Goal: Information Seeking & Learning: Learn about a topic

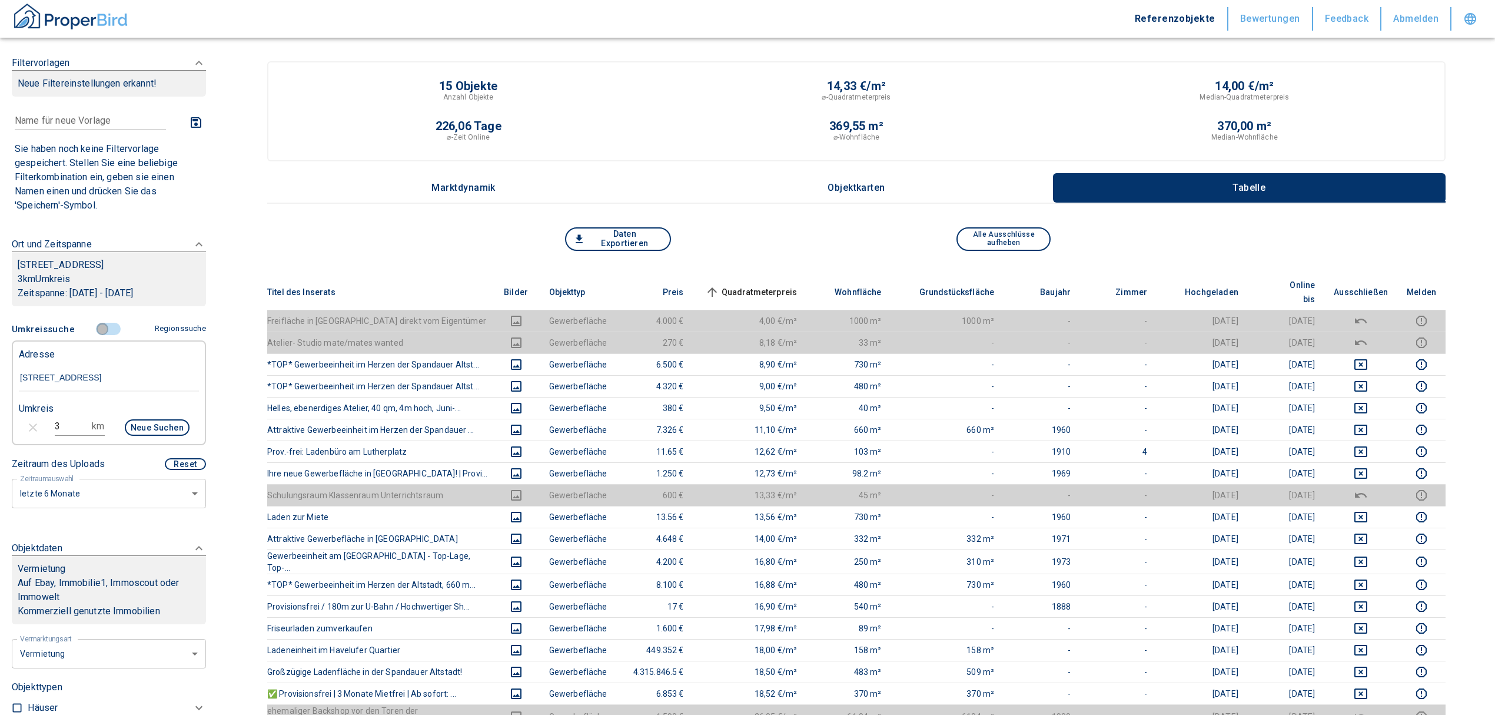
click at [95, 336] on input "controlled" at bounding box center [102, 329] width 35 height 13
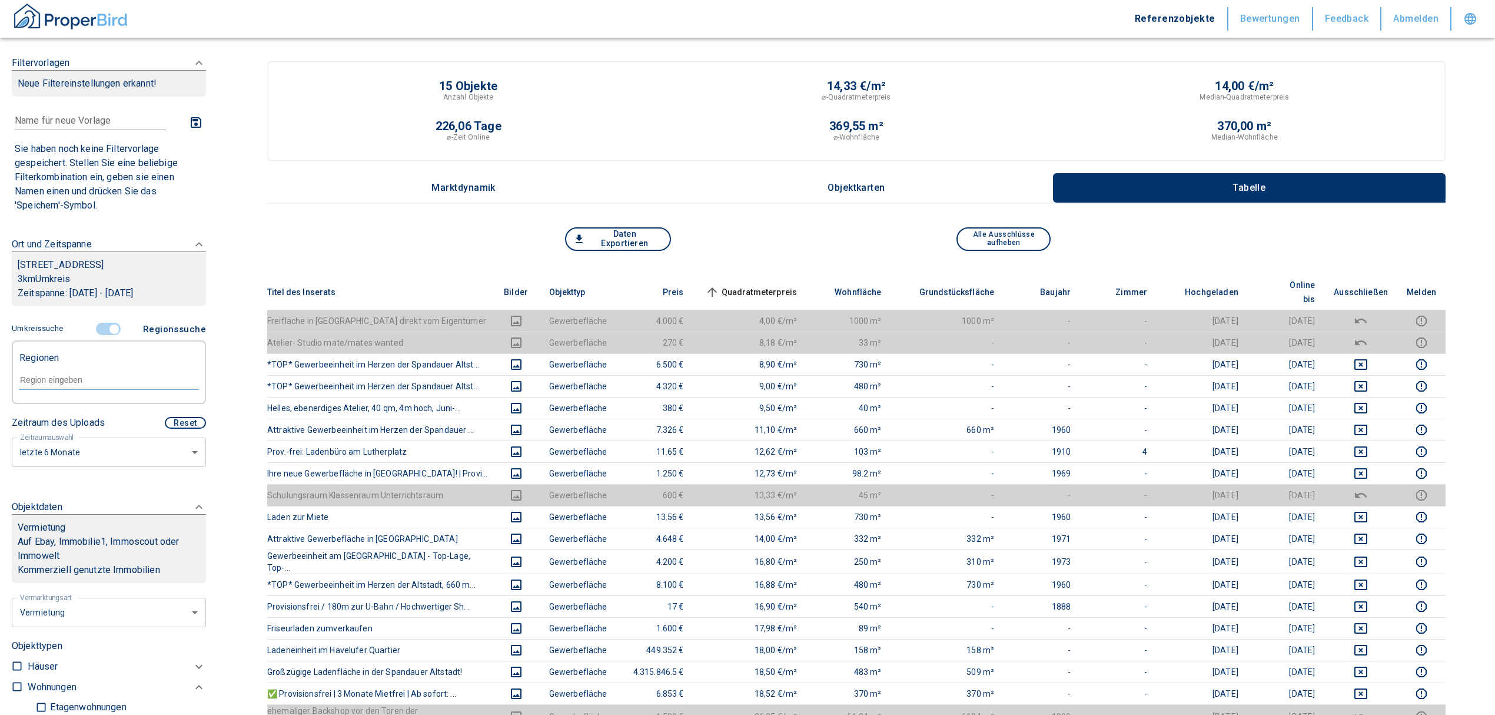
click at [105, 336] on input "controlled" at bounding box center [114, 329] width 35 height 13
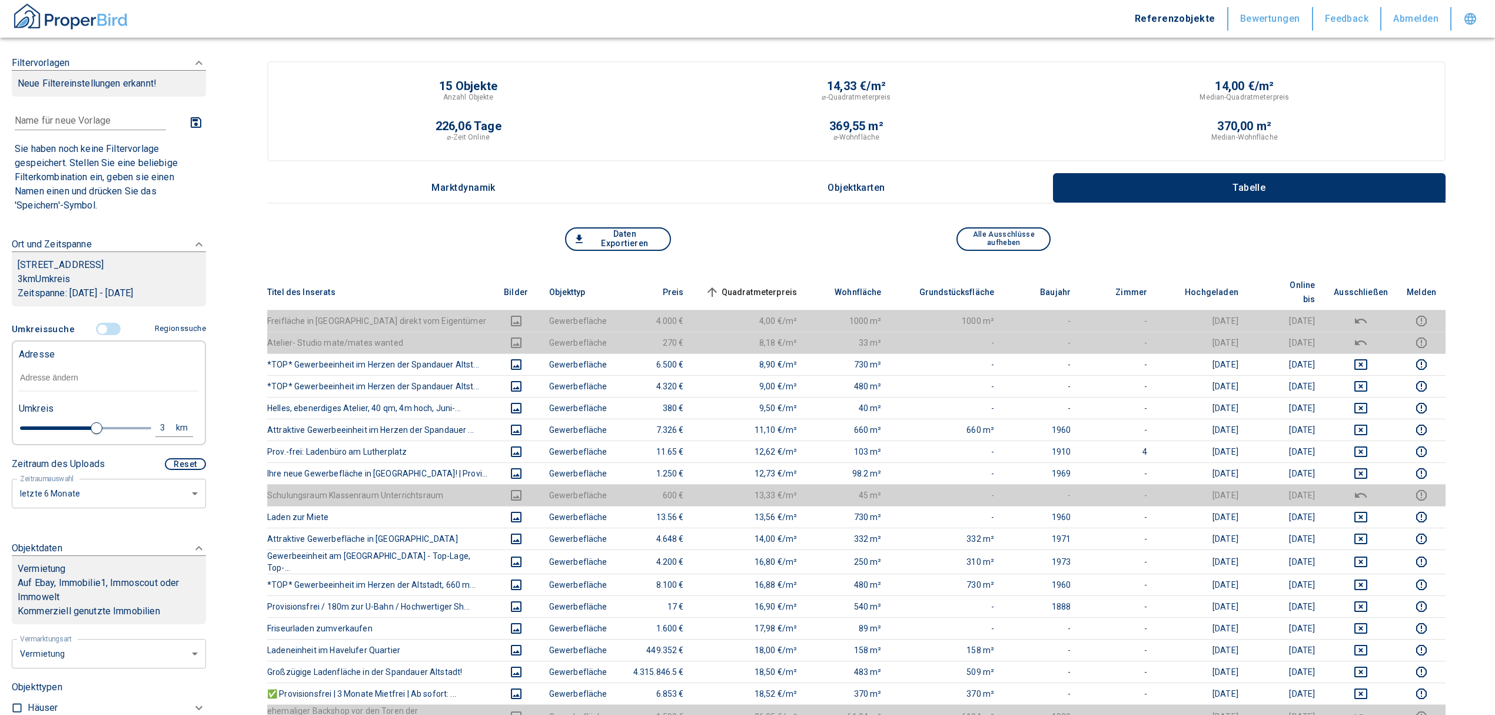
click at [45, 392] on input "text" at bounding box center [109, 377] width 180 height 27
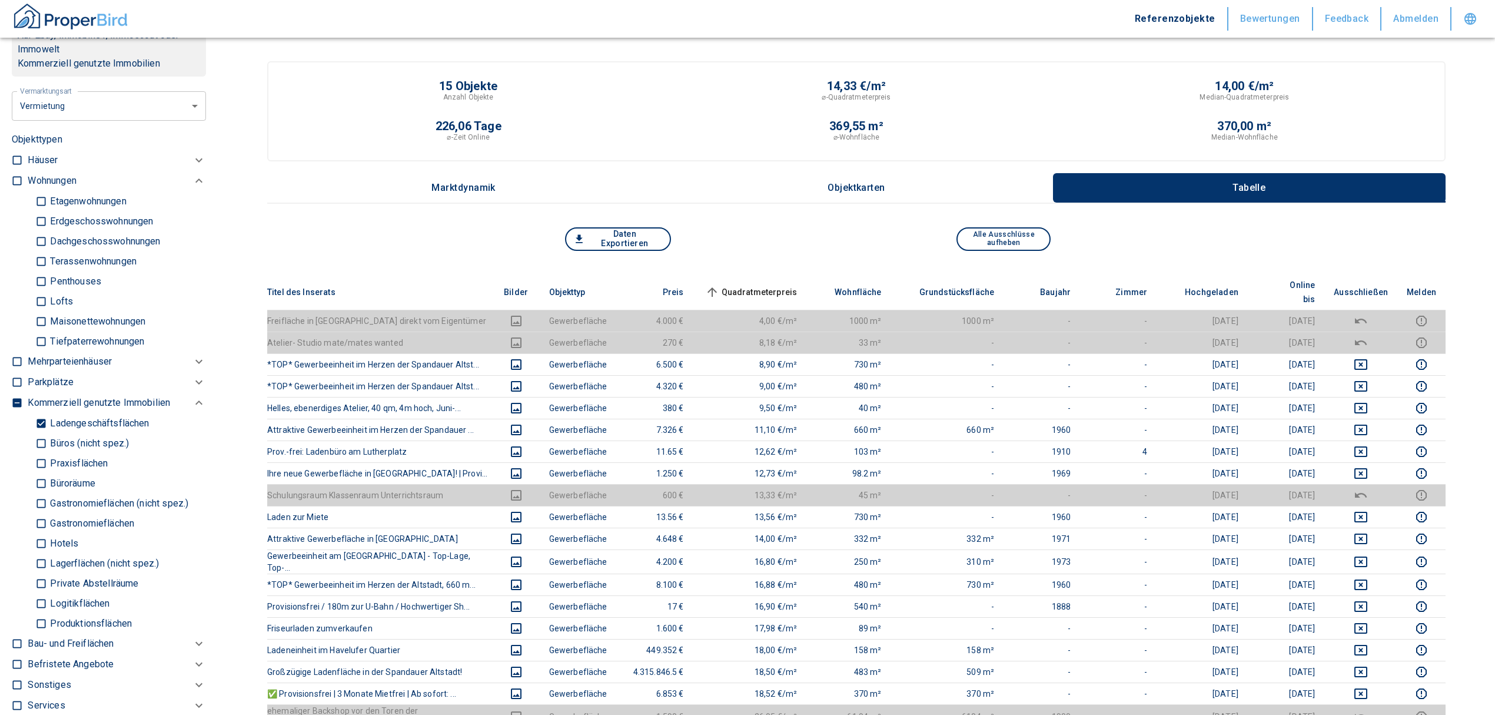
scroll to position [549, 0]
click at [42, 432] on input "Ladengeschäftsflächen" at bounding box center [41, 421] width 12 height 21
checkbox input "false"
type input "2020"
type input "999999990"
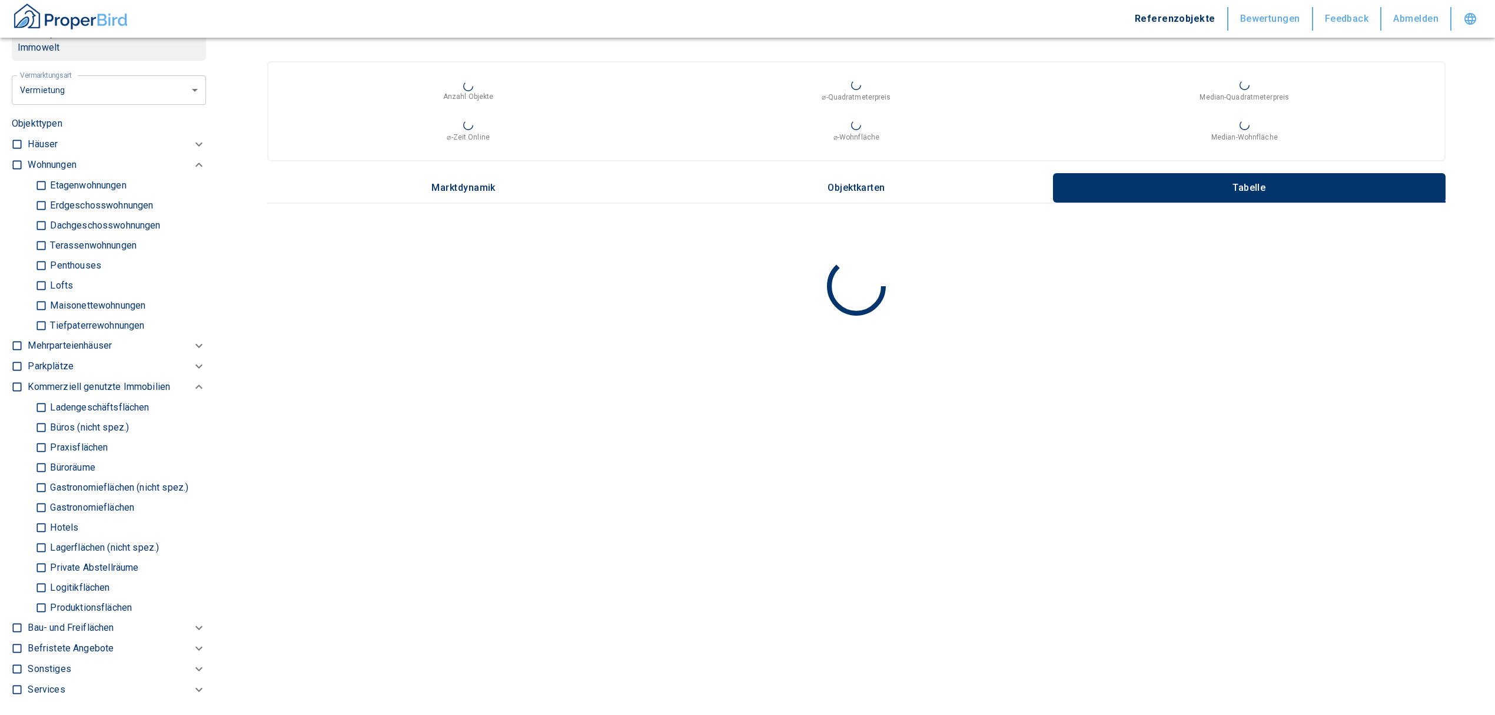
click at [17, 171] on input "checkbox" at bounding box center [17, 165] width 12 height 12
checkbox input "true"
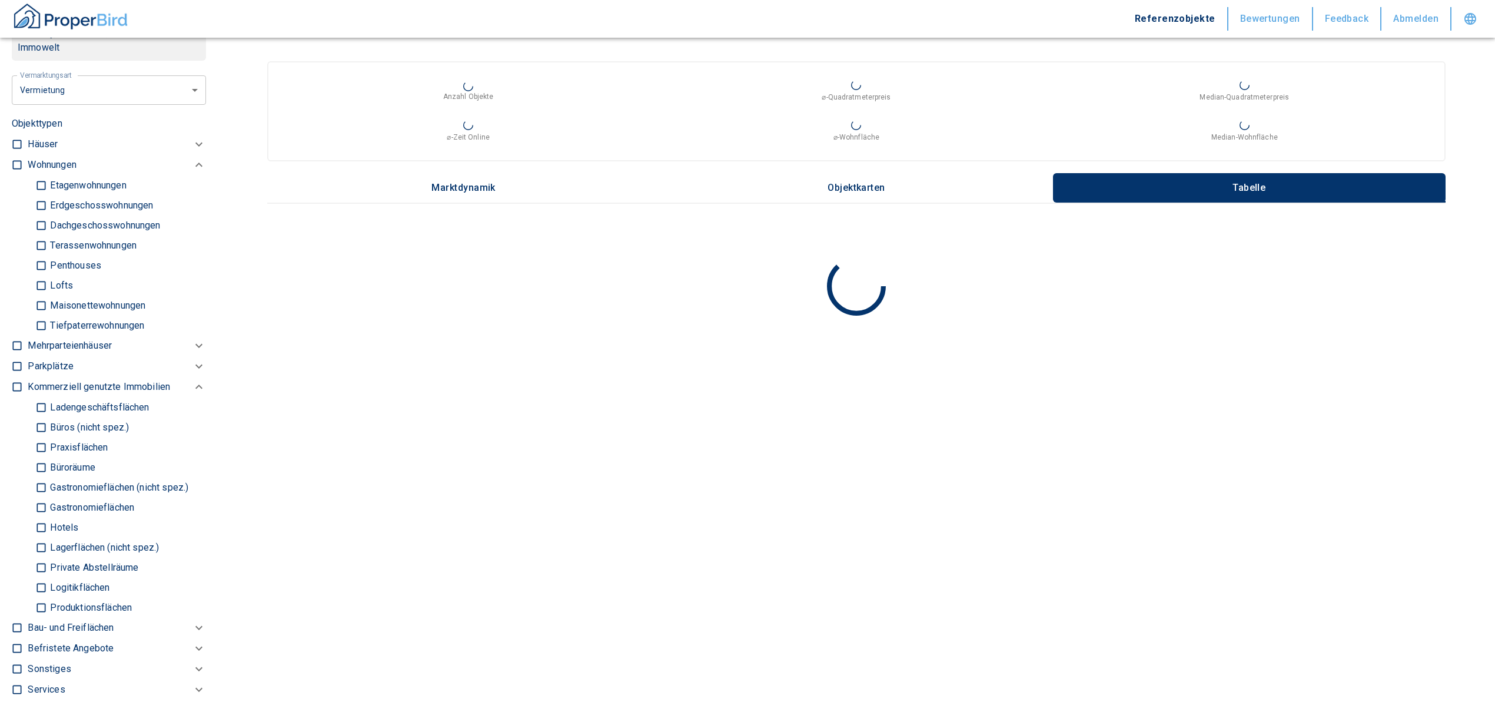
checkbox input "true"
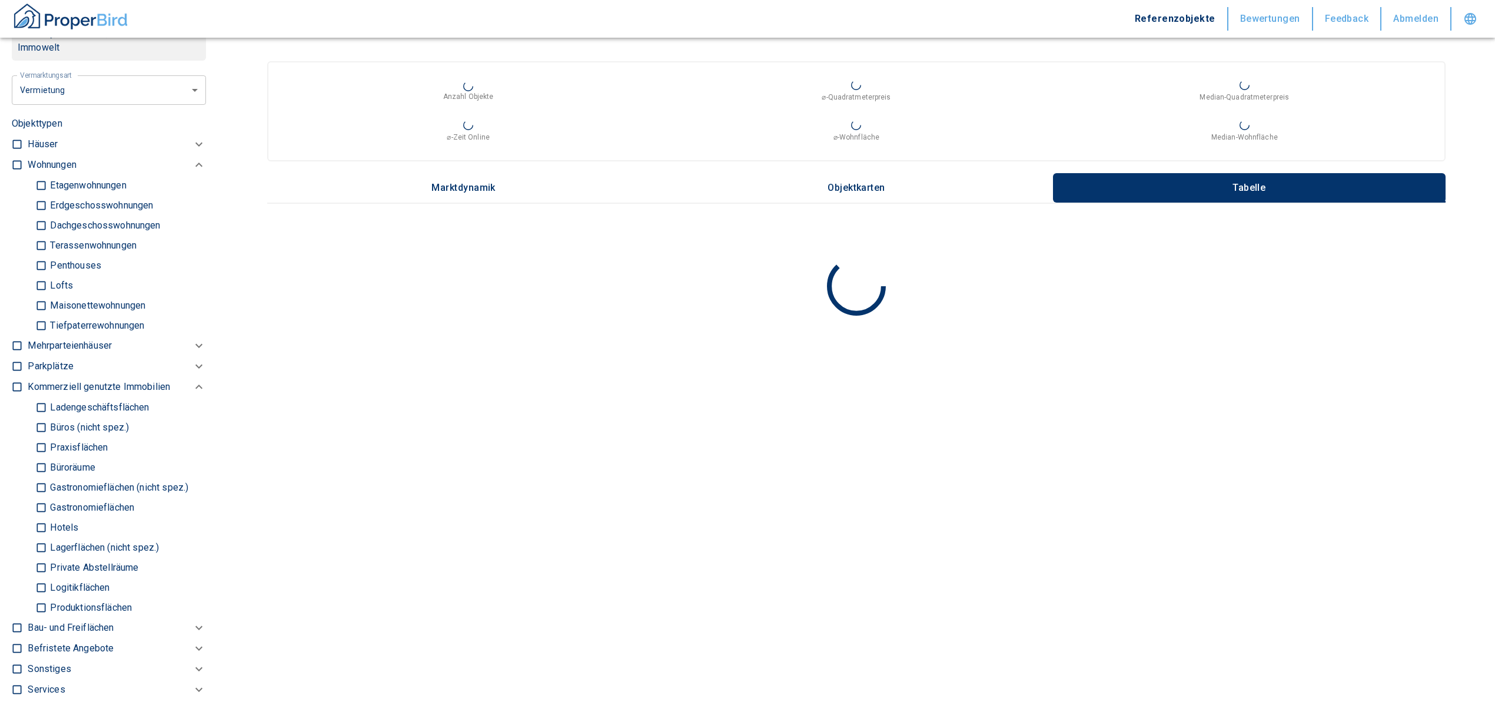
type input "2020"
type input "999999990"
type input "2020"
type input "999999990"
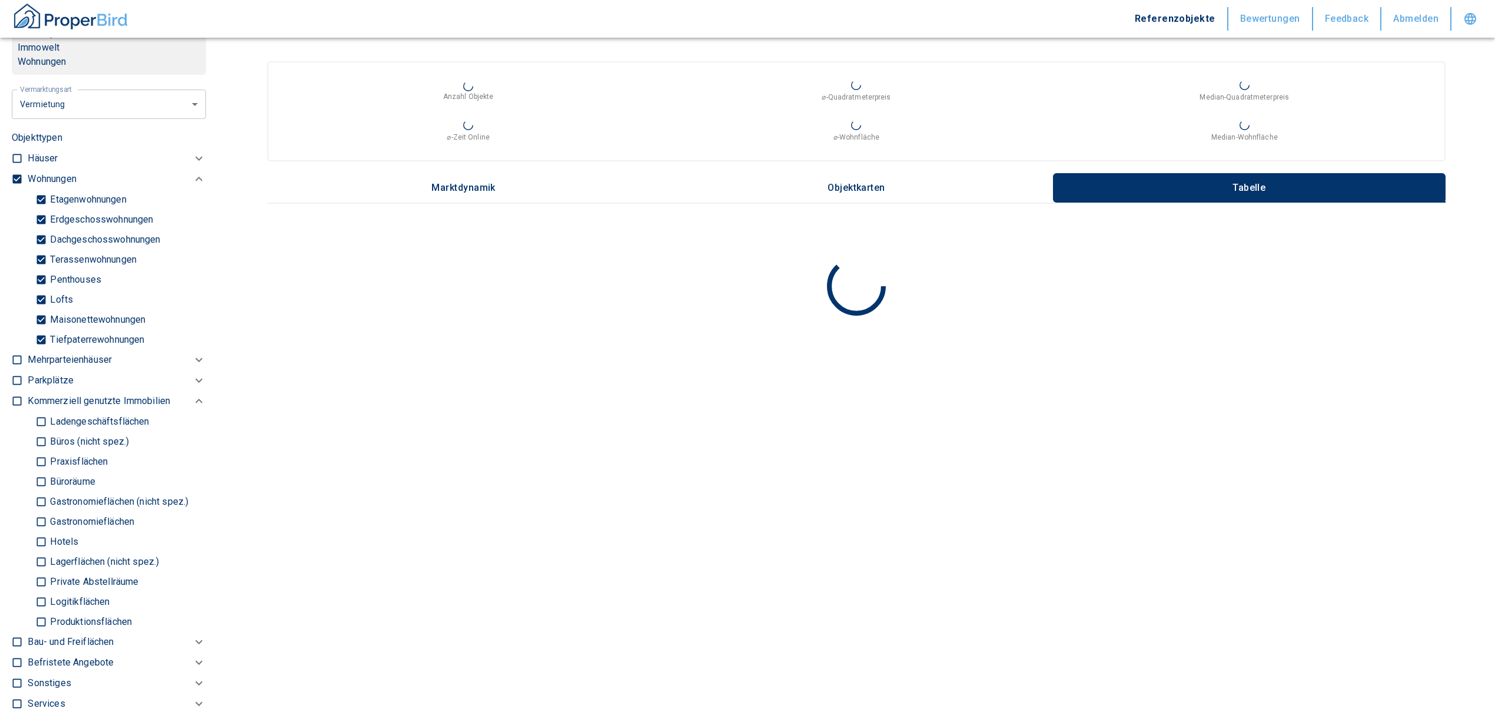
click at [43, 350] on input "Tiefpaterrewohnungen" at bounding box center [41, 339] width 12 height 21
checkbox input "false"
type input "2020"
type input "999999990"
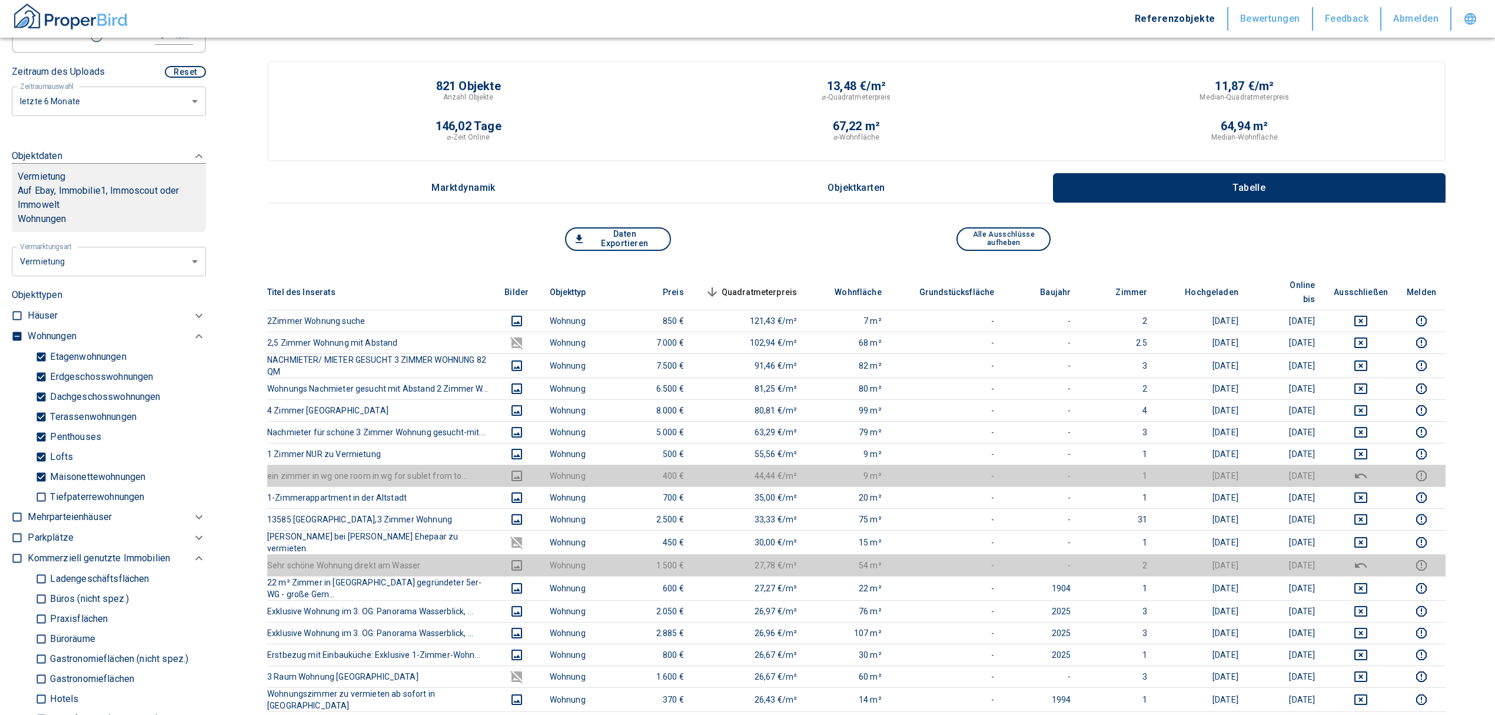
scroll to position [235, 0]
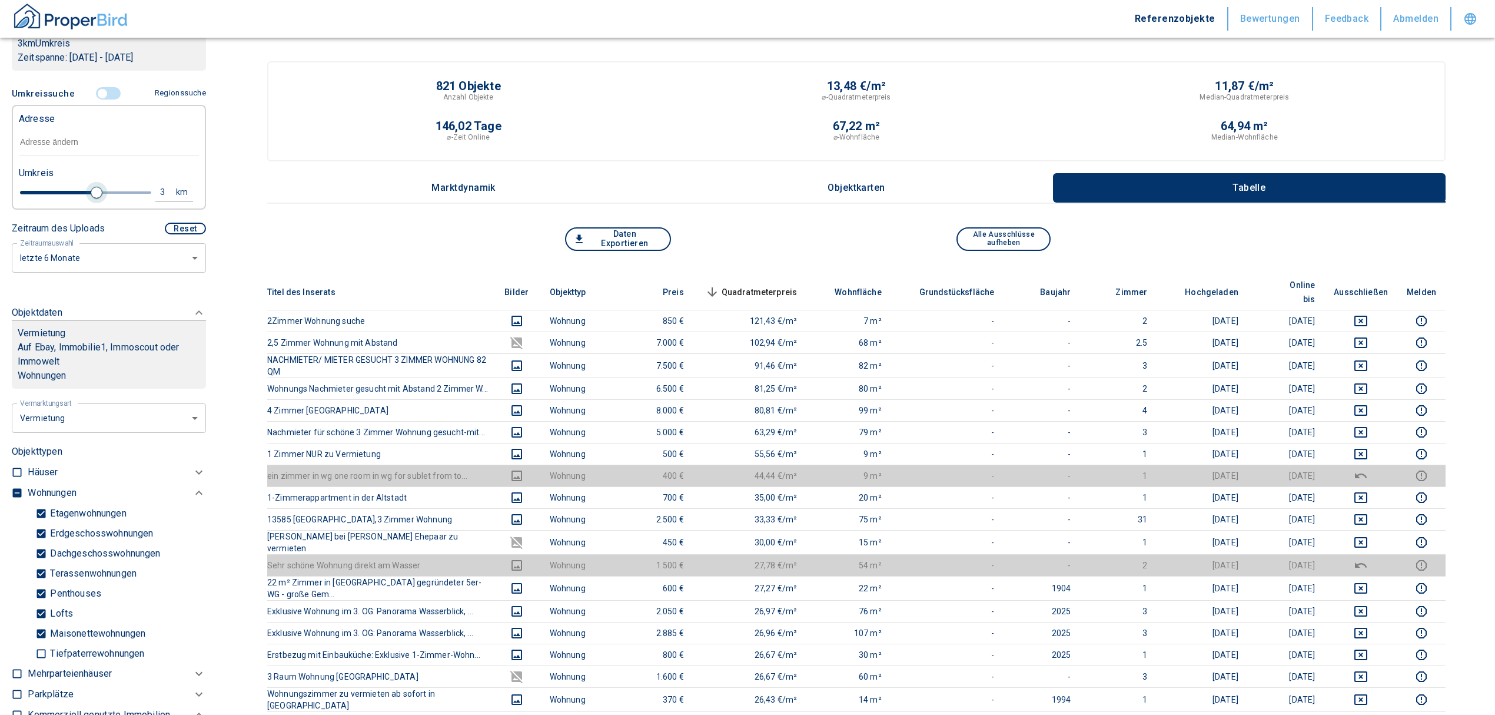
type input "2020"
type input "999999990"
type input "2.8"
type input "2020"
type input "999999990"
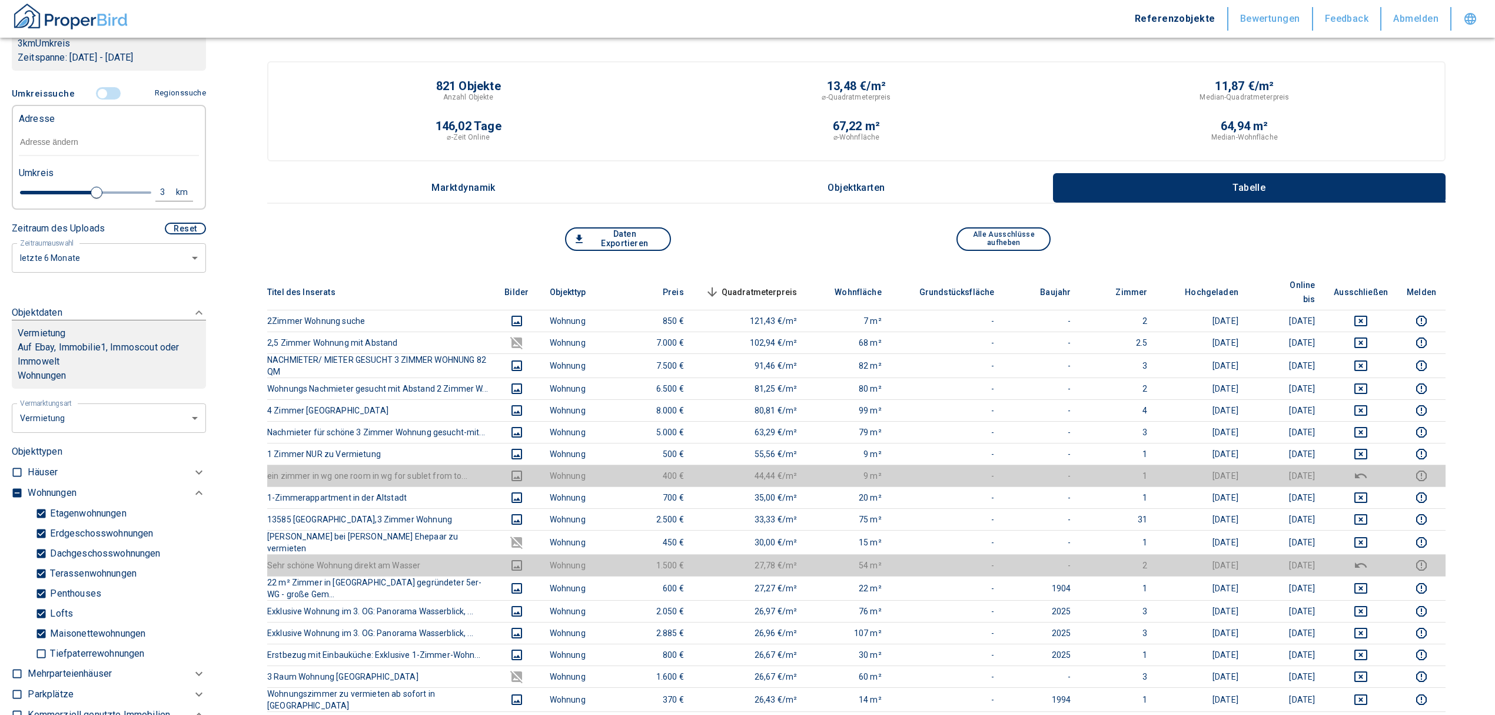
type input "2"
type input "2020"
type input "999999990"
type input "1.8"
type input "2020"
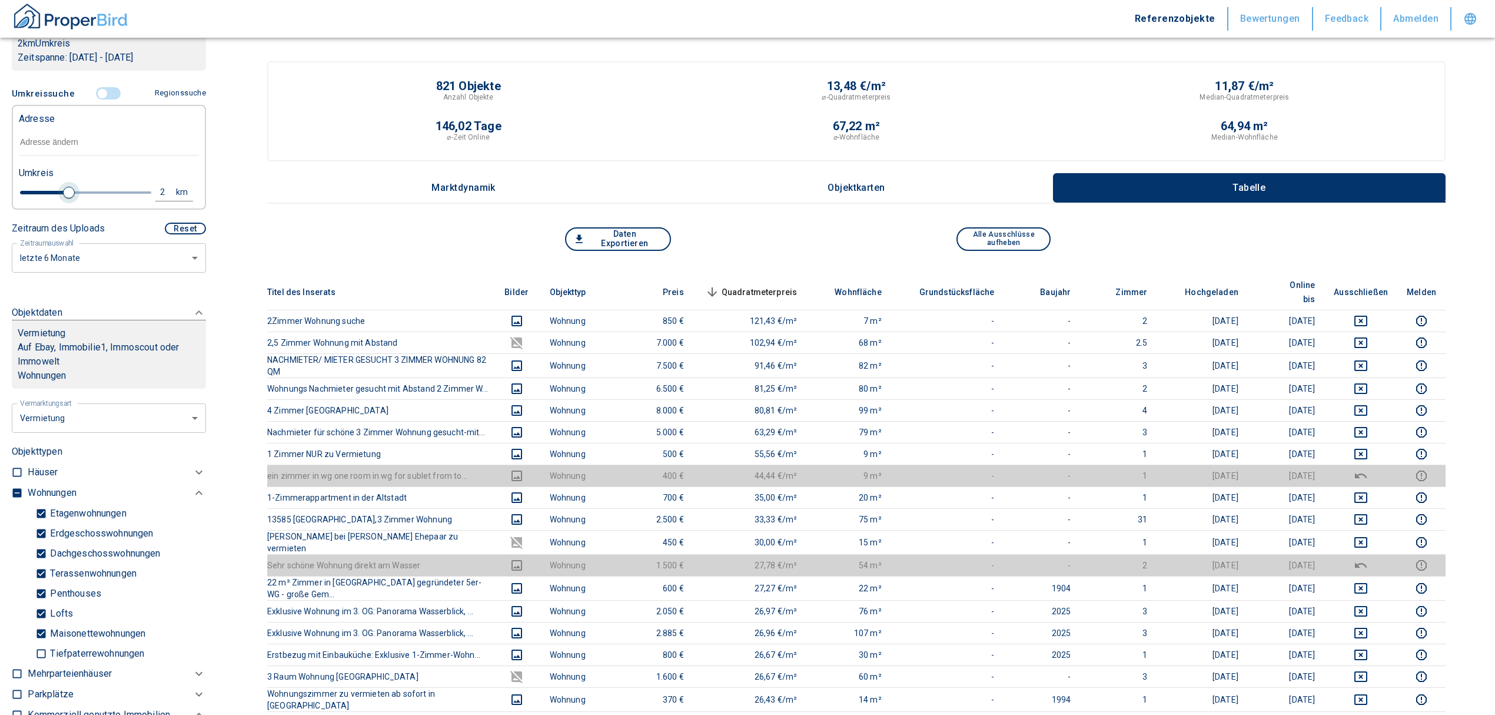
type input "999999990"
type input "1.6"
type input "2020"
type input "999999990"
type input "1.4"
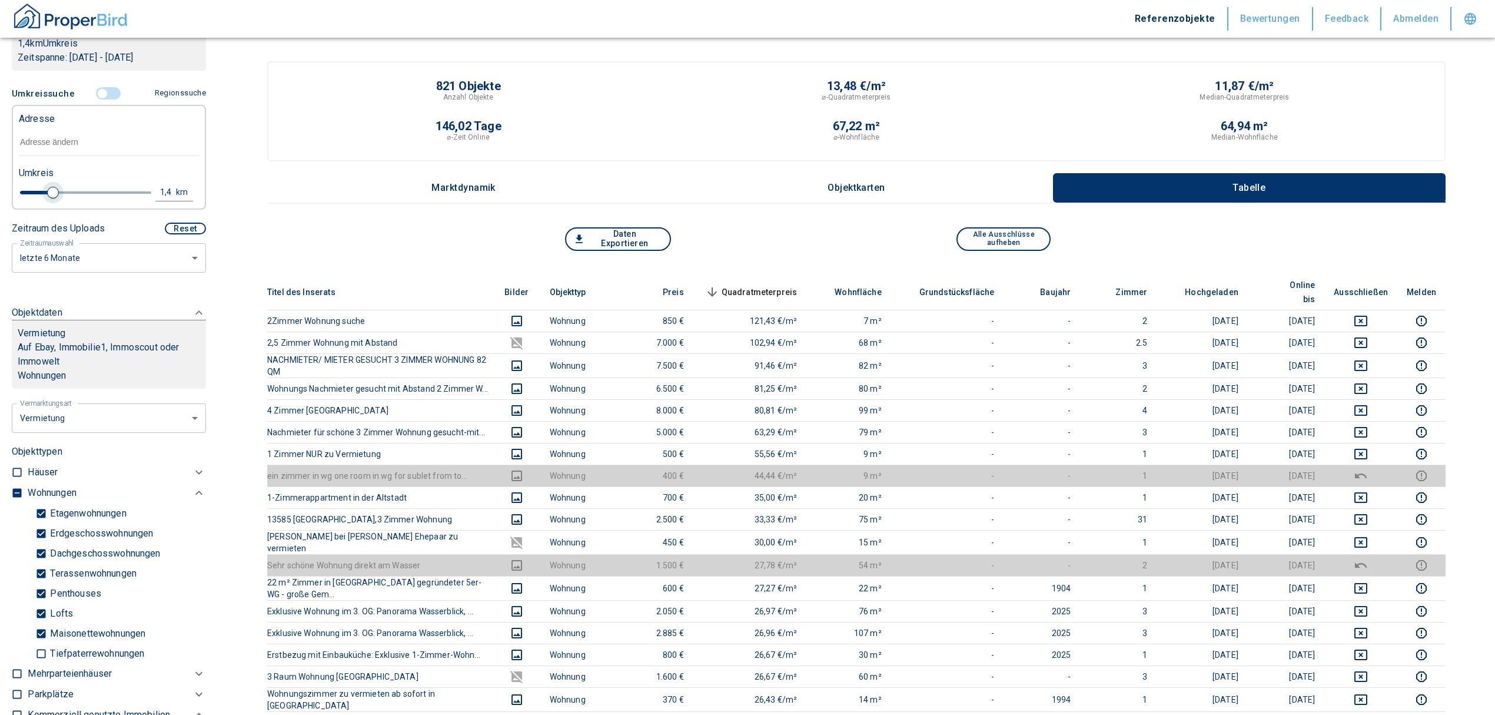
type input "2020"
type input "999999990"
type input "1.2"
type input "2020"
type input "999999990"
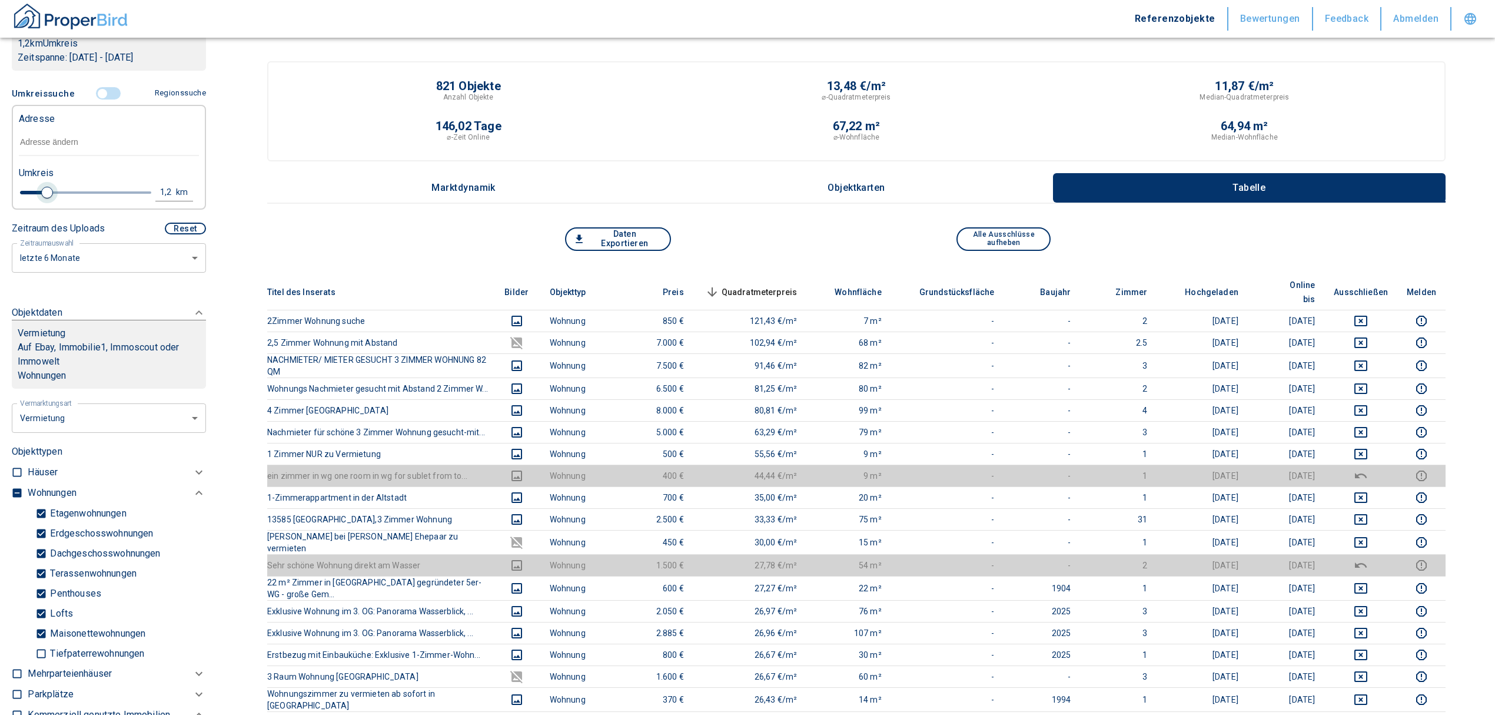
type input "1"
drag, startPoint x: 91, startPoint y: 205, endPoint x: 41, endPoint y: 205, distance: 50.0
click at [41, 198] on span at bounding box center [42, 193] width 12 height 12
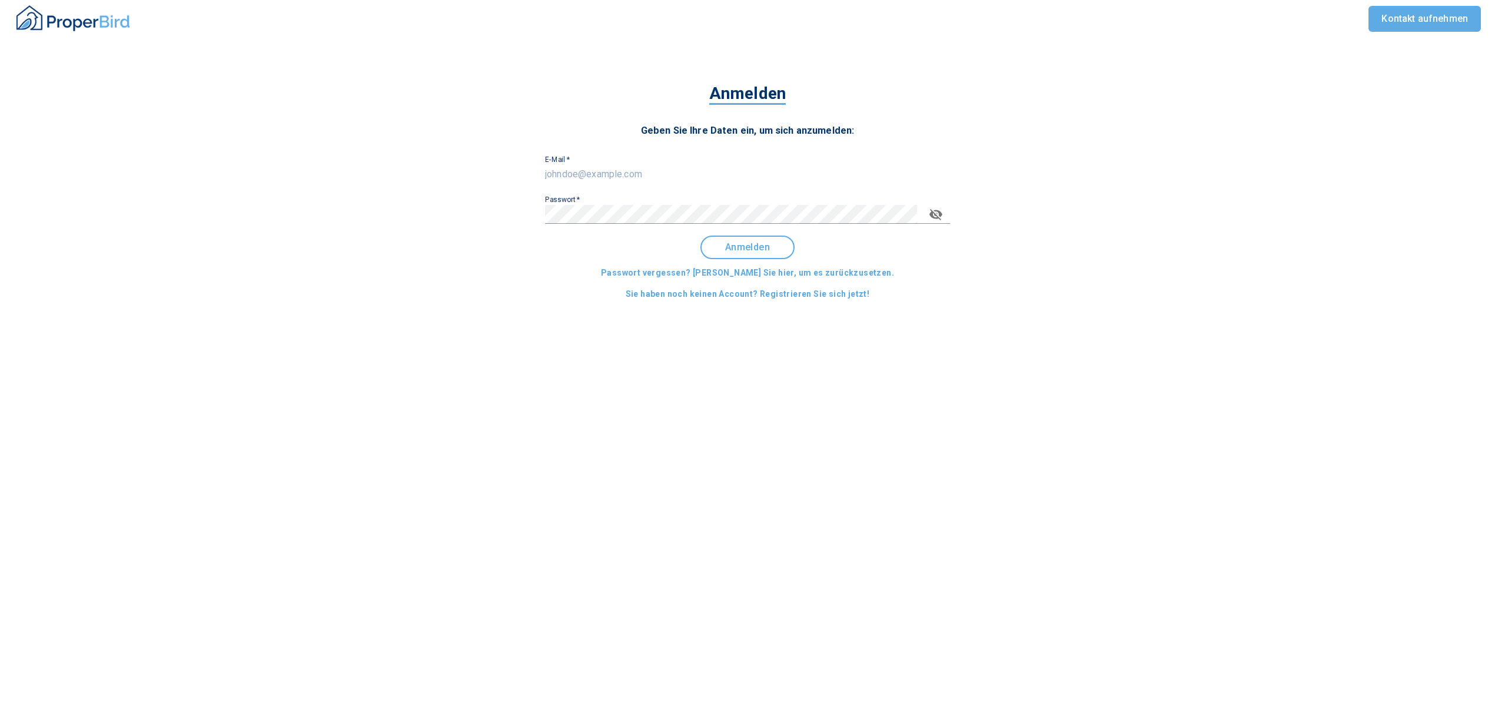
click at [618, 175] on input "E-Mail   *" at bounding box center [747, 174] width 405 height 19
type input "[EMAIL_ADDRESS][DOMAIN_NAME]"
click at [731, 250] on span "Anmelden" at bounding box center [747, 247] width 73 height 11
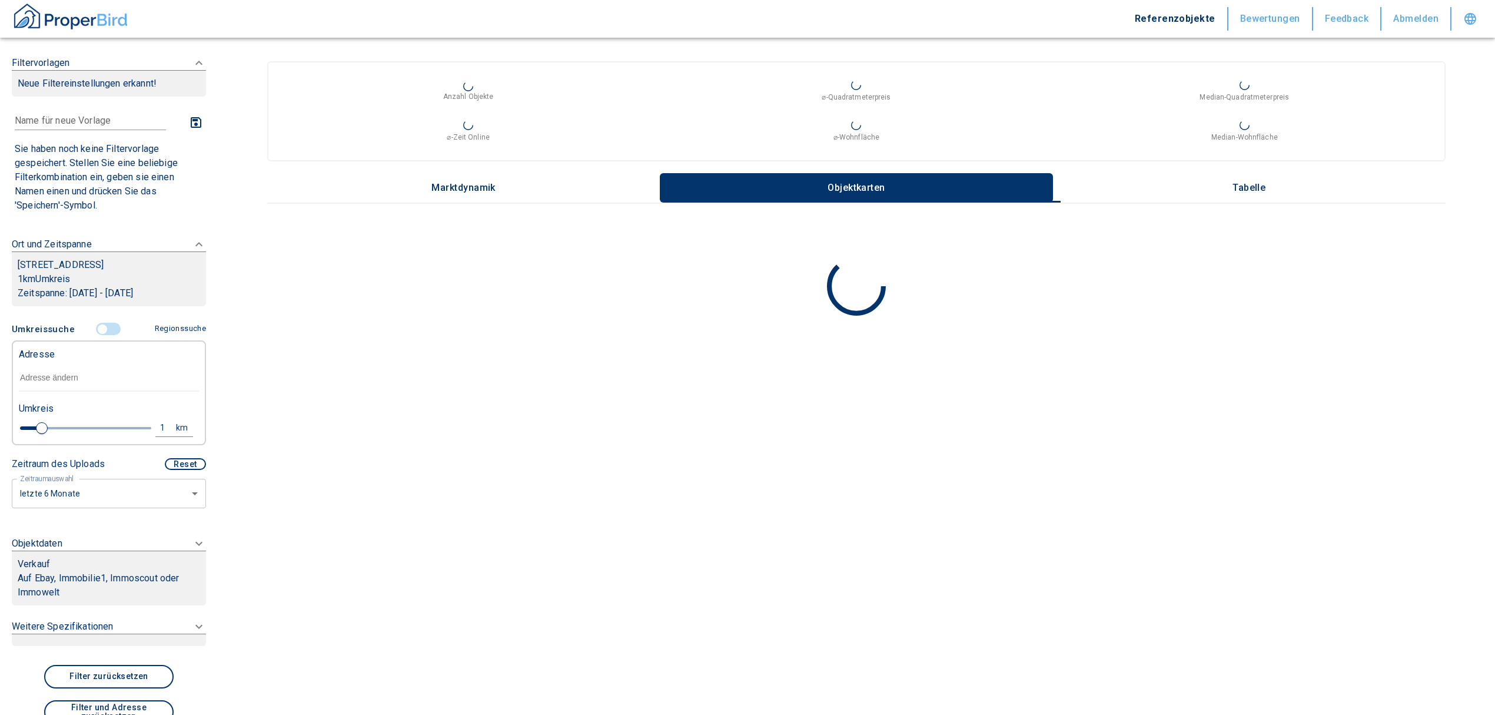
type input "2020"
click at [34, 392] on input "text" at bounding box center [109, 377] width 180 height 27
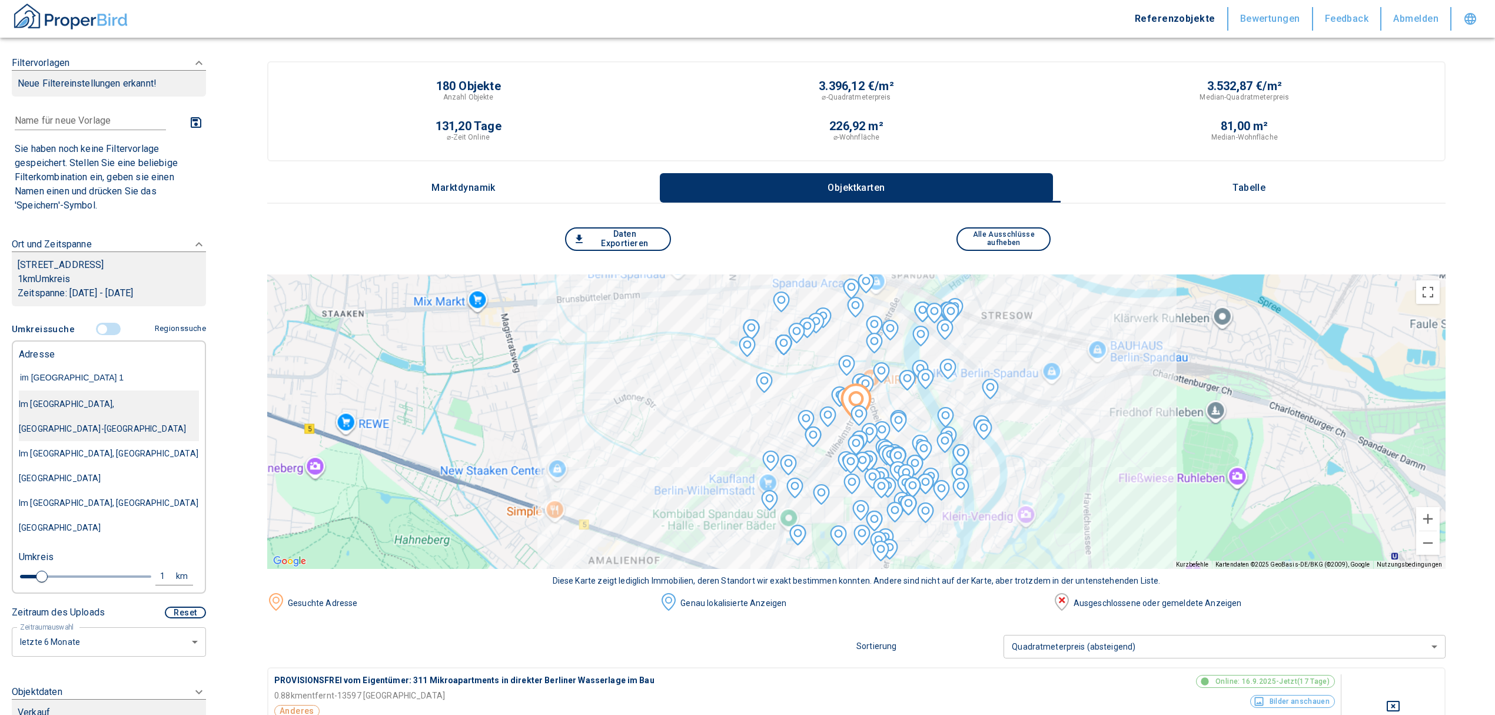
click at [45, 423] on div "Im [GEOGRAPHIC_DATA], [GEOGRAPHIC_DATA]-[GEOGRAPHIC_DATA]" at bounding box center [109, 416] width 180 height 49
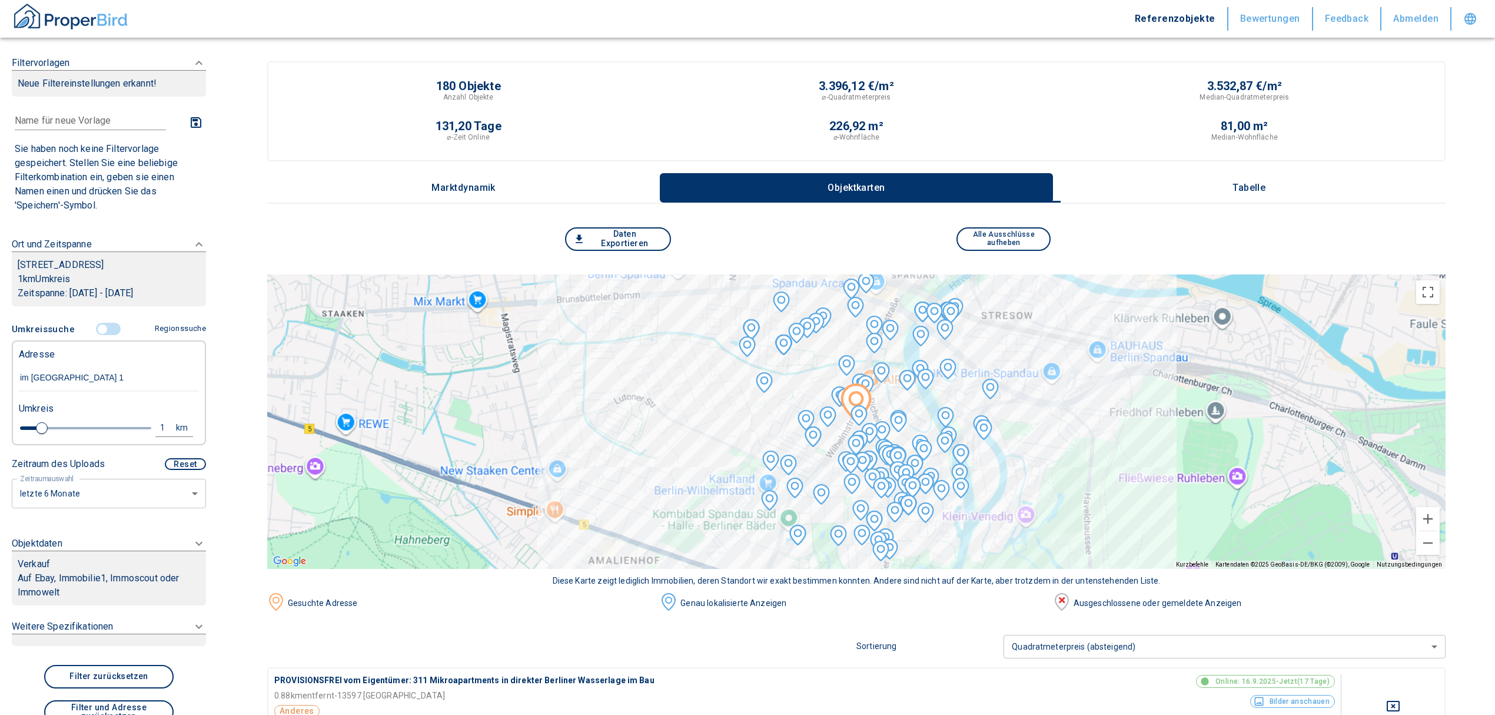
type input "Im [GEOGRAPHIC_DATA], [GEOGRAPHIC_DATA]-[GEOGRAPHIC_DATA]"
type input "2020"
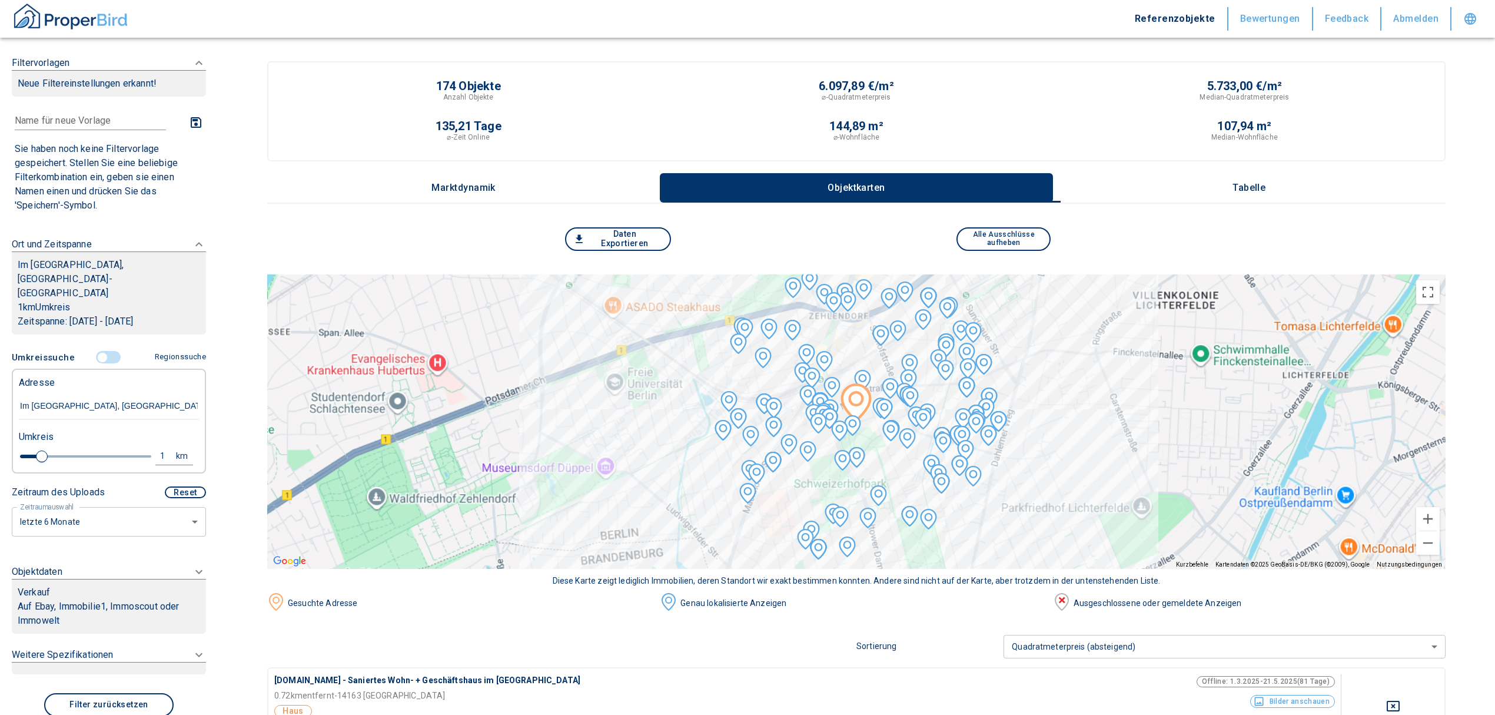
type input "Im [GEOGRAPHIC_DATA], [GEOGRAPHIC_DATA]-[GEOGRAPHIC_DATA]"
click at [1270, 183] on p "Tabelle" at bounding box center [1249, 188] width 59 height 11
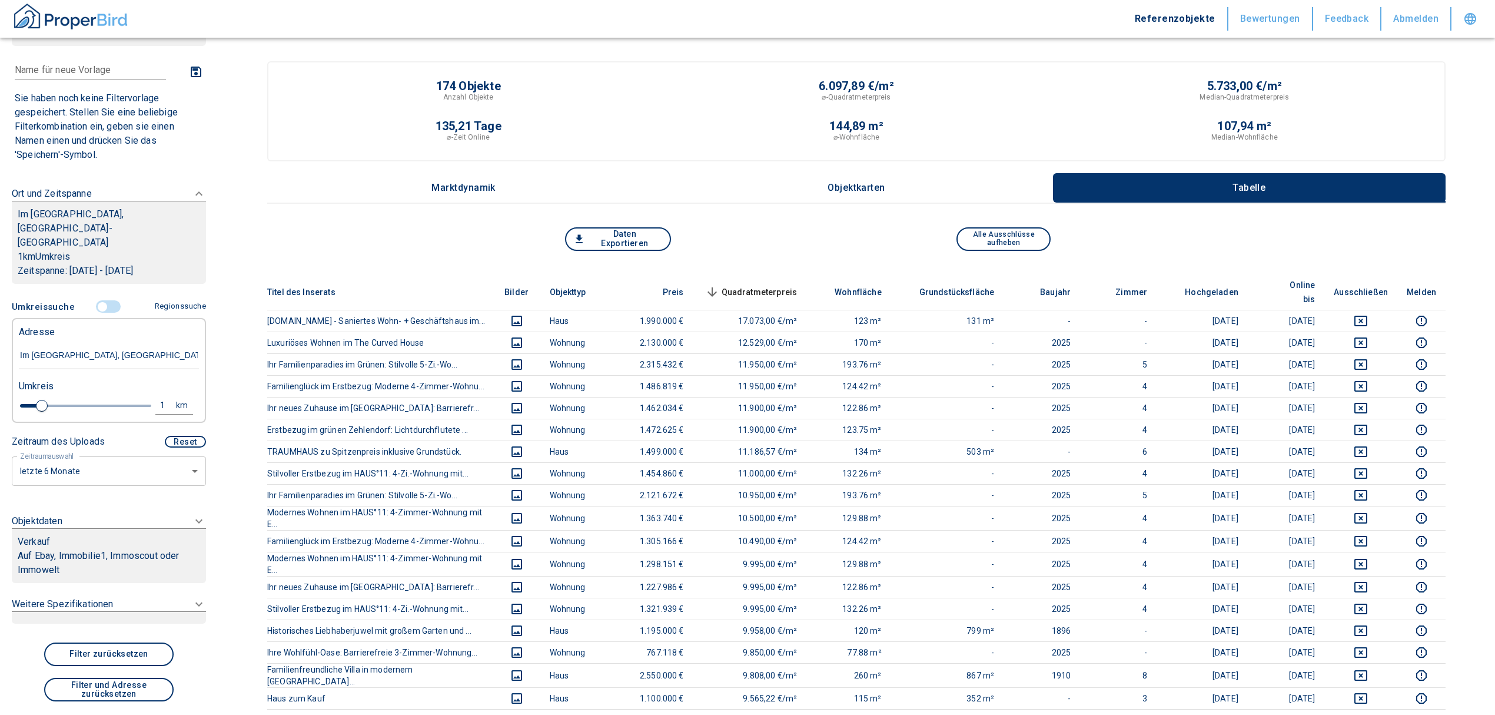
scroll to position [78, 0]
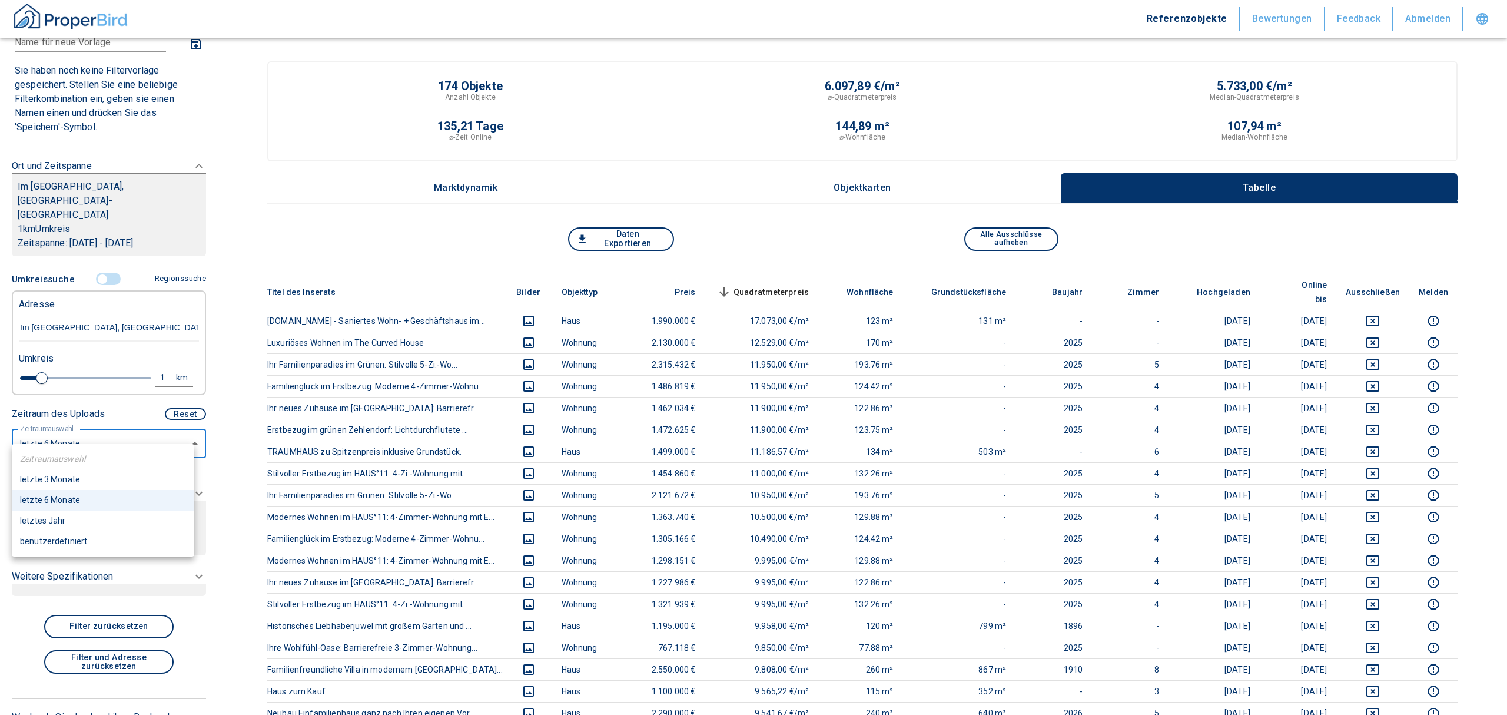
click at [142, 389] on div at bounding box center [753, 357] width 1507 height 715
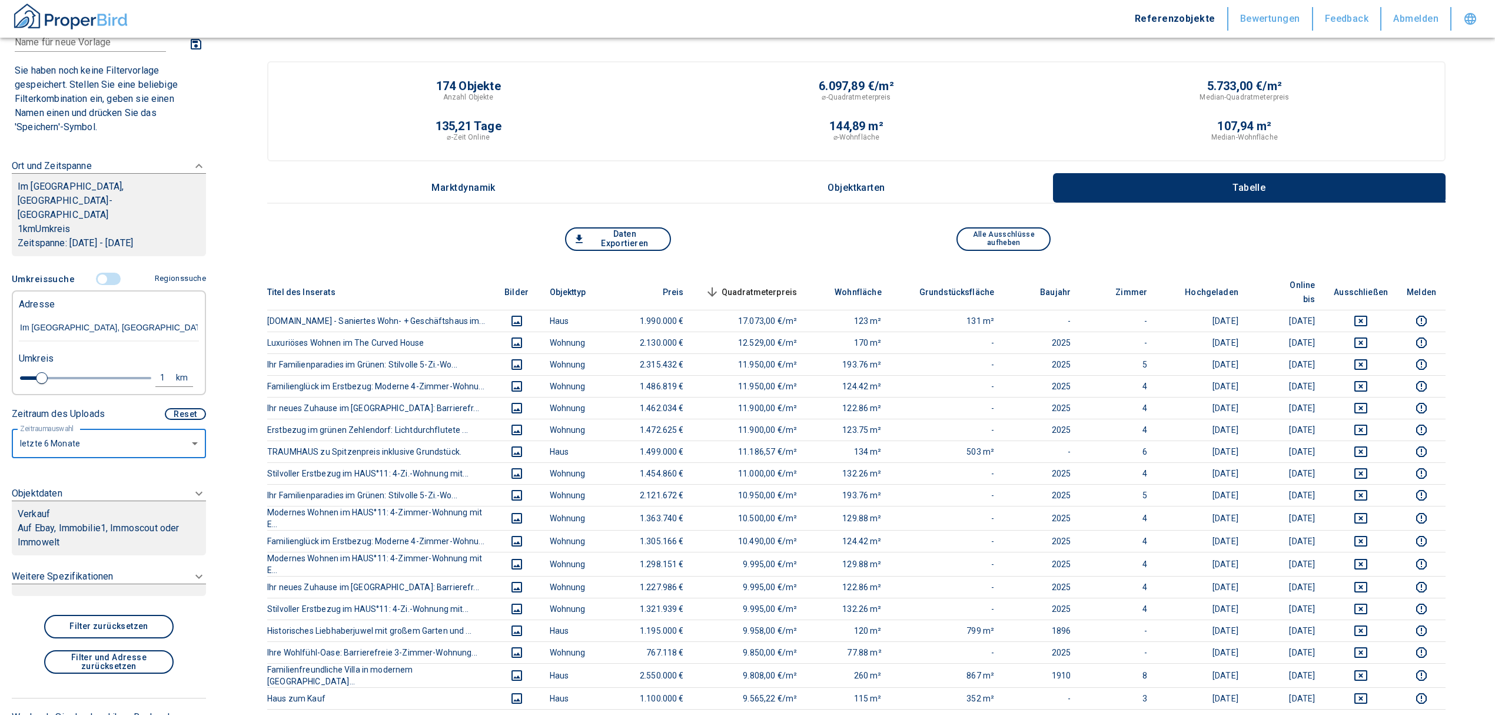
click at [104, 521] on p "Auf Ebay, Immobilie1, Immoscout oder Immowelt" at bounding box center [109, 535] width 183 height 28
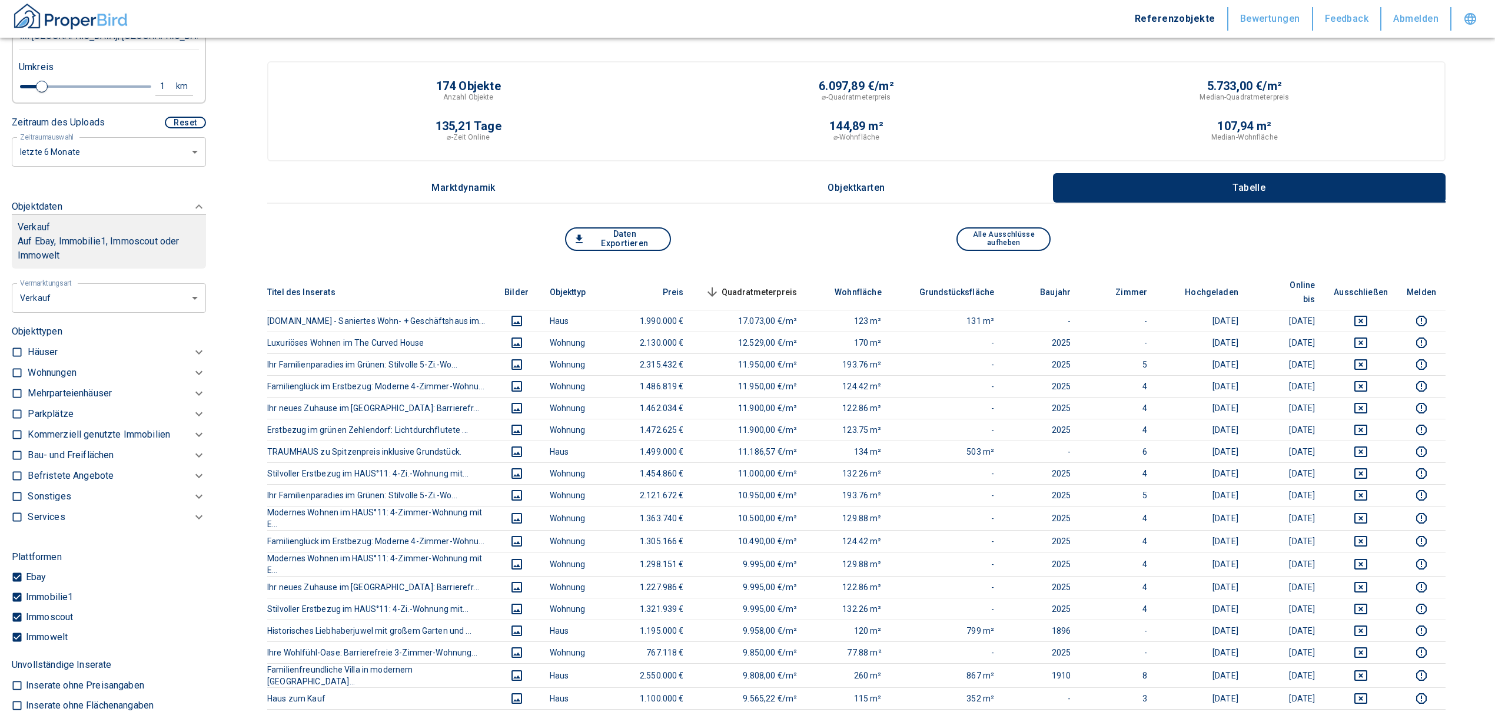
scroll to position [366, 0]
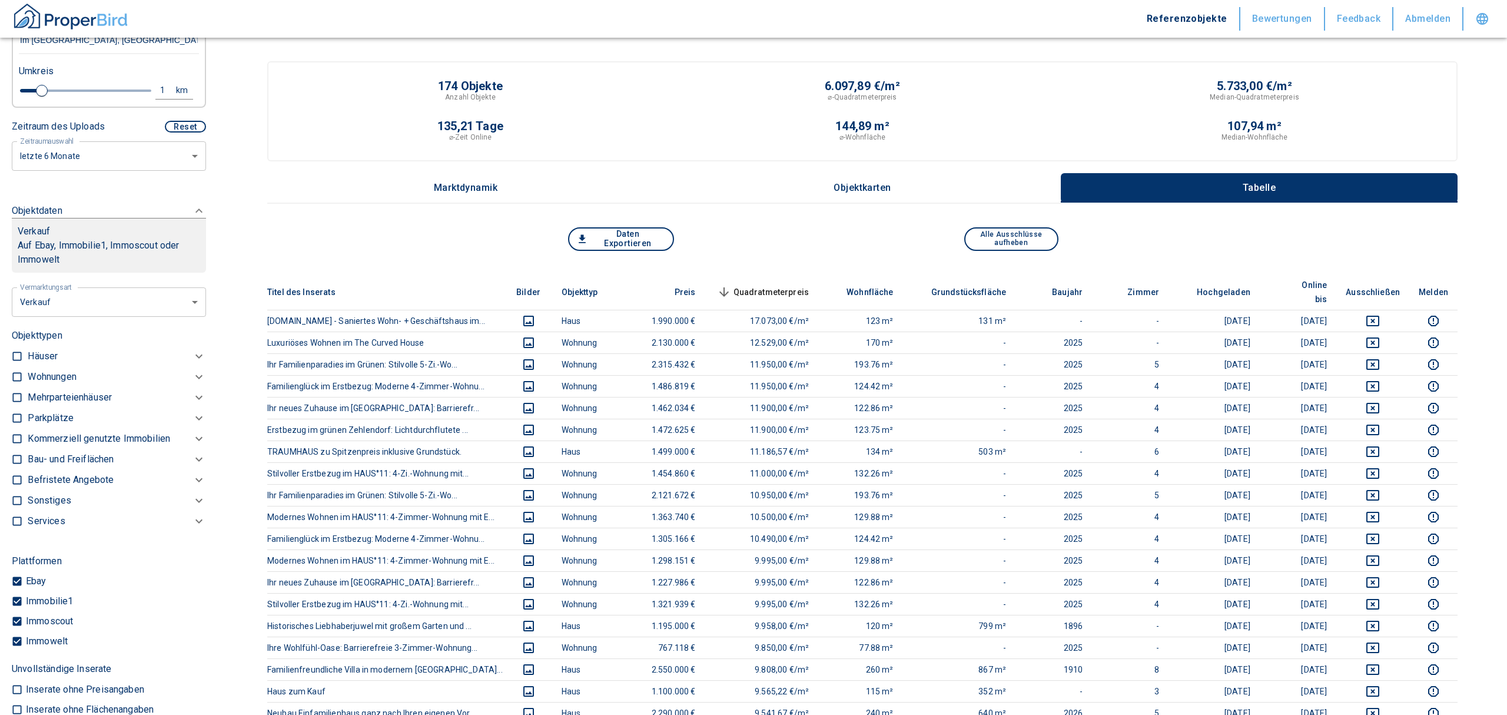
click at [87, 354] on li "Vermietung" at bounding box center [104, 359] width 189 height 21
type input "rent"
type input "2020"
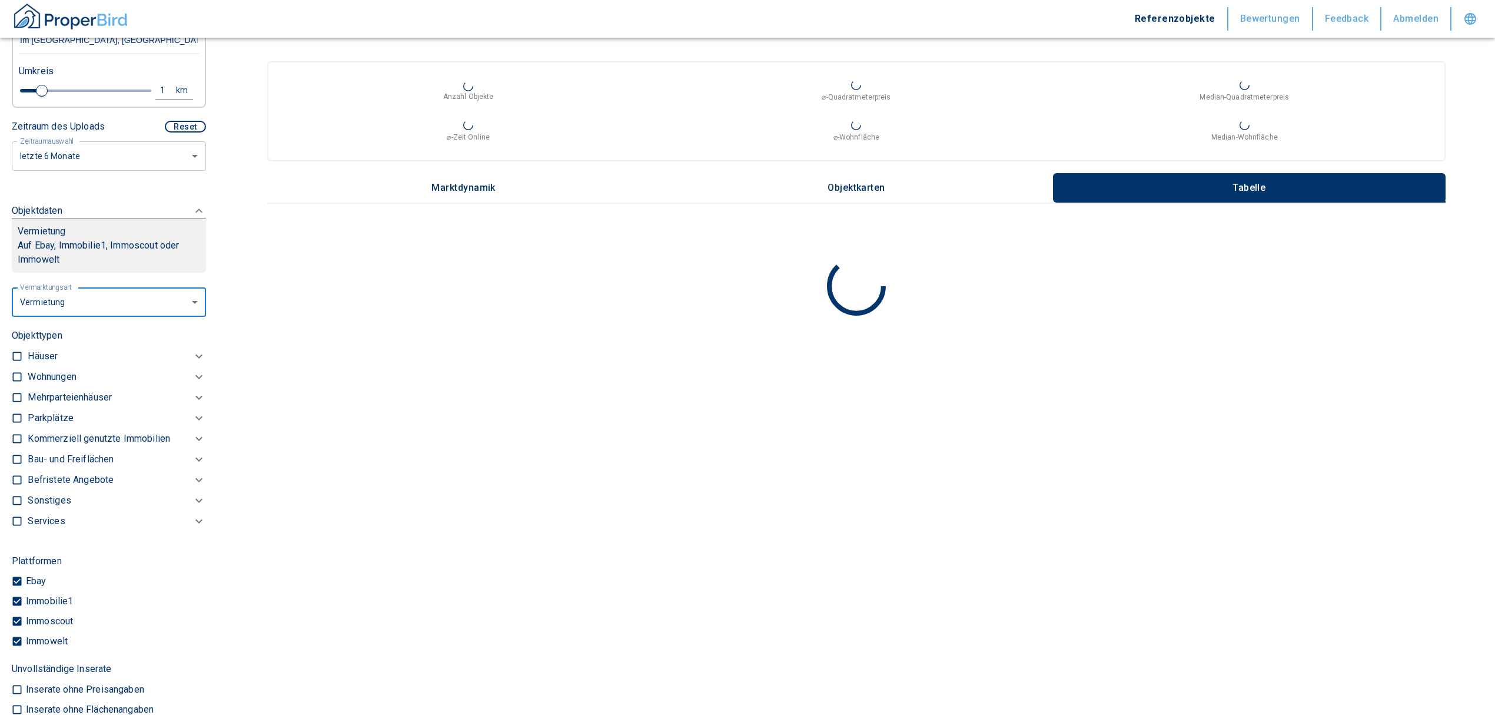
click at [12, 371] on input "checkbox" at bounding box center [17, 377] width 12 height 12
checkbox input "true"
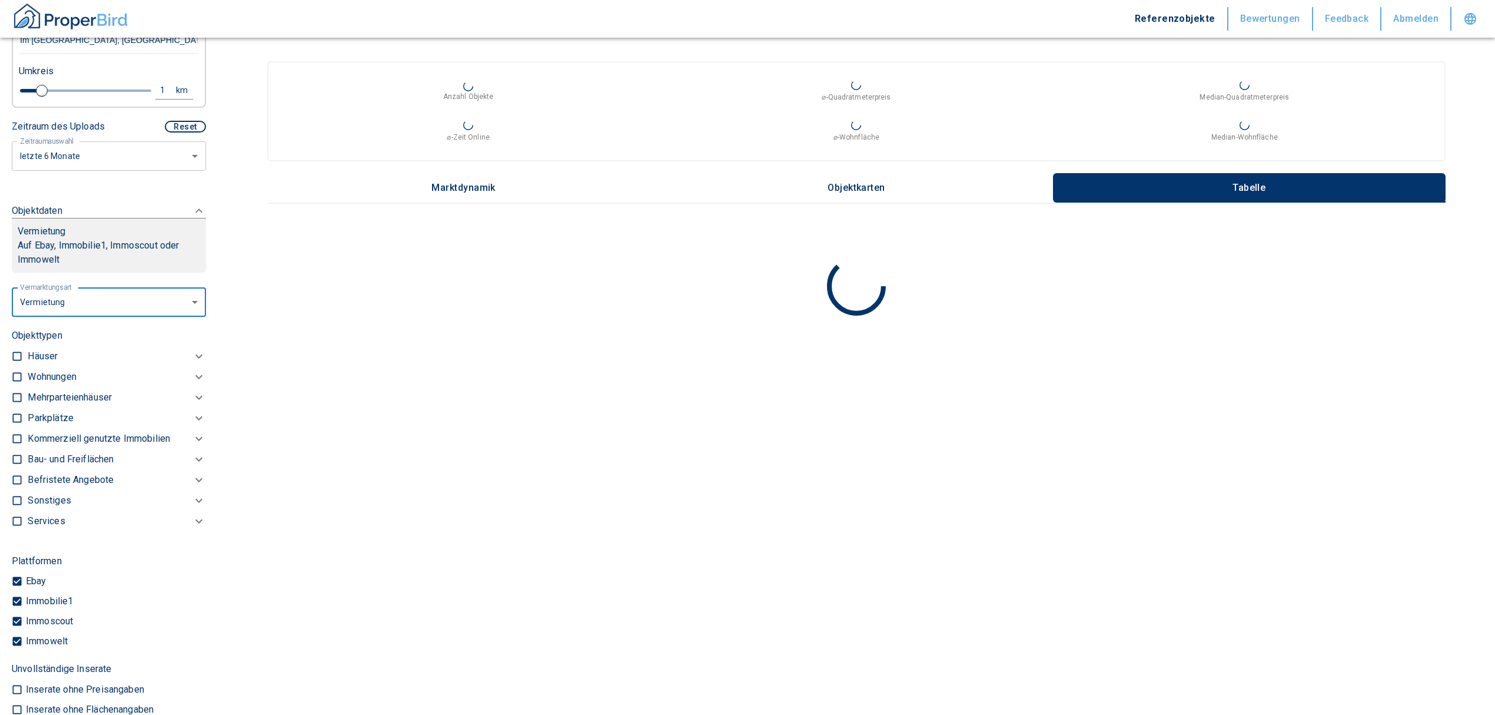
checkbox input "true"
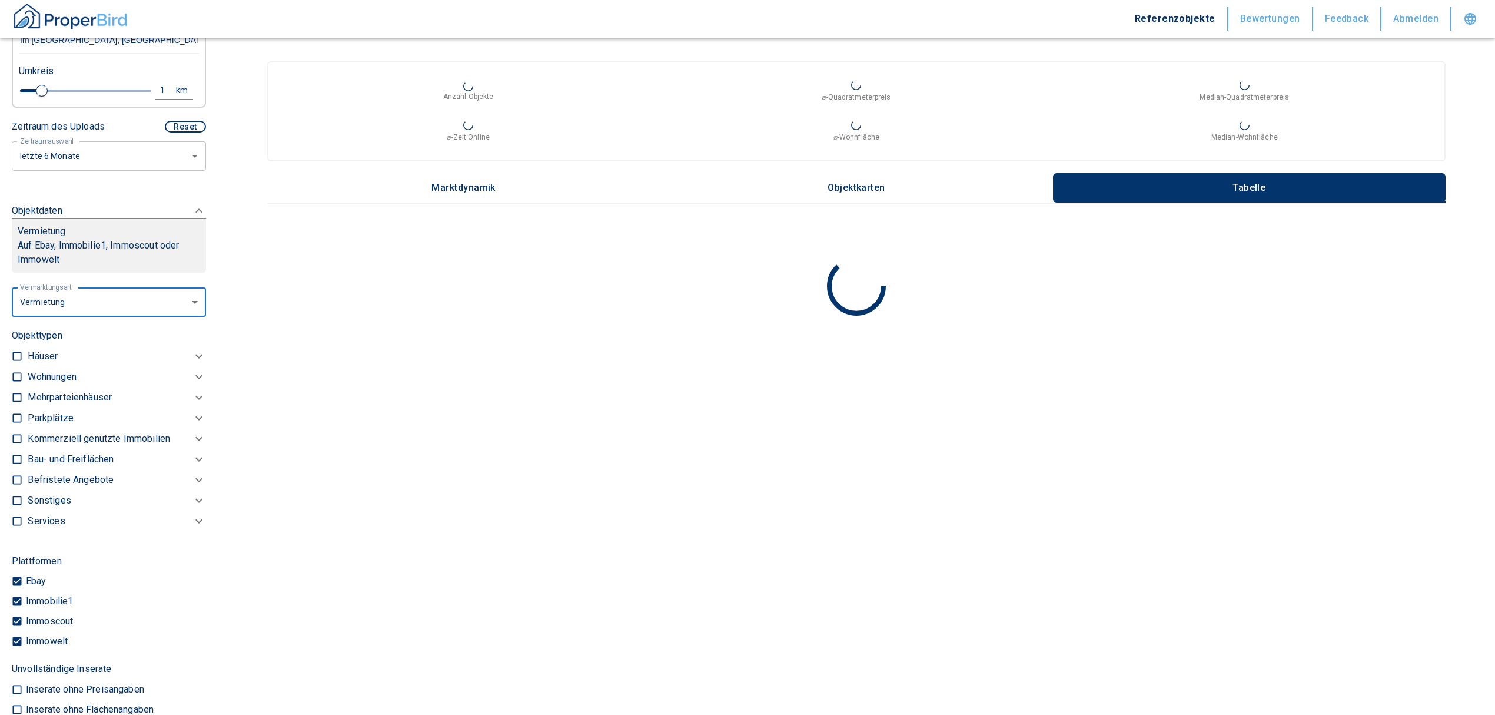
type input "2020"
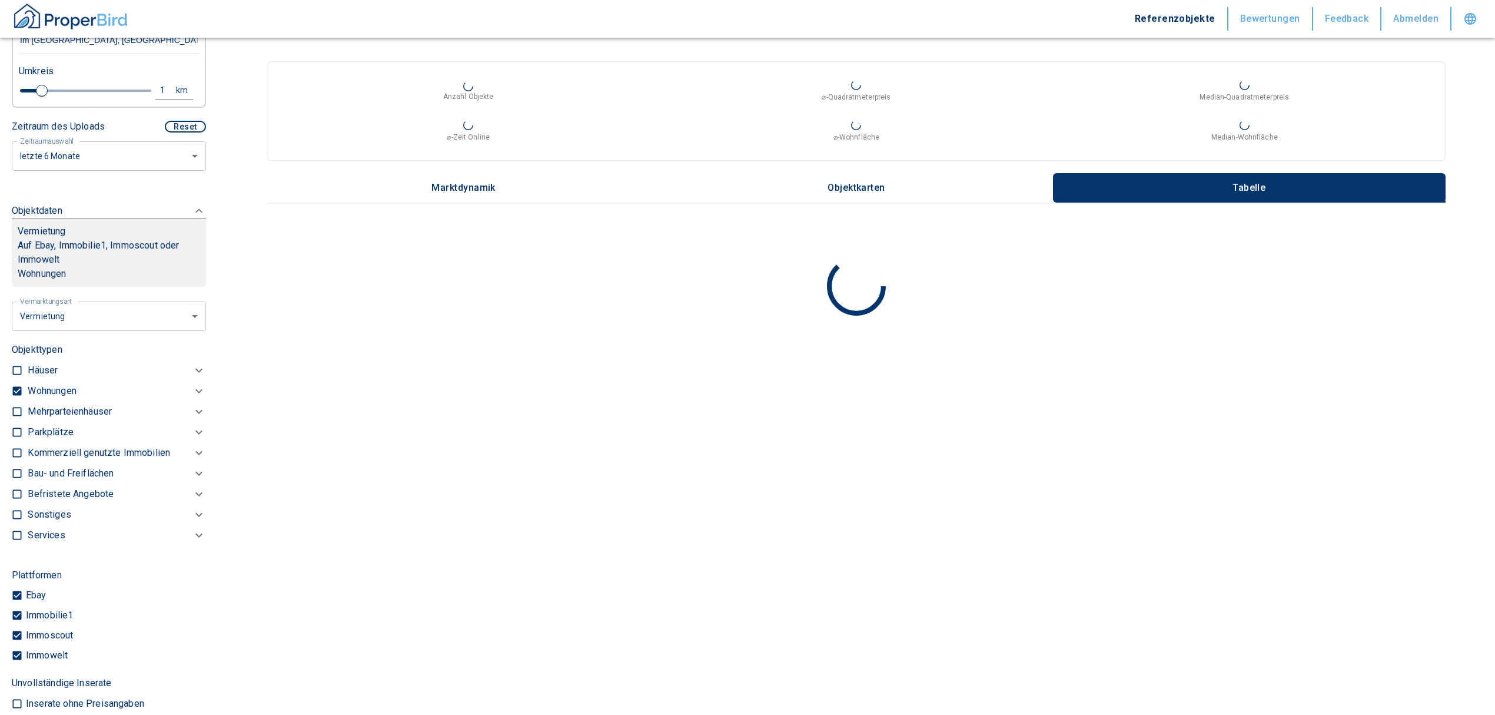
click at [48, 384] on p "Wohnungen" at bounding box center [52, 391] width 48 height 14
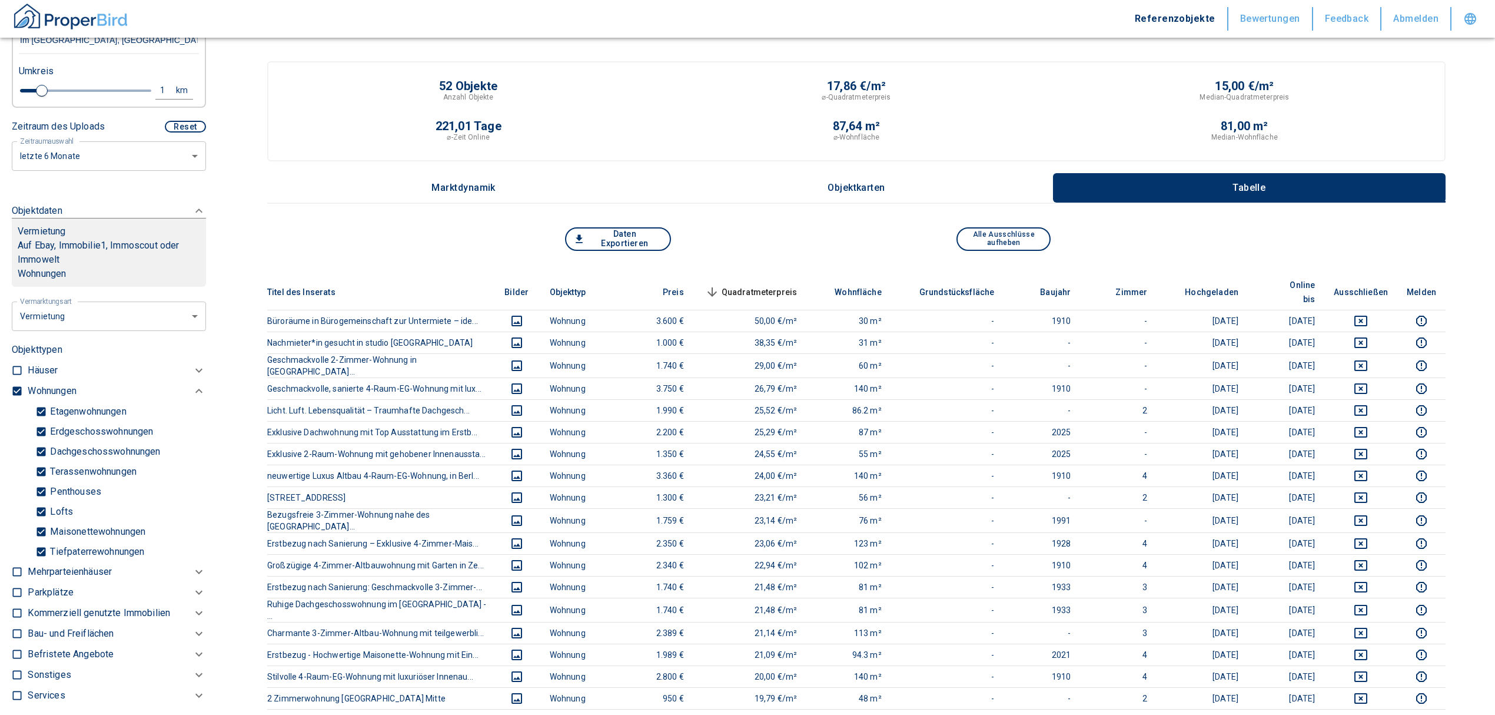
click at [41, 541] on input "Tiefpaterrewohnungen" at bounding box center [41, 551] width 12 height 21
checkbox input "false"
type input "2020"
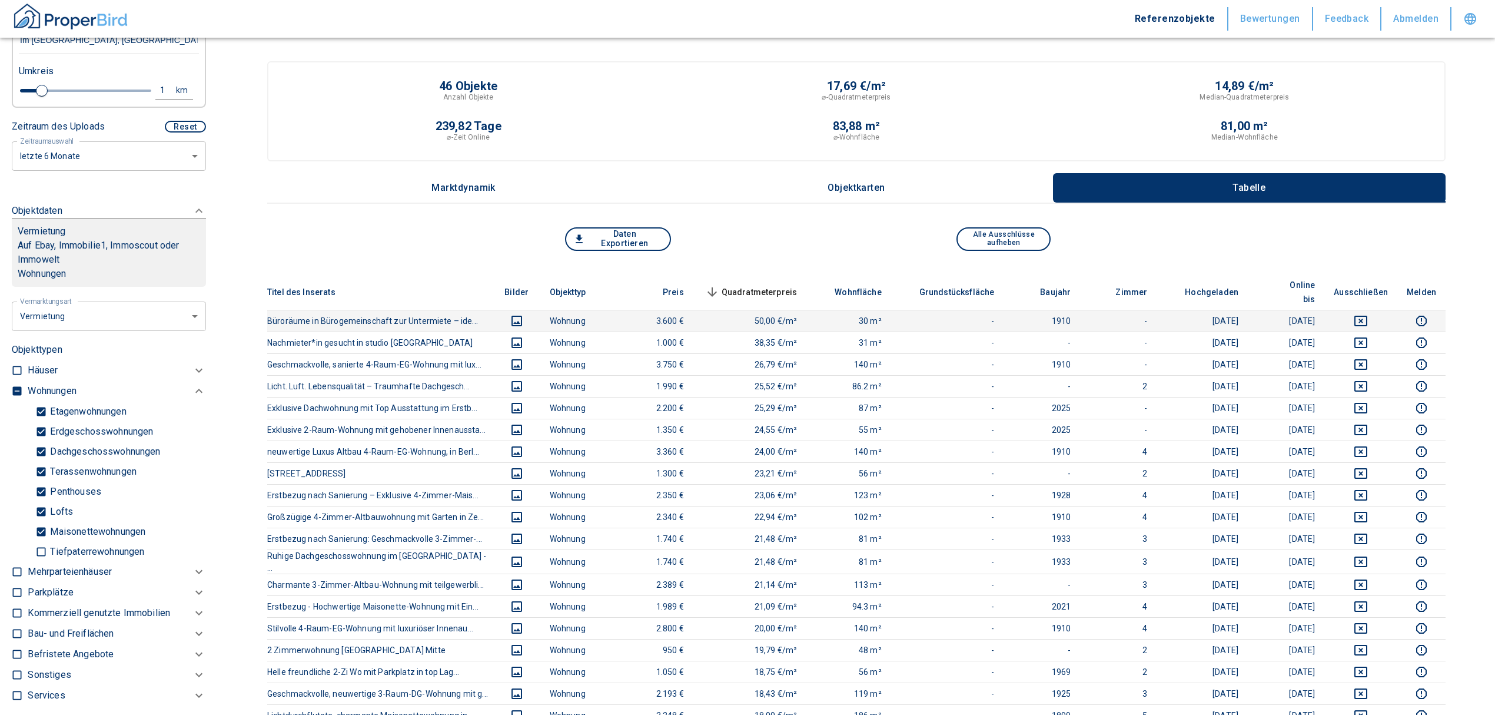
click at [1368, 316] on icon "deselect this listing" at bounding box center [1361, 321] width 13 height 11
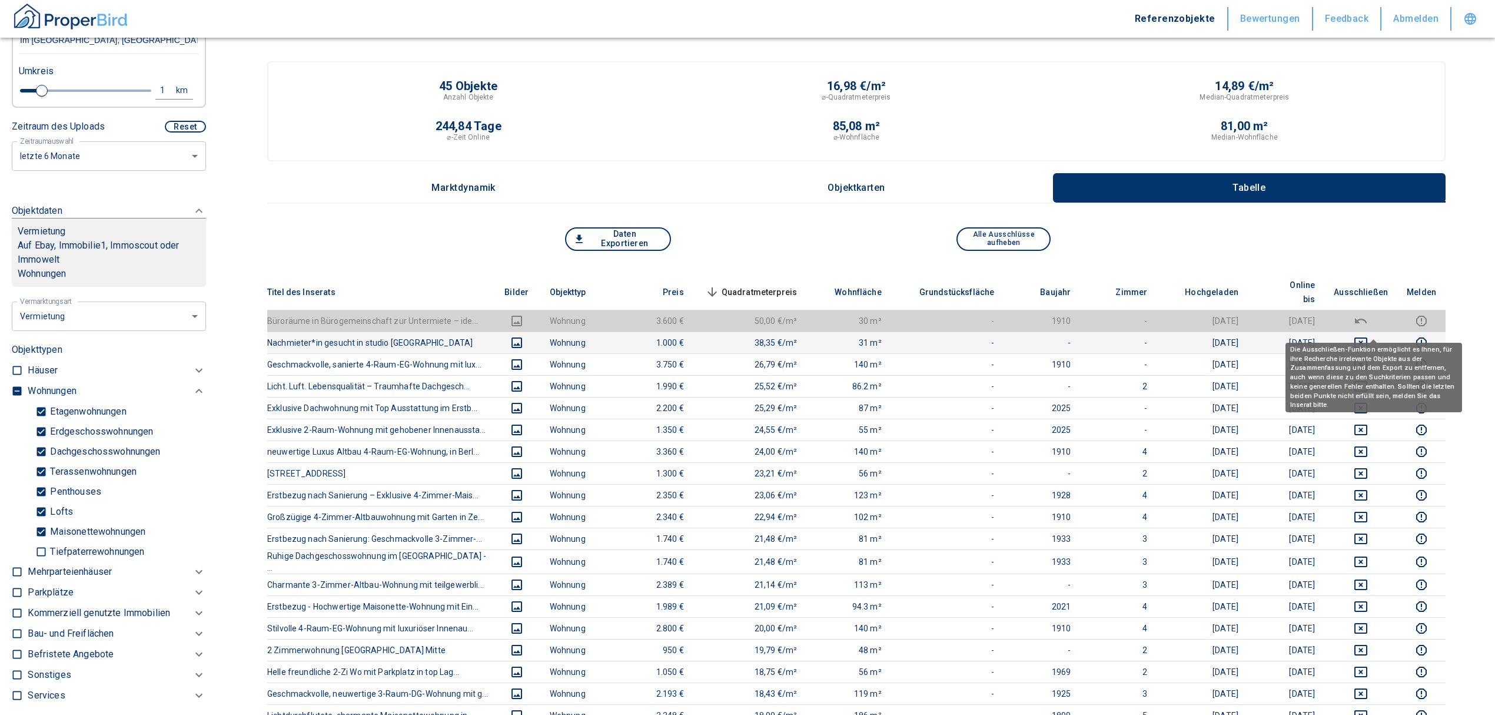
click at [1368, 336] on icon "deselect this listing" at bounding box center [1361, 343] width 14 height 14
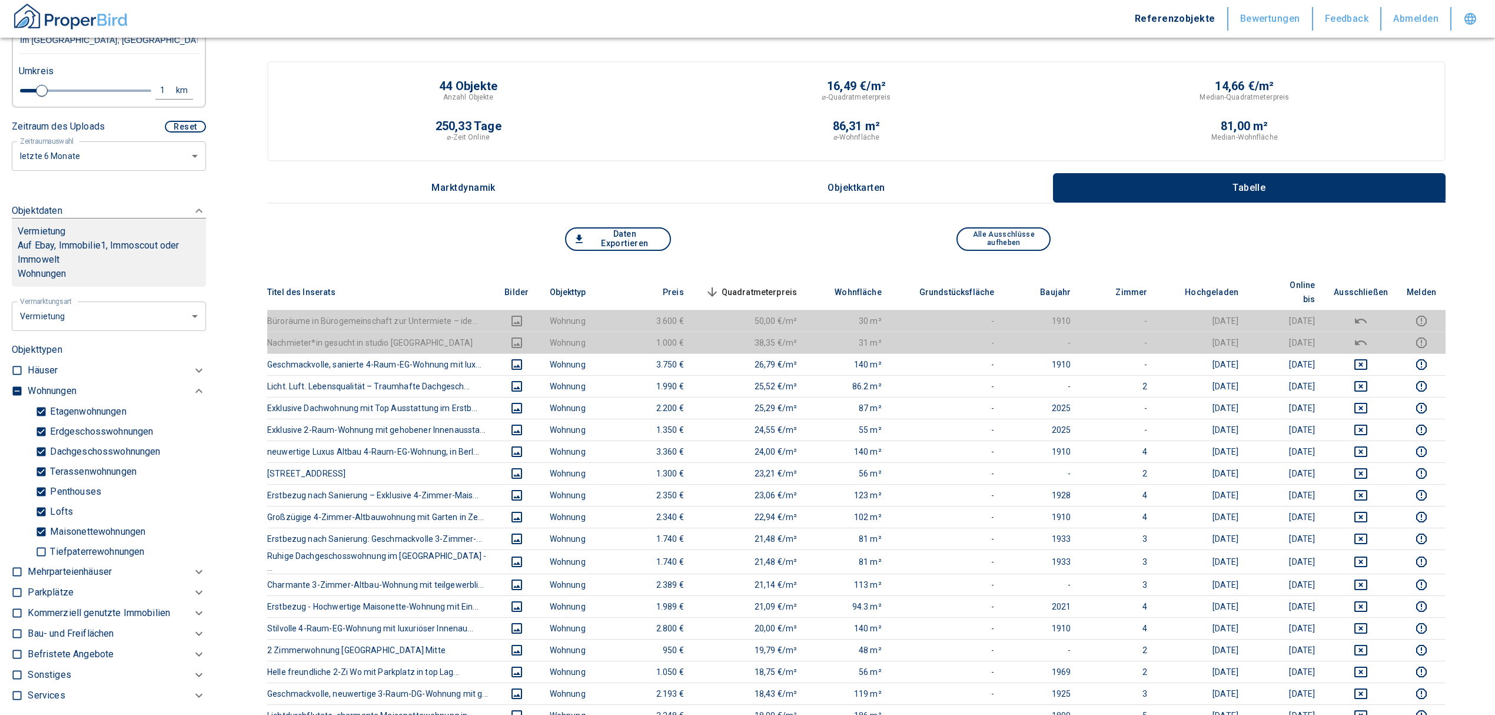
click at [772, 285] on span "Quadratmeterpreis sorted descending" at bounding box center [750, 292] width 95 height 14
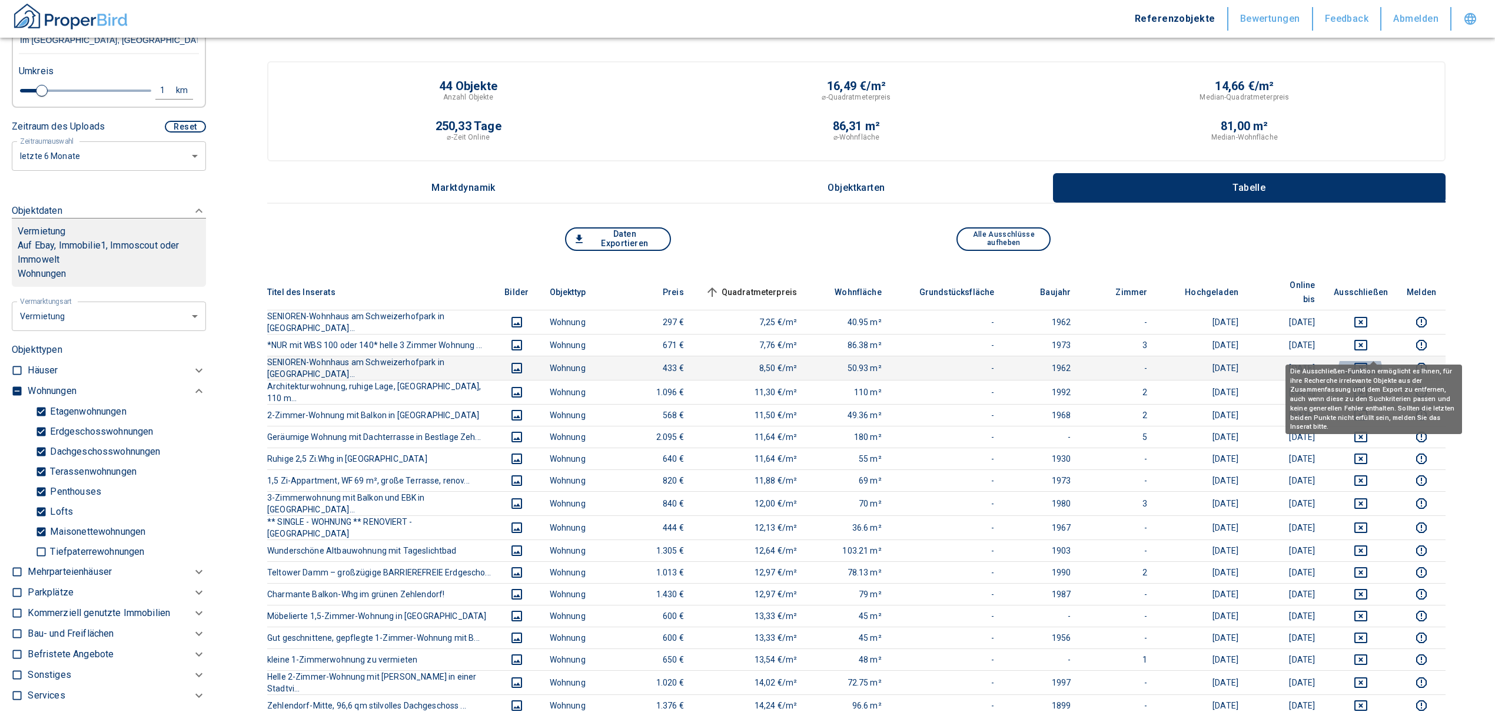
click at [1368, 361] on icon "deselect this listing" at bounding box center [1361, 368] width 14 height 14
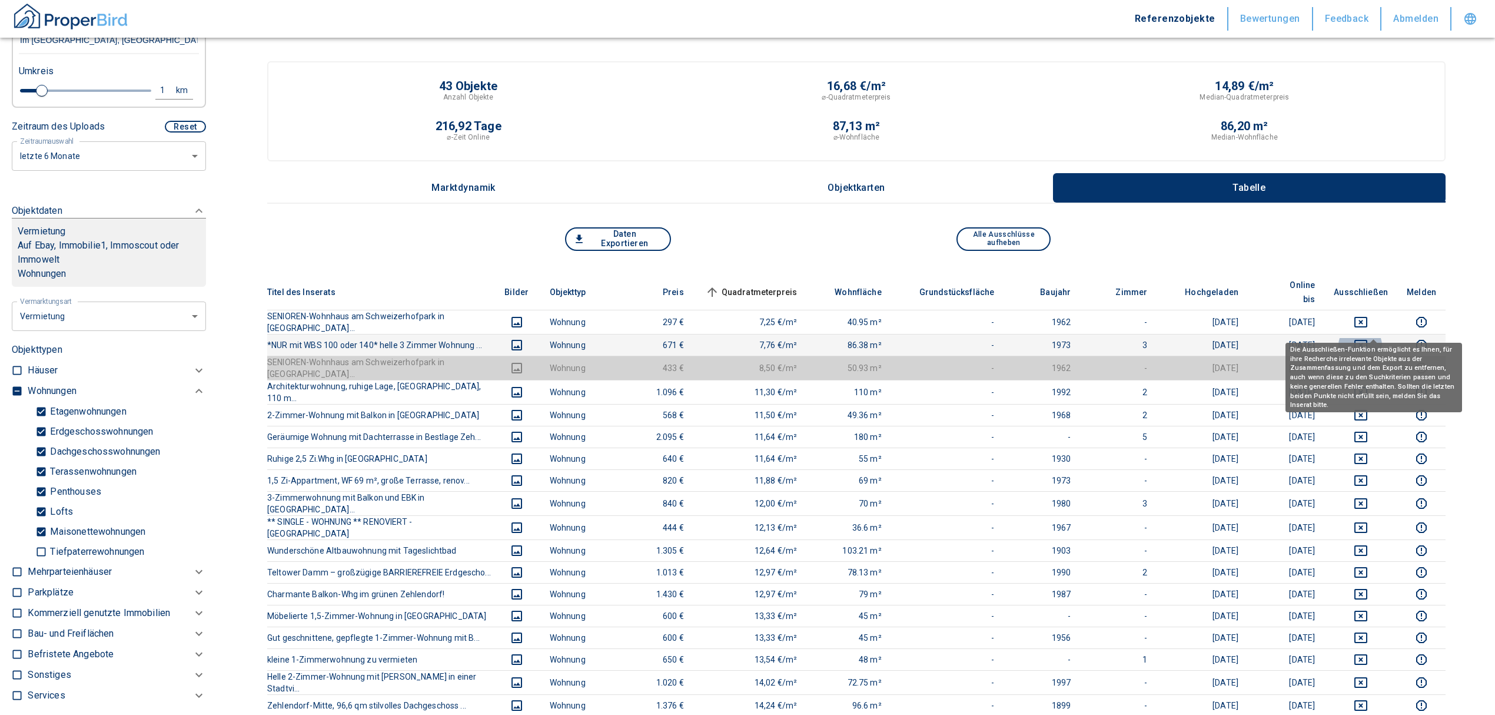
click at [1368, 340] on icon "deselect this listing" at bounding box center [1361, 345] width 13 height 11
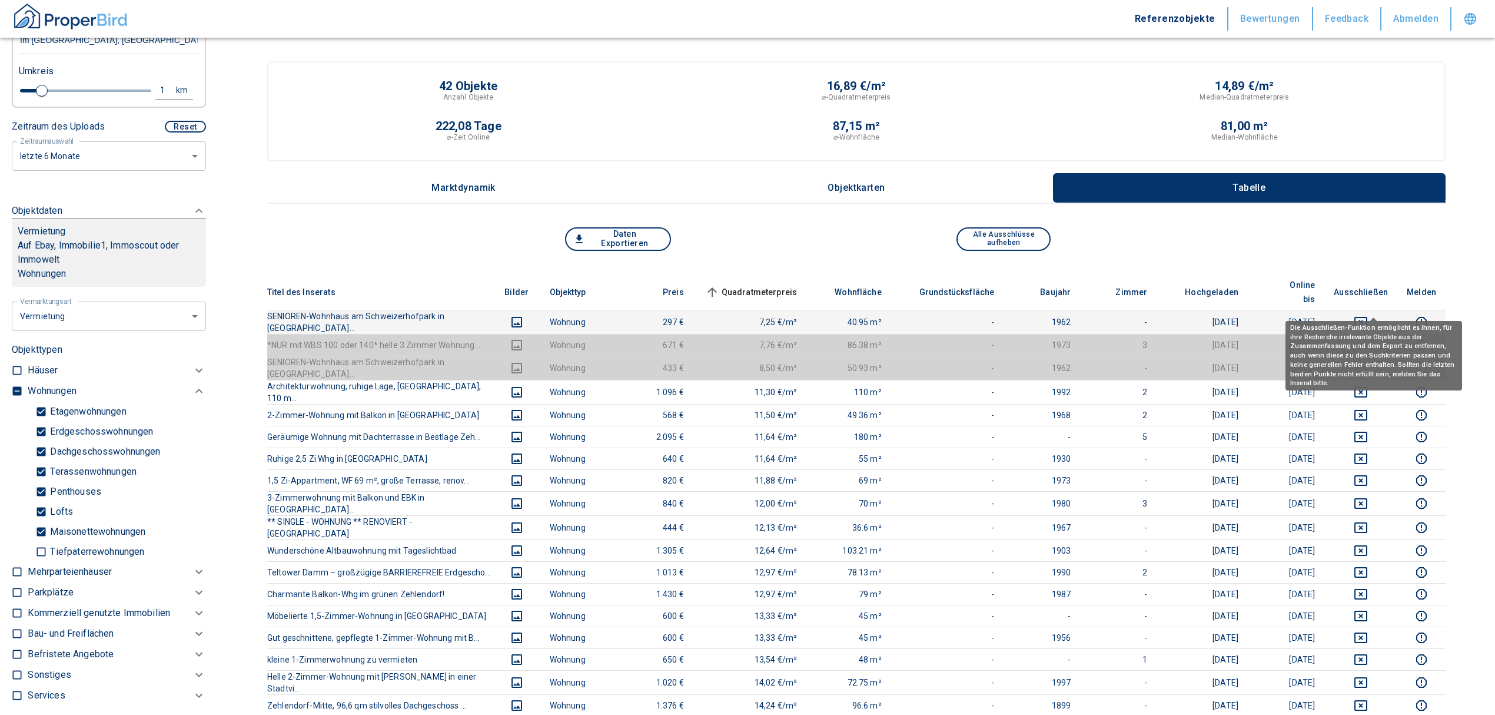
click at [1368, 315] on icon "deselect this listing" at bounding box center [1361, 322] width 14 height 14
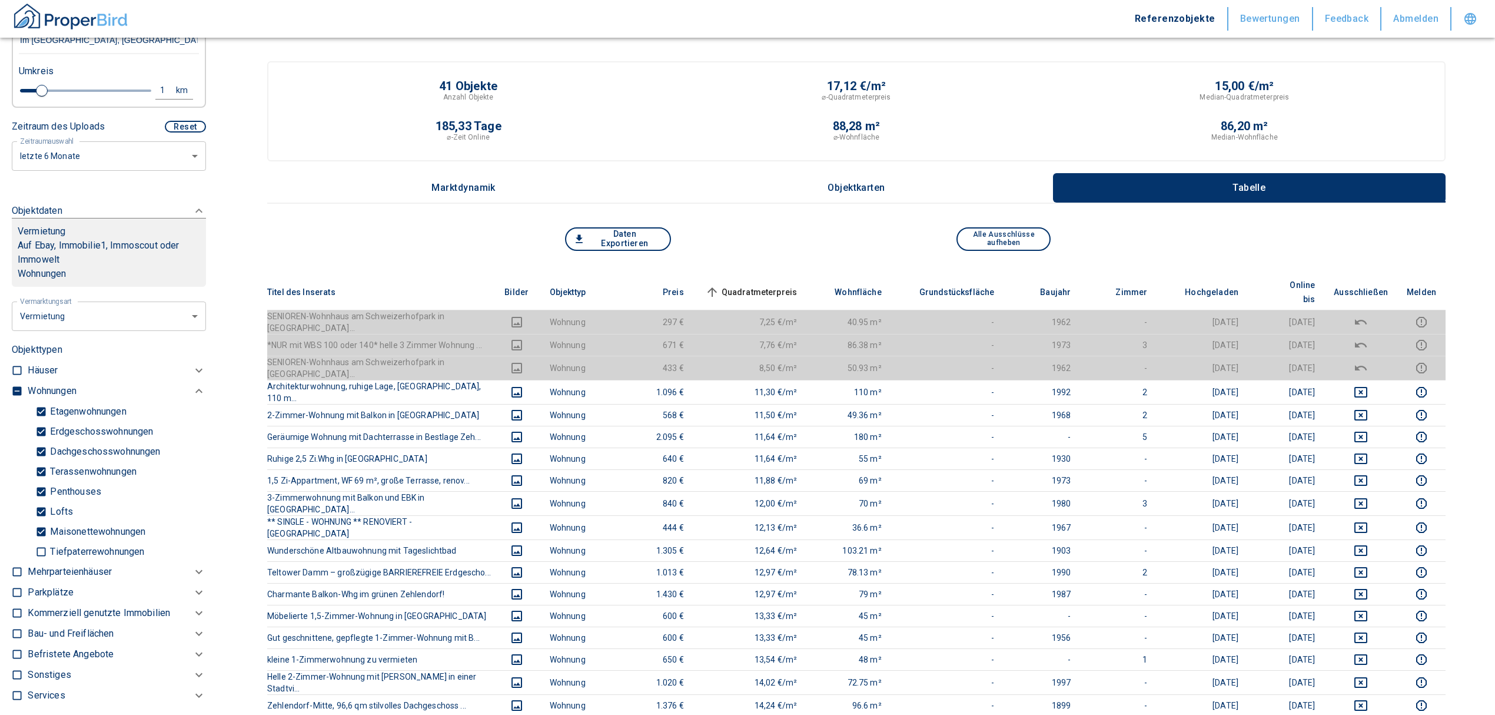
click at [785, 285] on span "Quadratmeterpreis sorted ascending" at bounding box center [750, 292] width 95 height 14
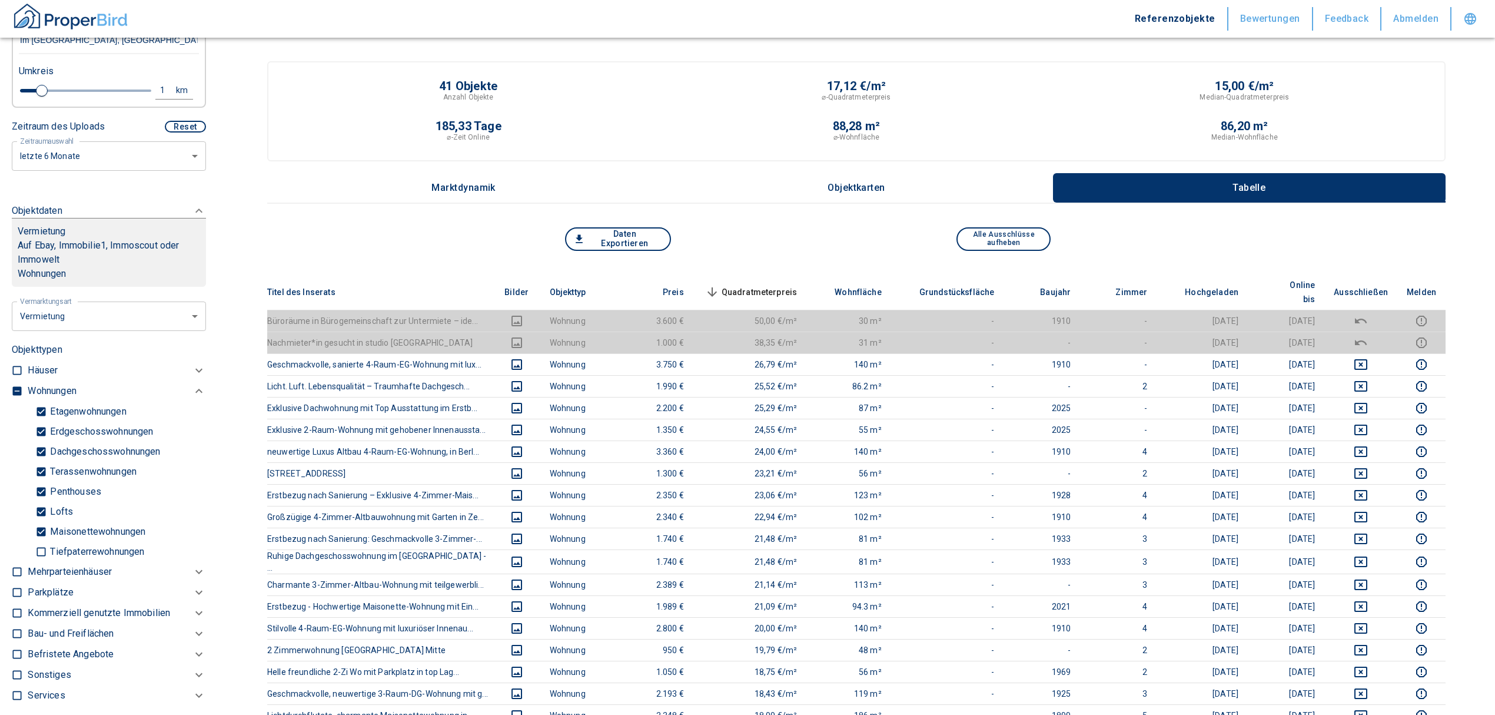
click at [759, 285] on span "Quadratmeterpreis sorted descending" at bounding box center [750, 292] width 95 height 14
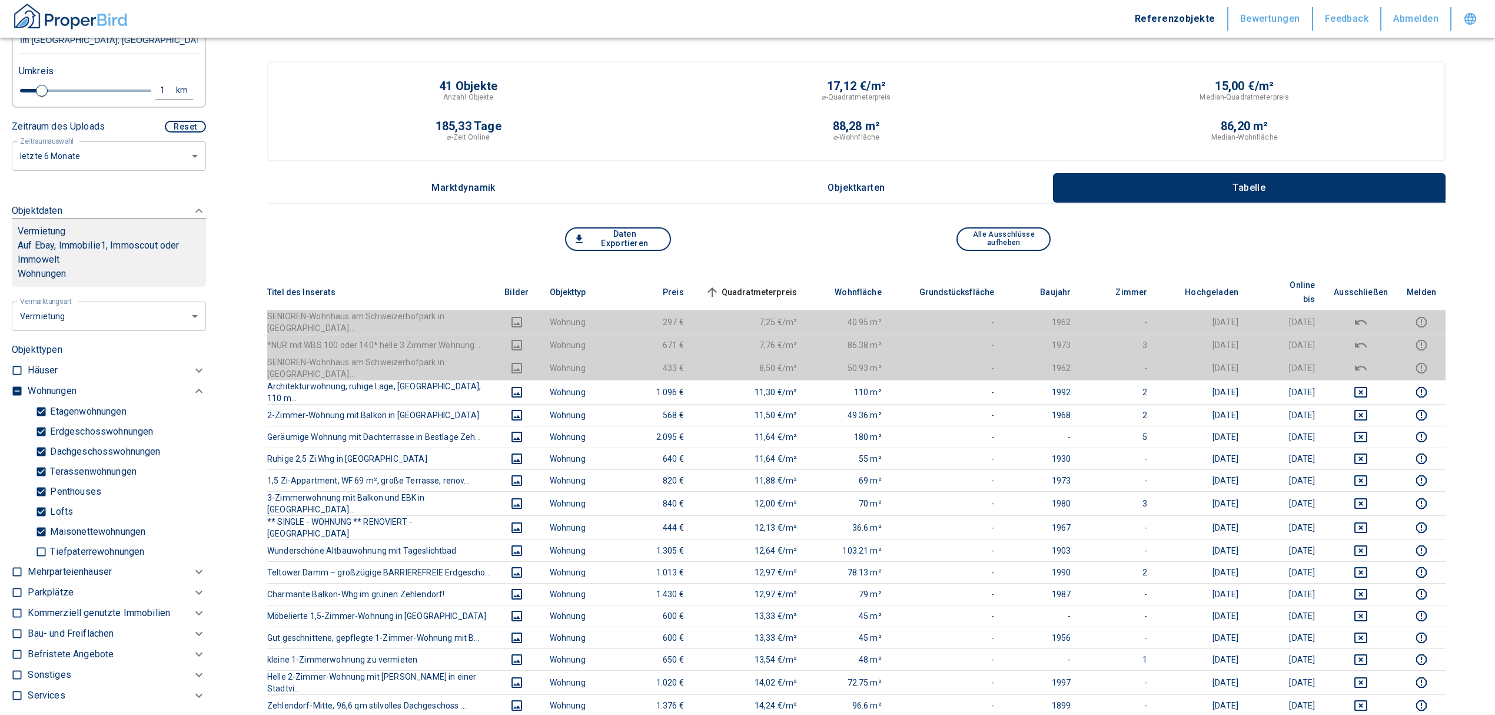
click at [759, 285] on span "Quadratmeterpreis sorted ascending" at bounding box center [750, 292] width 95 height 14
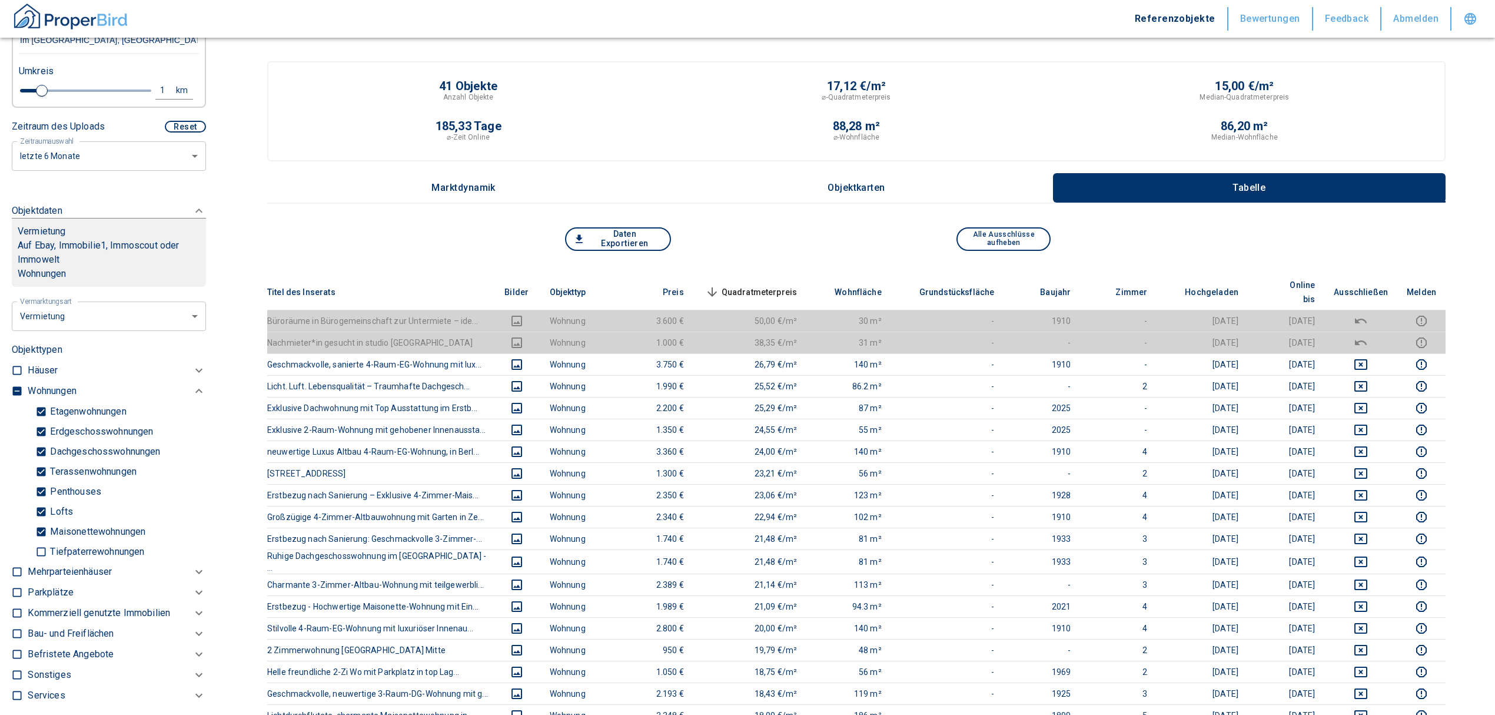
click at [778, 285] on span "Quadratmeterpreis sorted descending" at bounding box center [750, 292] width 95 height 14
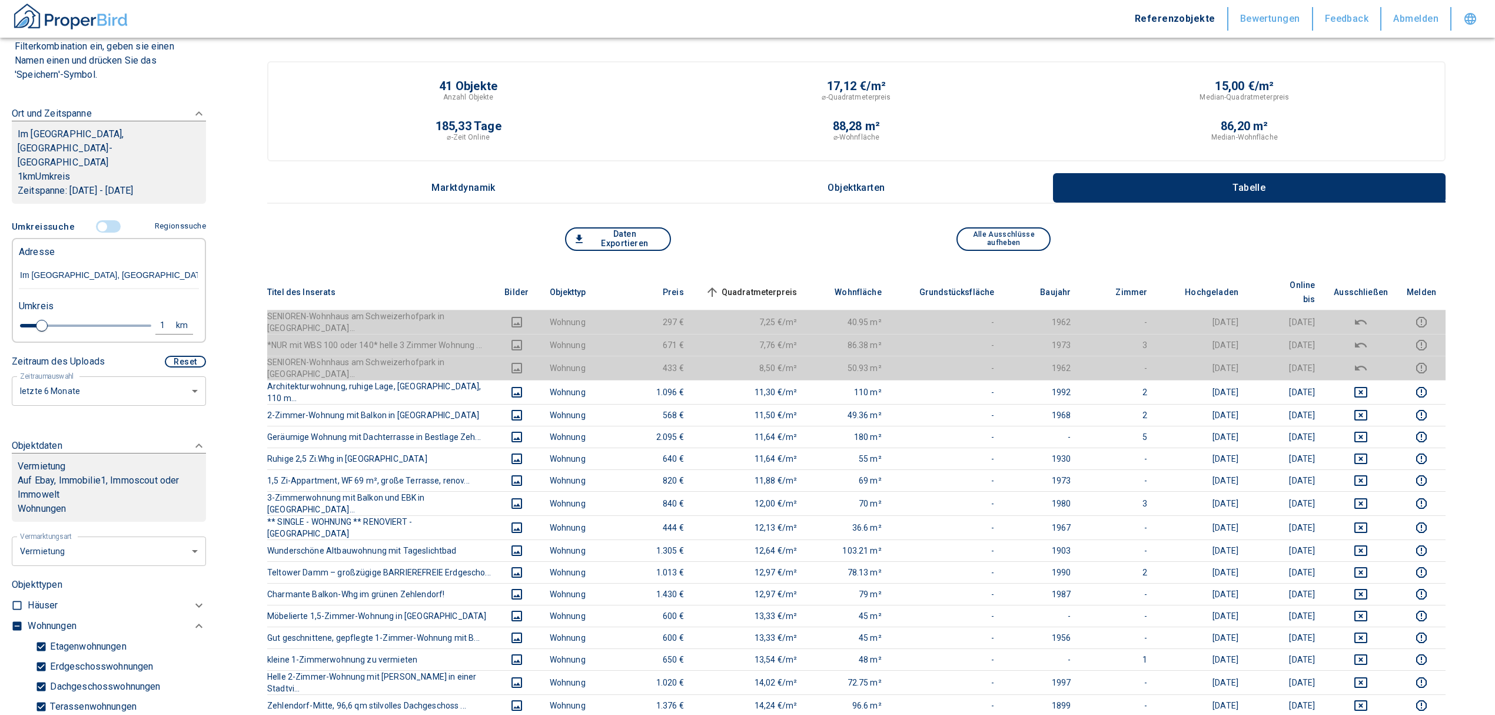
scroll to position [130, 0]
click at [98, 221] on input "controlled" at bounding box center [102, 227] width 35 height 13
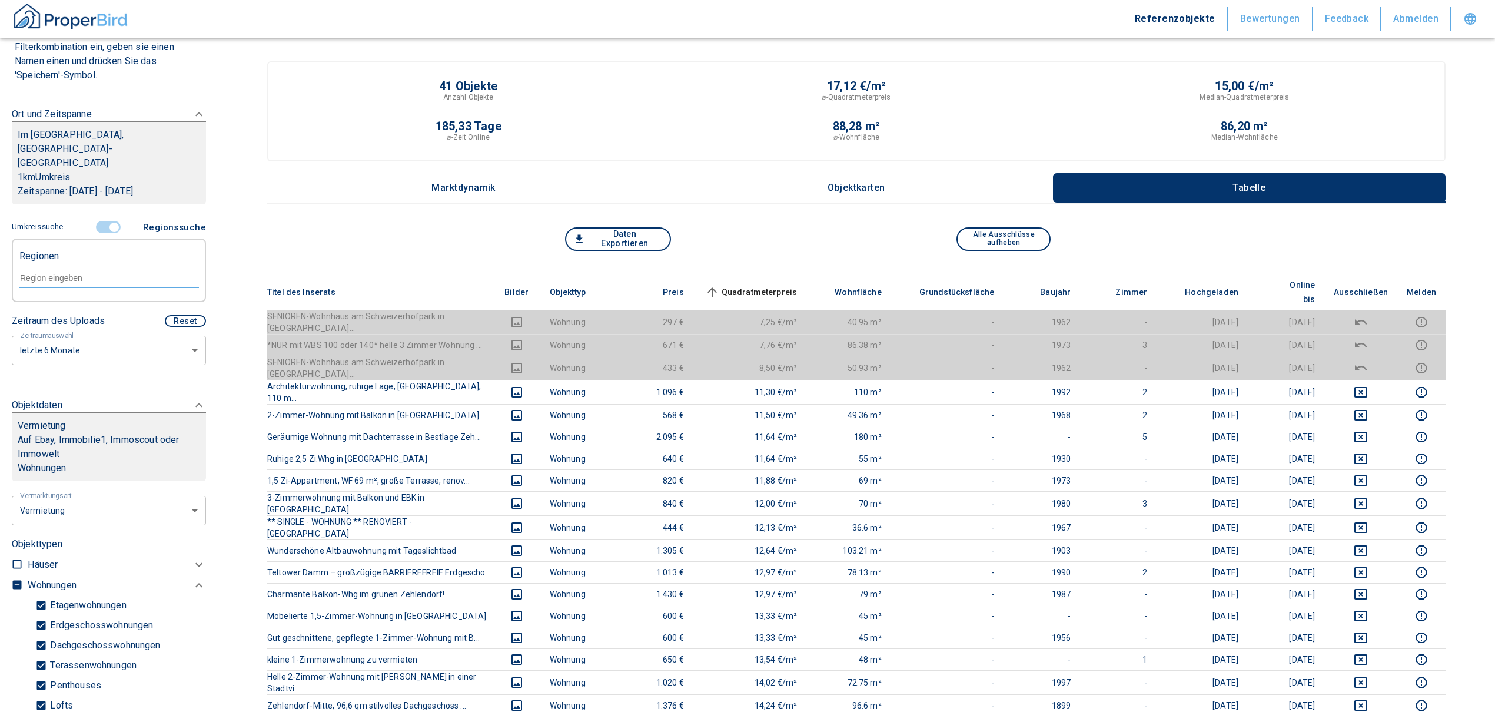
click at [88, 269] on div at bounding box center [109, 277] width 180 height 21
click at [86, 292] on li "14167 [GEOGRAPHIC_DATA]" at bounding box center [102, 290] width 169 height 21
type input "14167"
type input "2020"
type input "14167 [GEOGRAPHIC_DATA]"
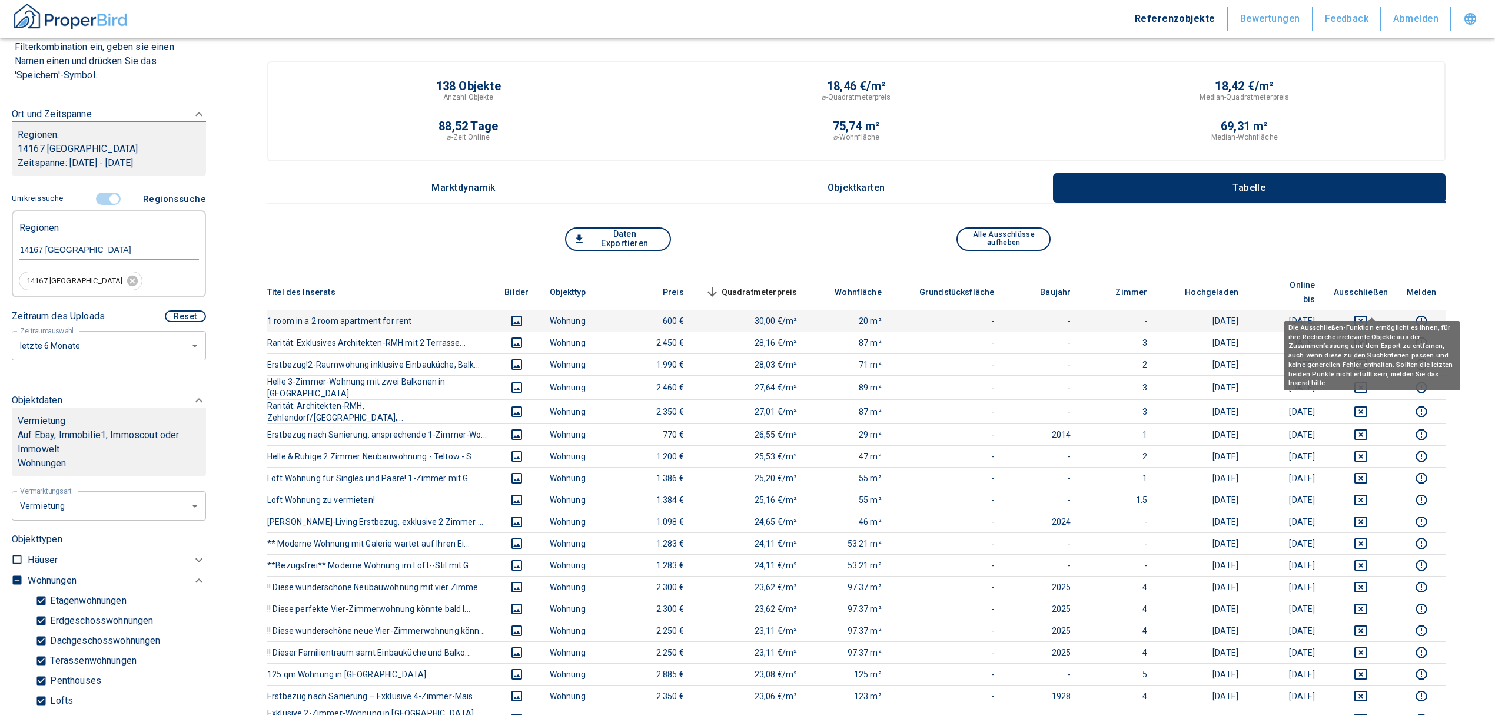
click at [1368, 316] on icon "deselect this listing" at bounding box center [1361, 321] width 13 height 11
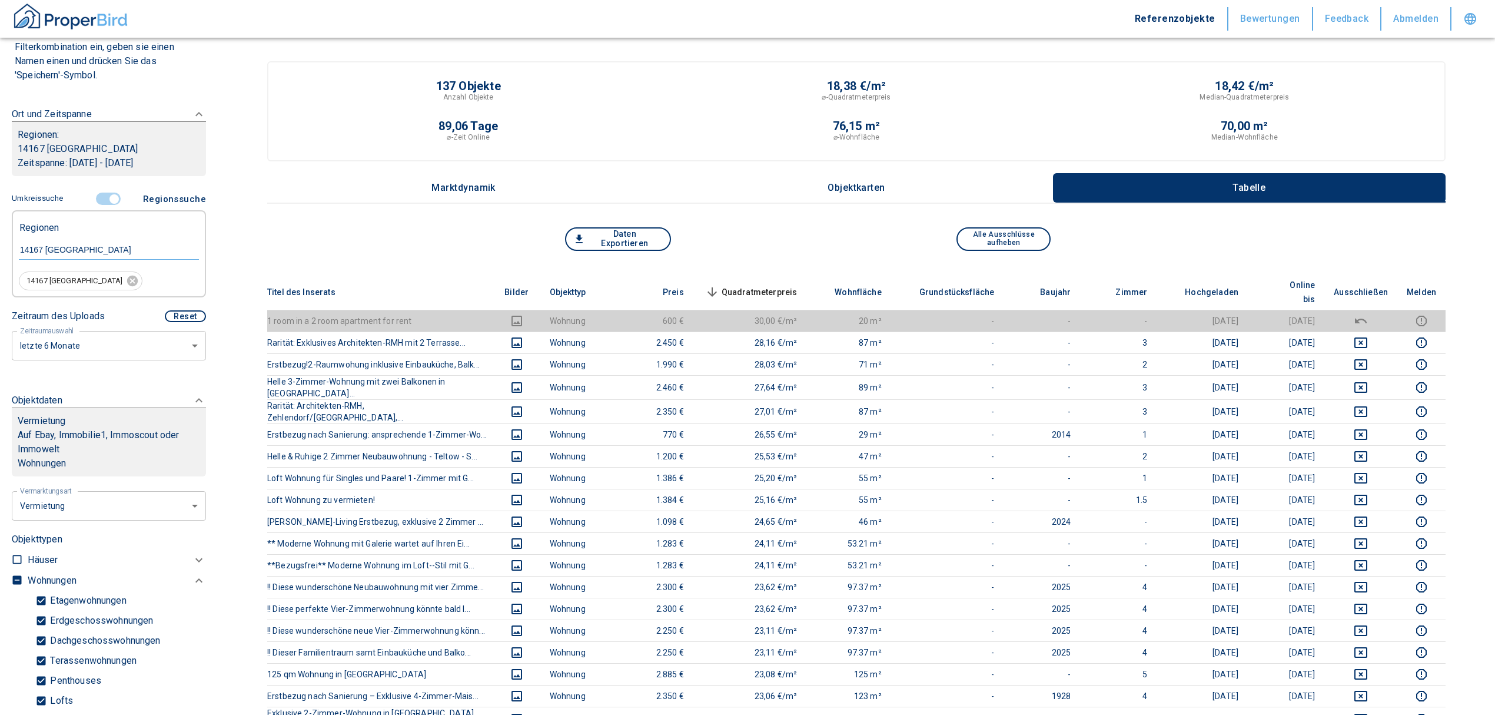
click at [752, 285] on span "Quadratmeterpreis sorted descending" at bounding box center [750, 292] width 95 height 14
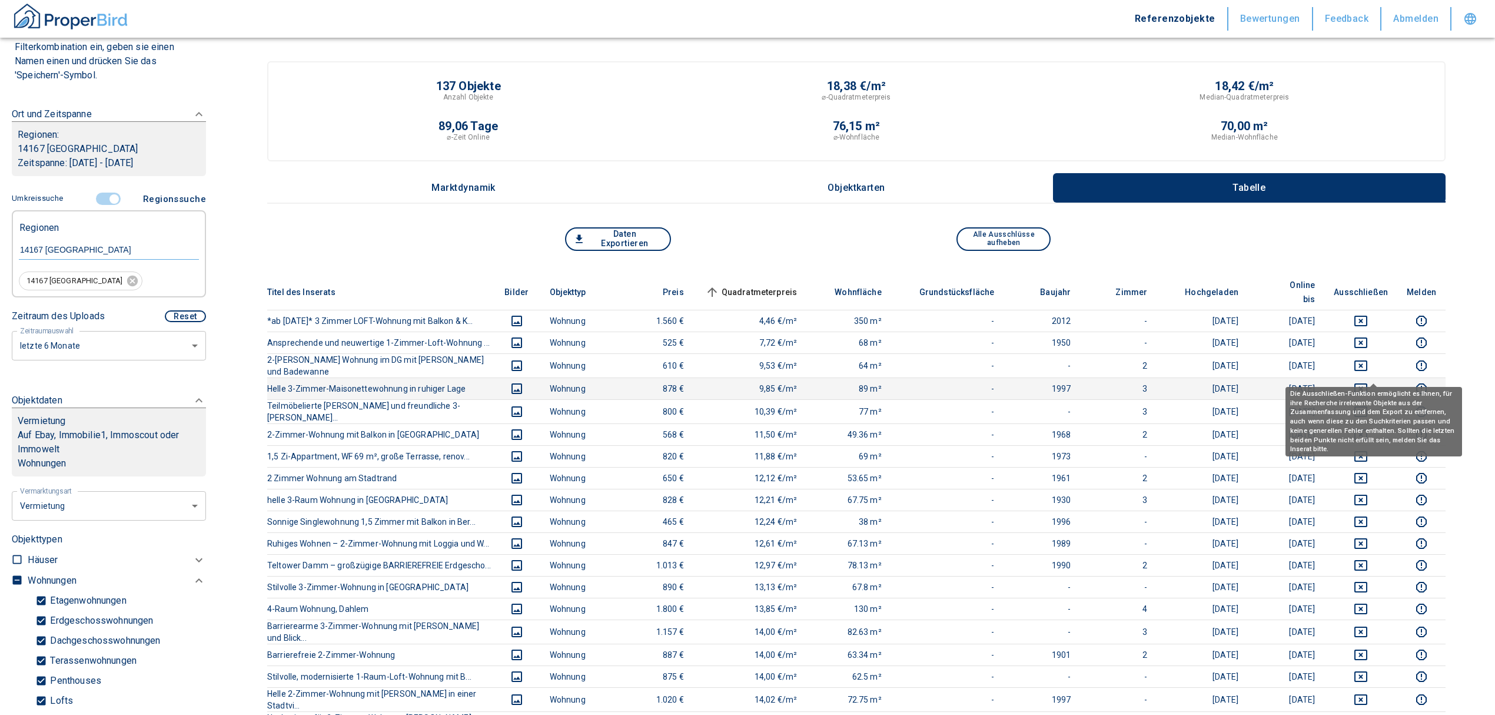
click at [1368, 383] on icon "deselect this listing" at bounding box center [1361, 388] width 13 height 11
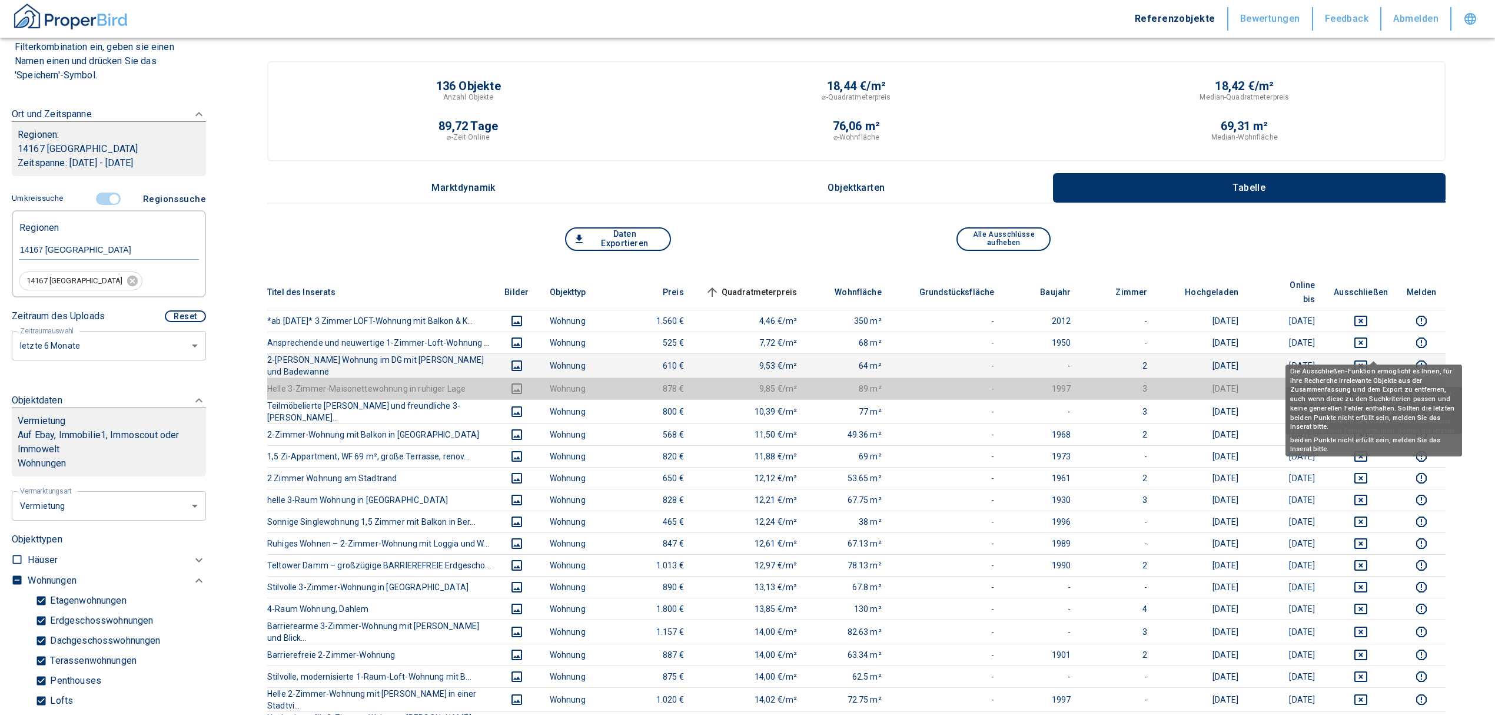
click at [1368, 359] on icon "deselect this listing" at bounding box center [1361, 366] width 14 height 14
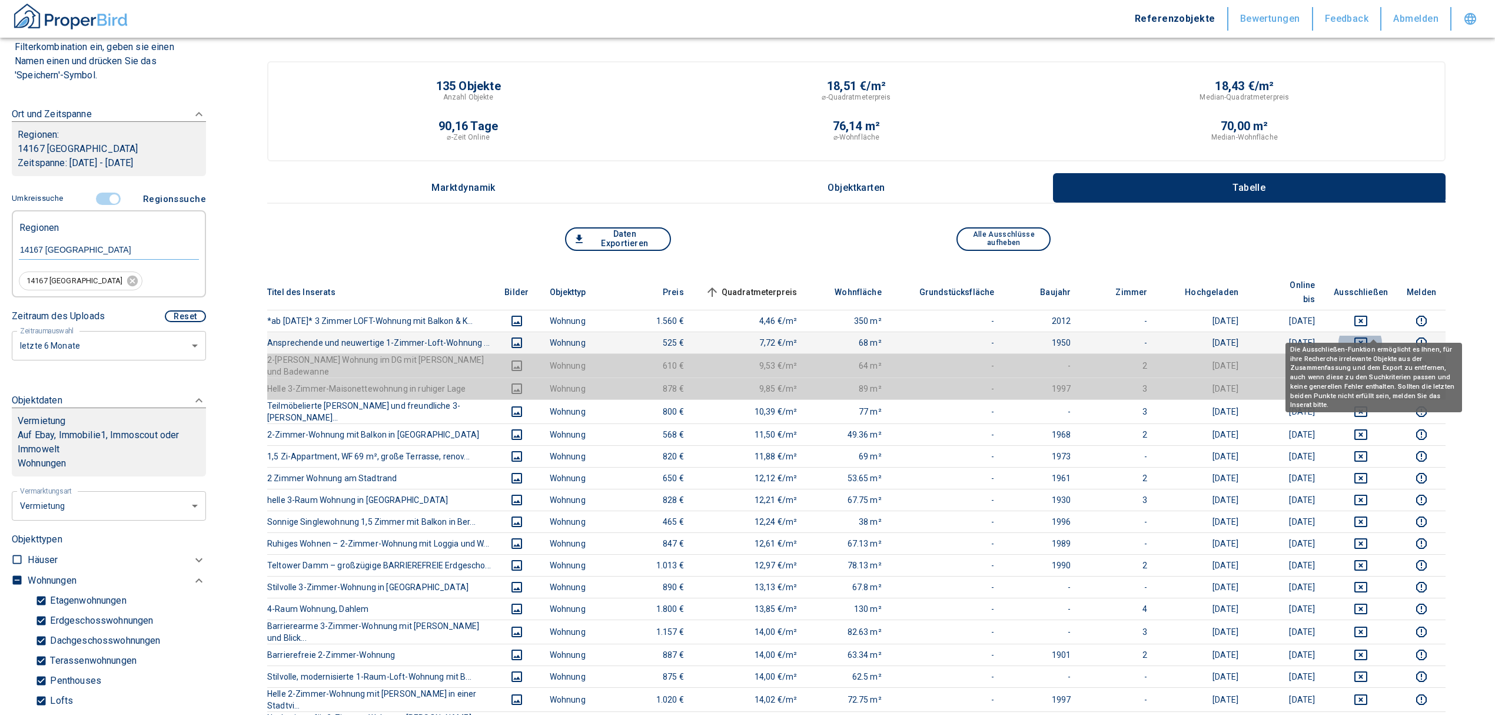
click at [1368, 336] on icon "deselect this listing" at bounding box center [1361, 343] width 14 height 14
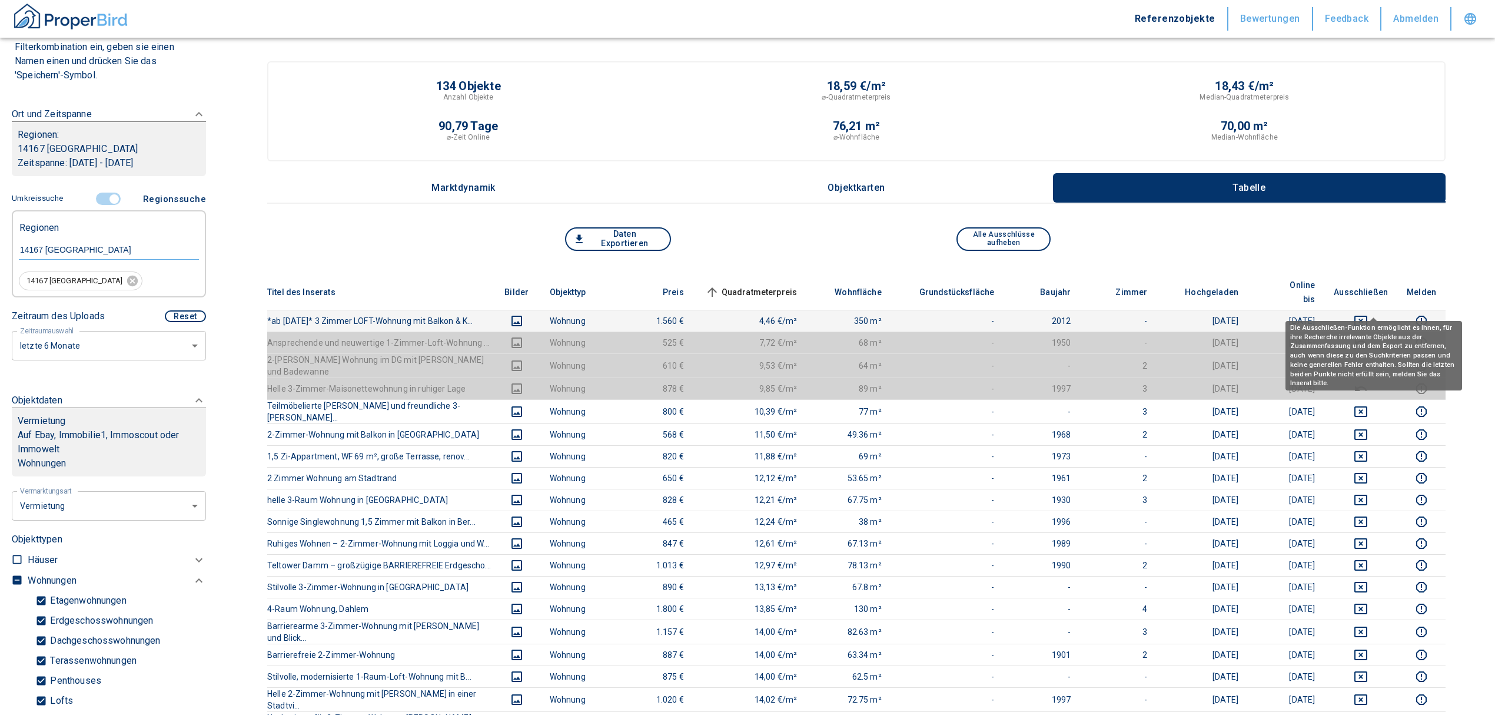
click at [1368, 316] on icon "deselect this listing" at bounding box center [1361, 321] width 13 height 11
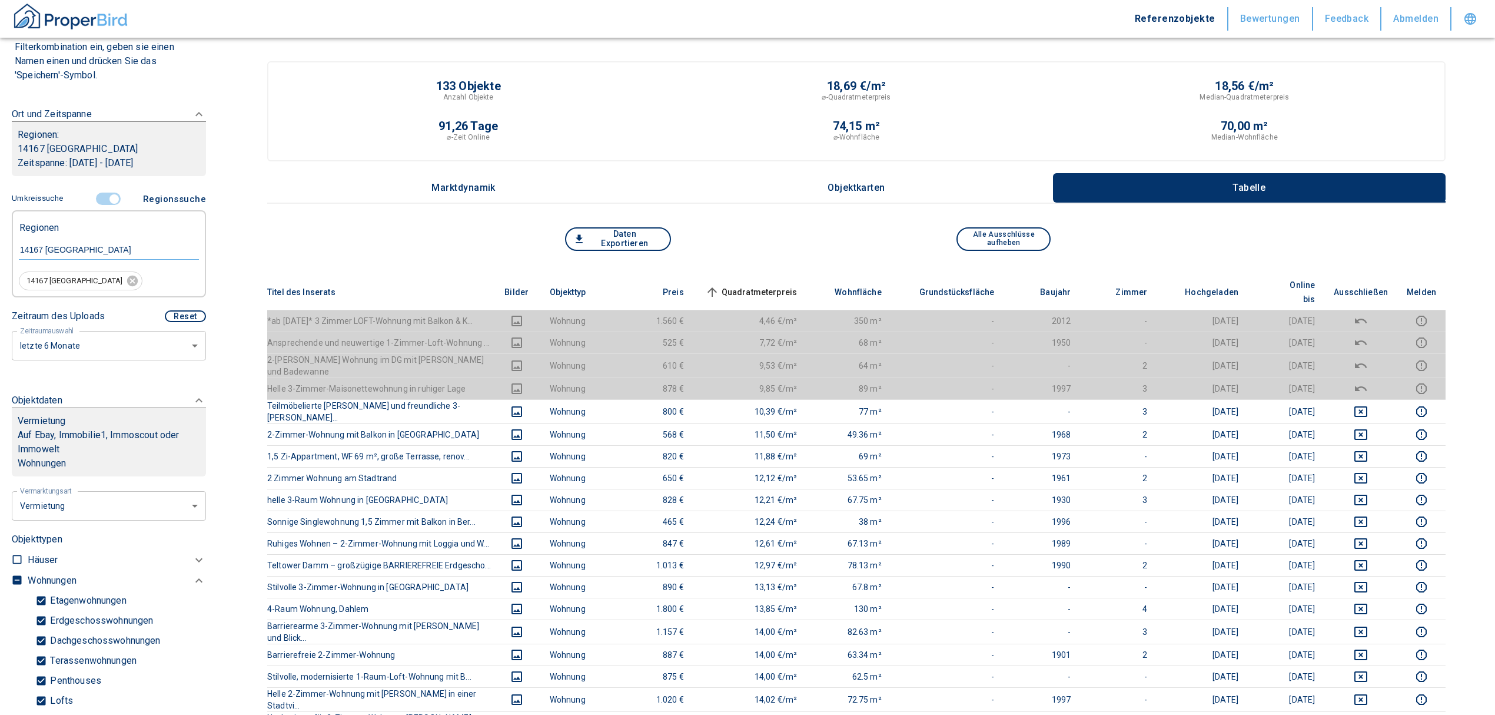
click at [783, 276] on th "Quadratmeterpreis sorted ascending" at bounding box center [751, 292] width 114 height 36
click at [778, 285] on span "Quadratmeterpreis sorted ascending" at bounding box center [750, 292] width 95 height 14
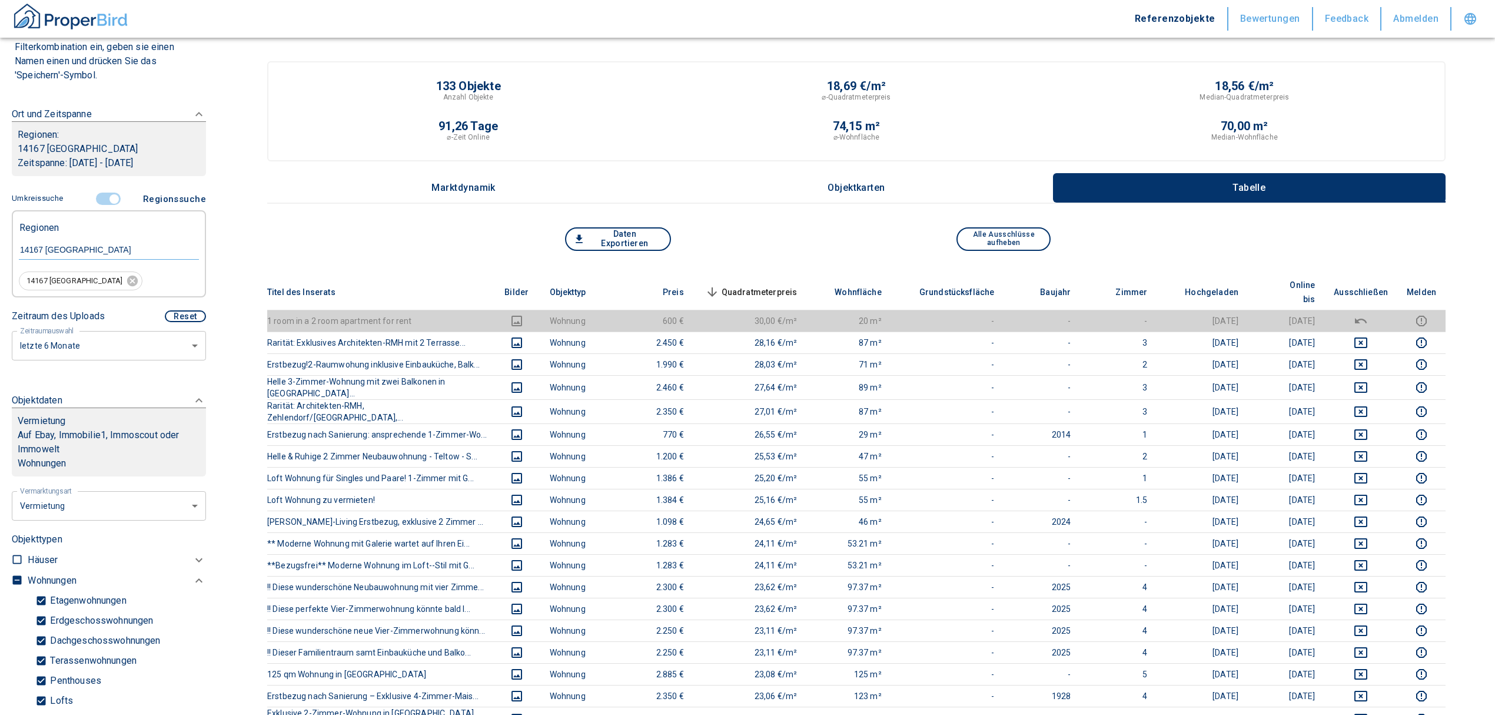
click at [761, 285] on span "Quadratmeterpreis sorted descending" at bounding box center [750, 292] width 95 height 14
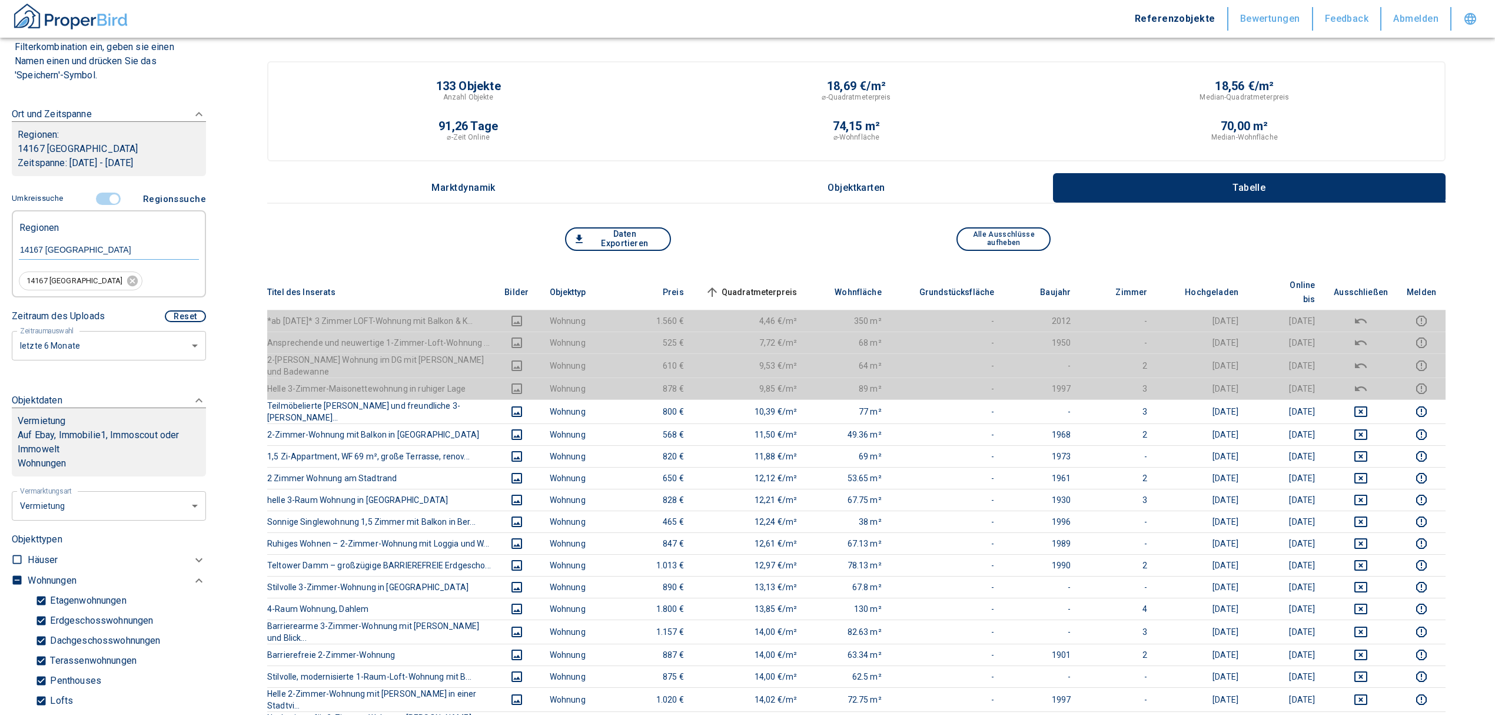
click at [99, 198] on input "controlled" at bounding box center [114, 199] width 35 height 13
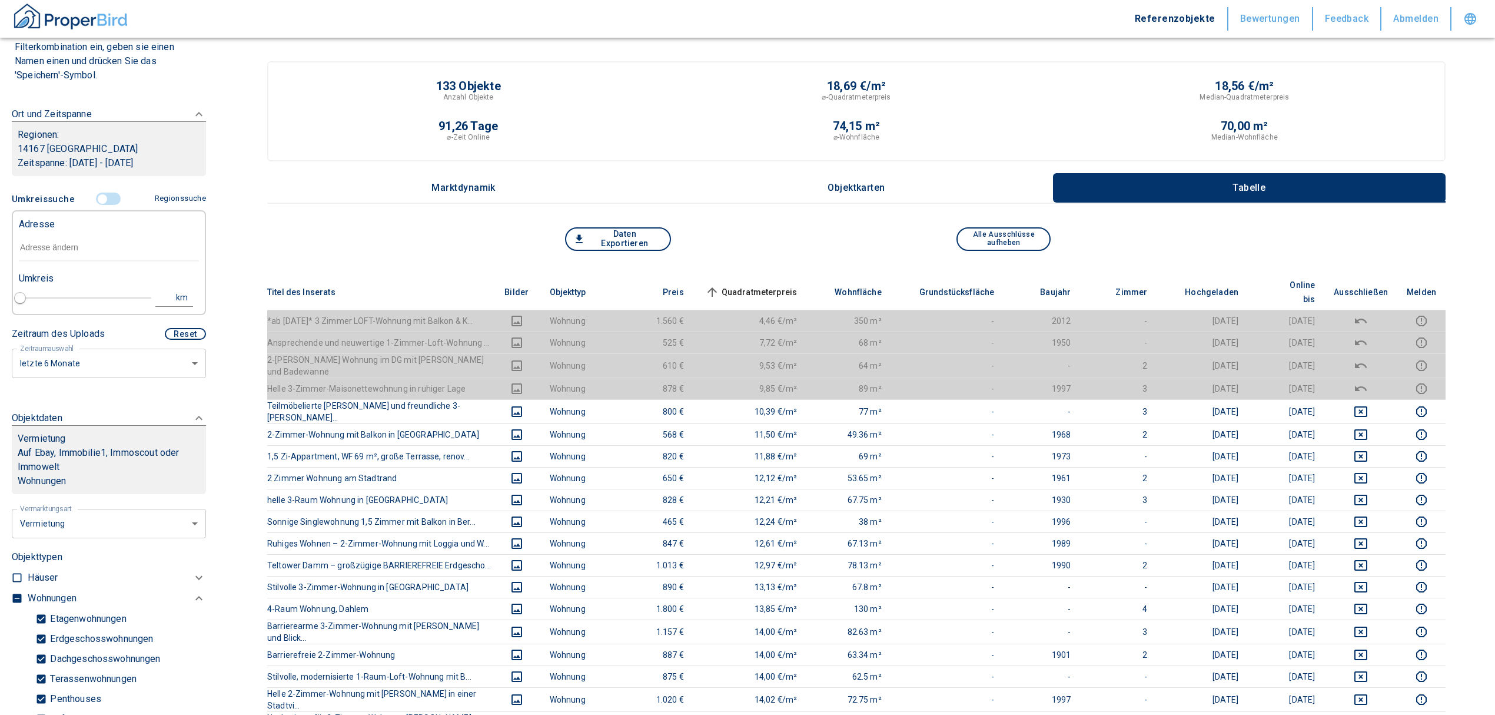
click at [90, 250] on input "text" at bounding box center [109, 247] width 180 height 27
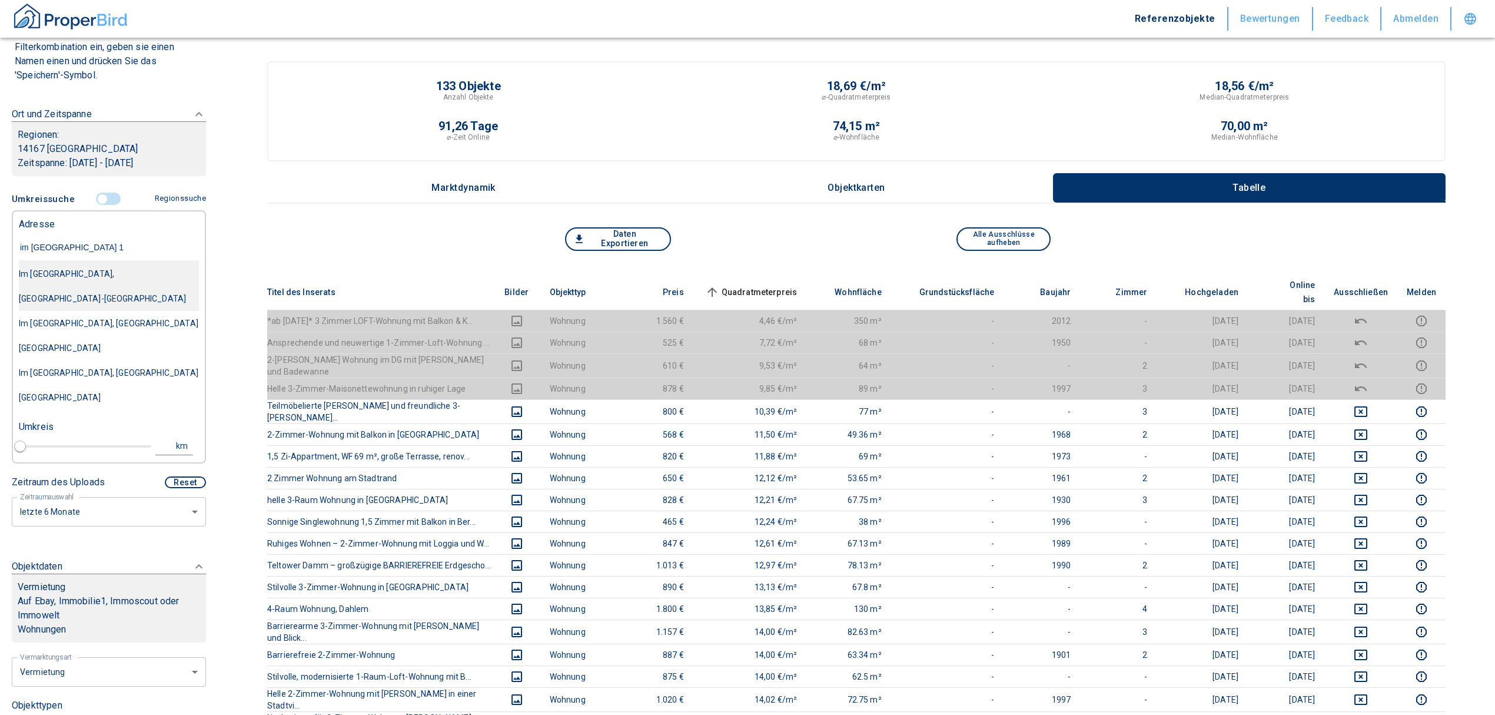
type input "im [GEOGRAPHIC_DATA]"
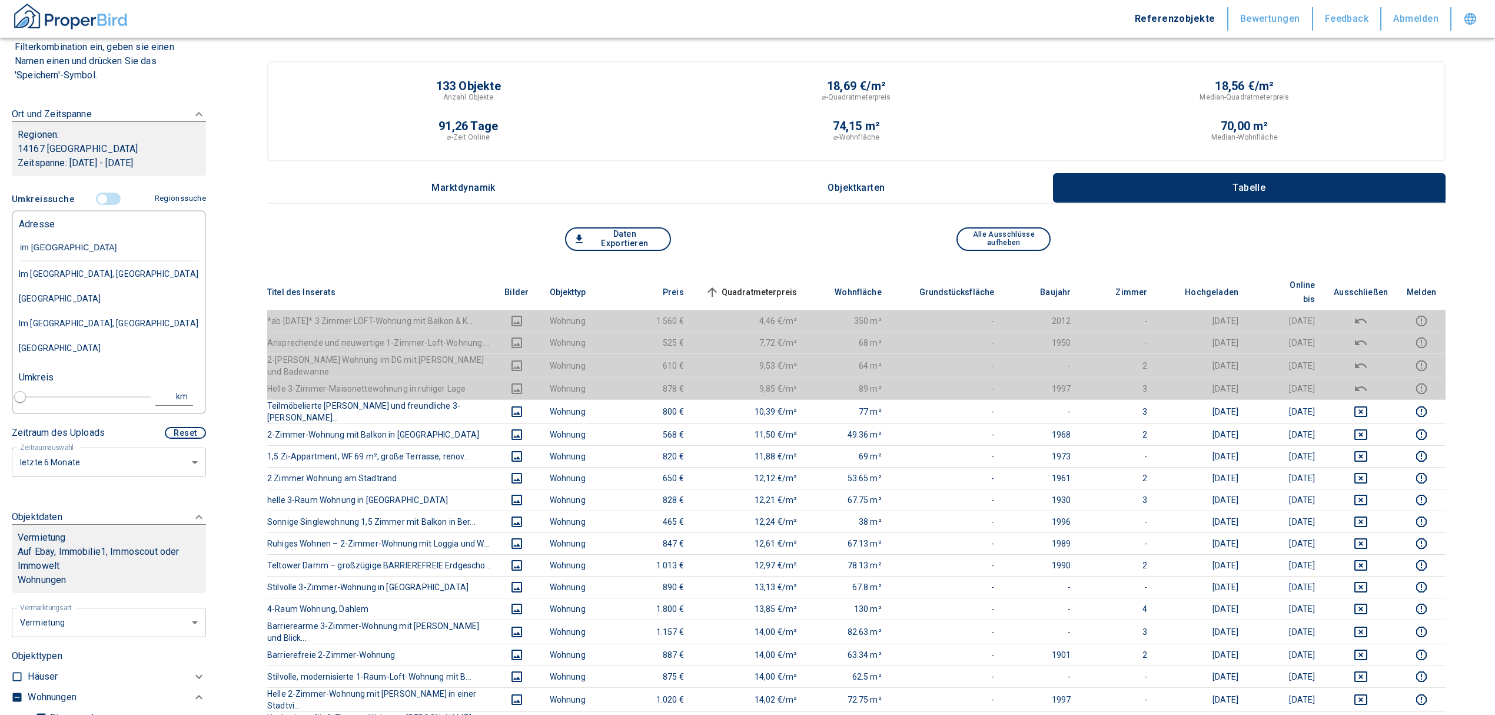
click at [130, 274] on div "Im [GEOGRAPHIC_DATA], [GEOGRAPHIC_DATA] [GEOGRAPHIC_DATA]" at bounding box center [109, 285] width 180 height 49
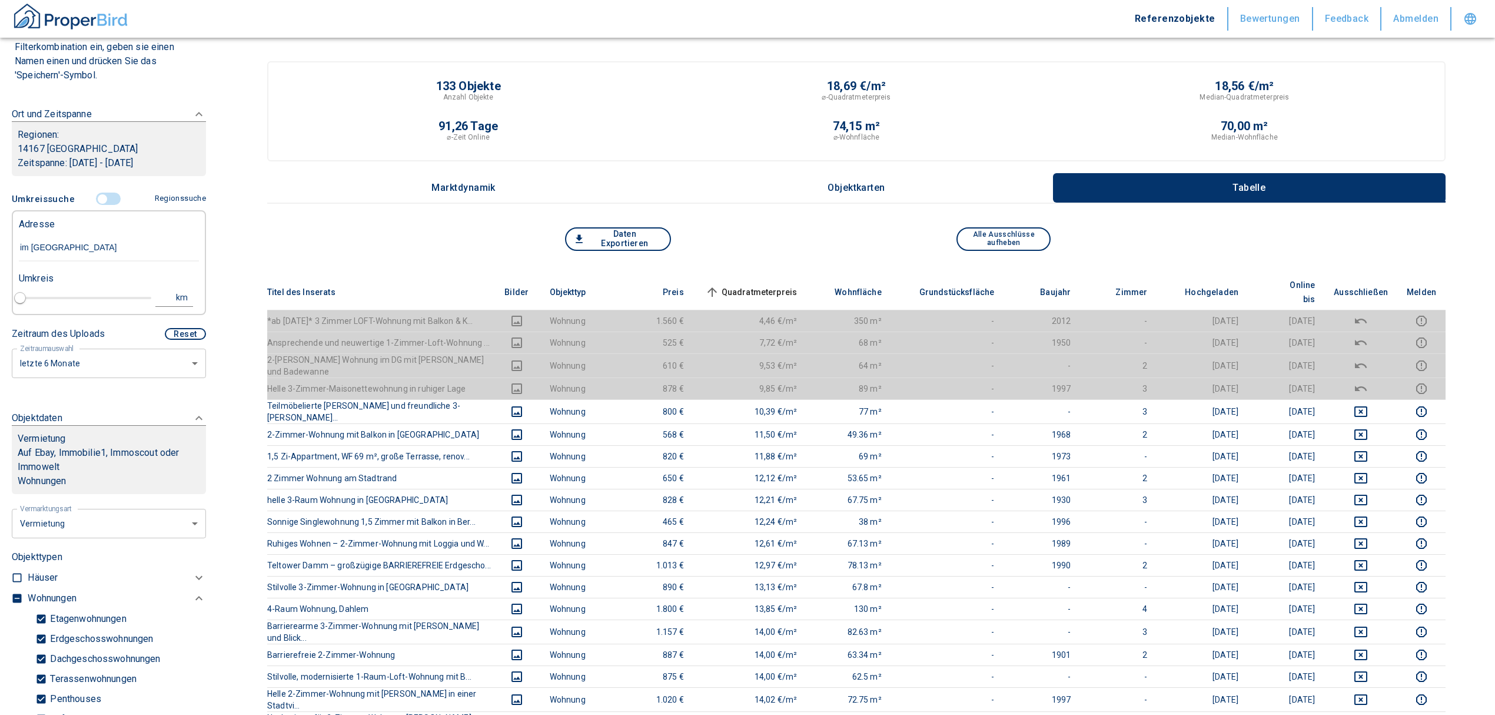
type input "2020"
type input "Im [GEOGRAPHIC_DATA], [GEOGRAPHIC_DATA] [GEOGRAPHIC_DATA]"
type input "1"
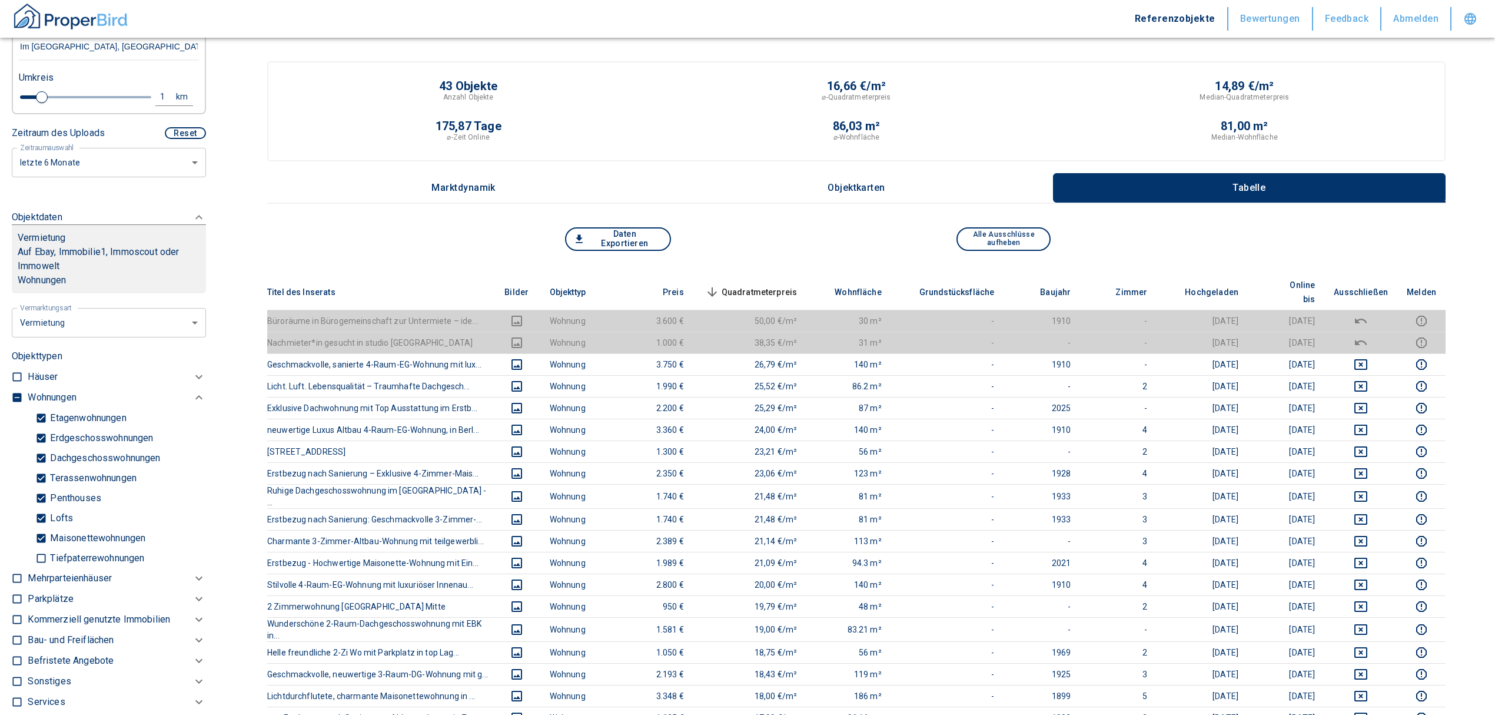
scroll to position [287, 0]
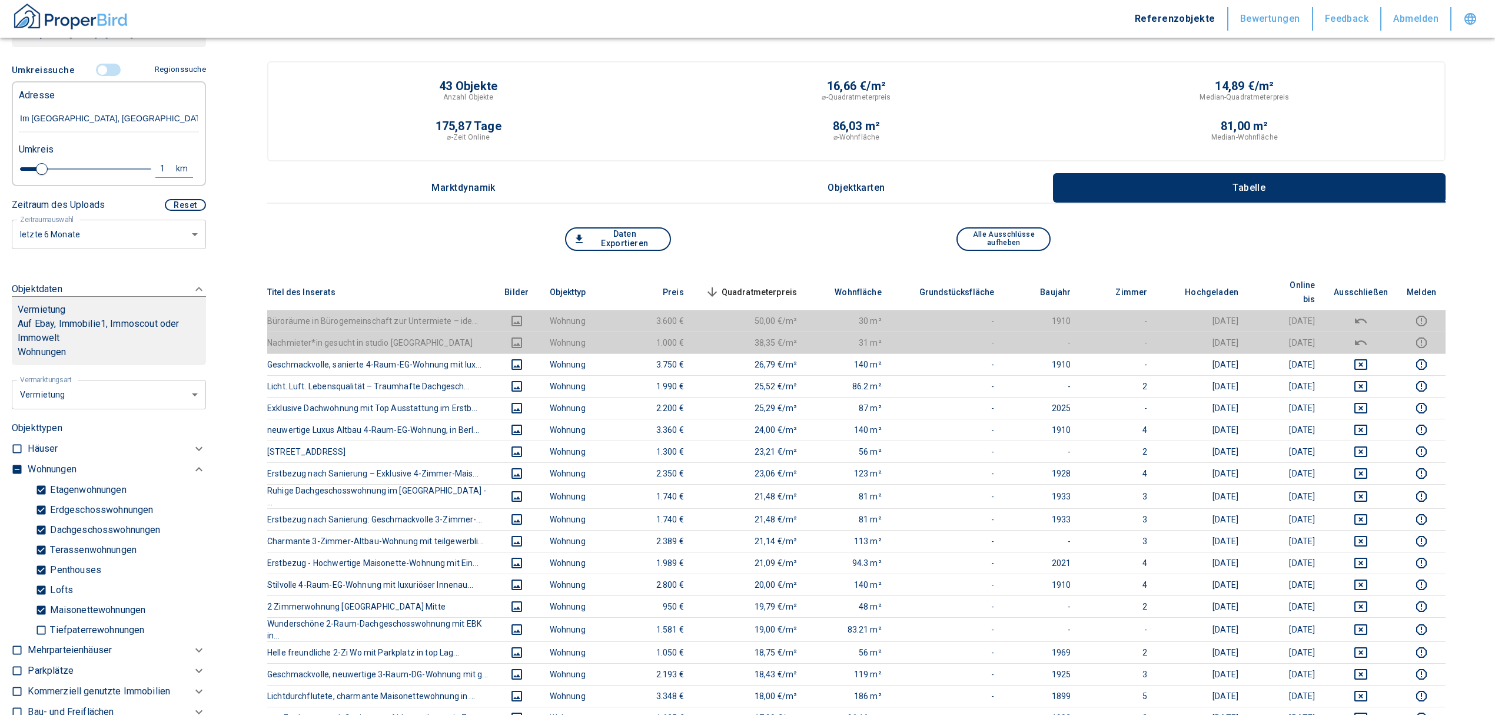
type input "Im [GEOGRAPHIC_DATA], [GEOGRAPHIC_DATA] [GEOGRAPHIC_DATA]"
click at [14, 463] on input "checkbox" at bounding box center [17, 469] width 12 height 12
checkbox input "true"
type input "2020"
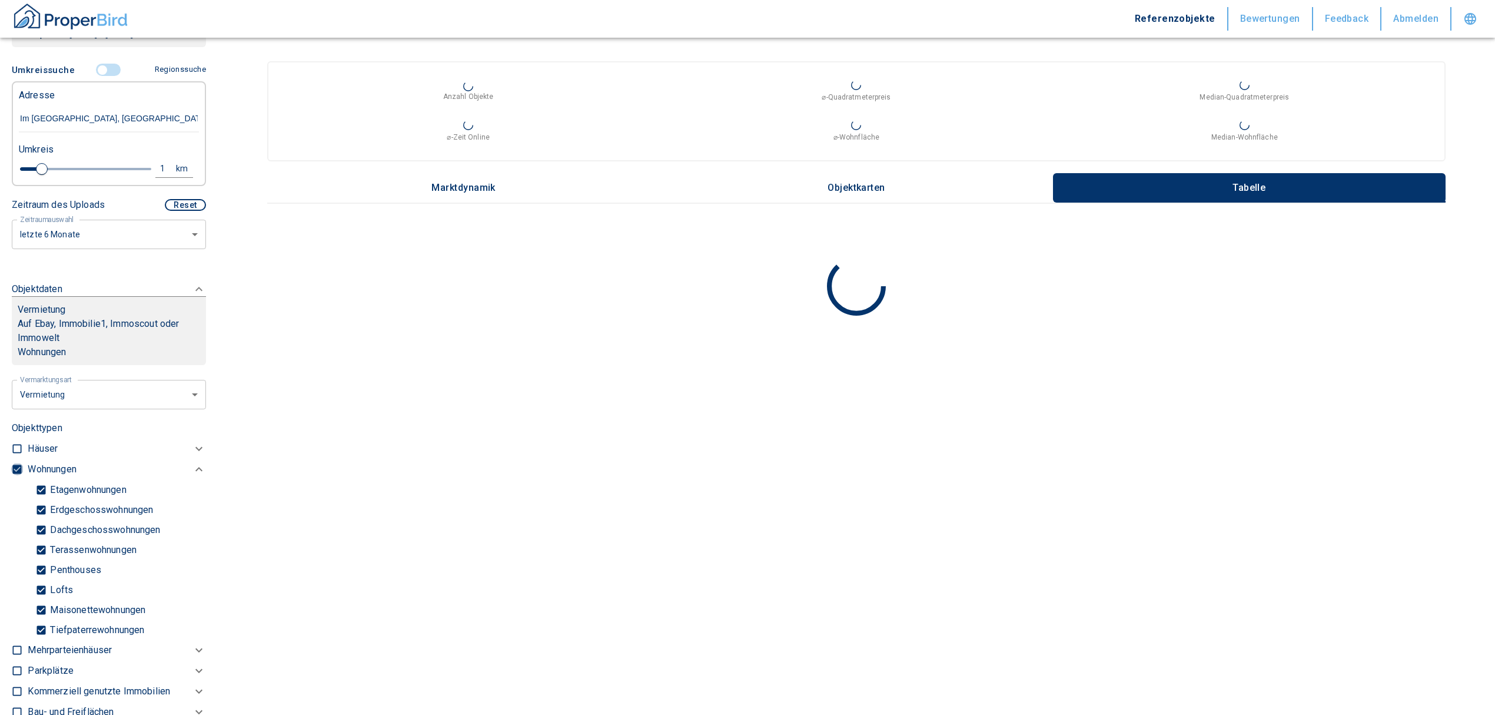
click at [14, 463] on input "checkbox" at bounding box center [17, 469] width 12 height 12
checkbox input "false"
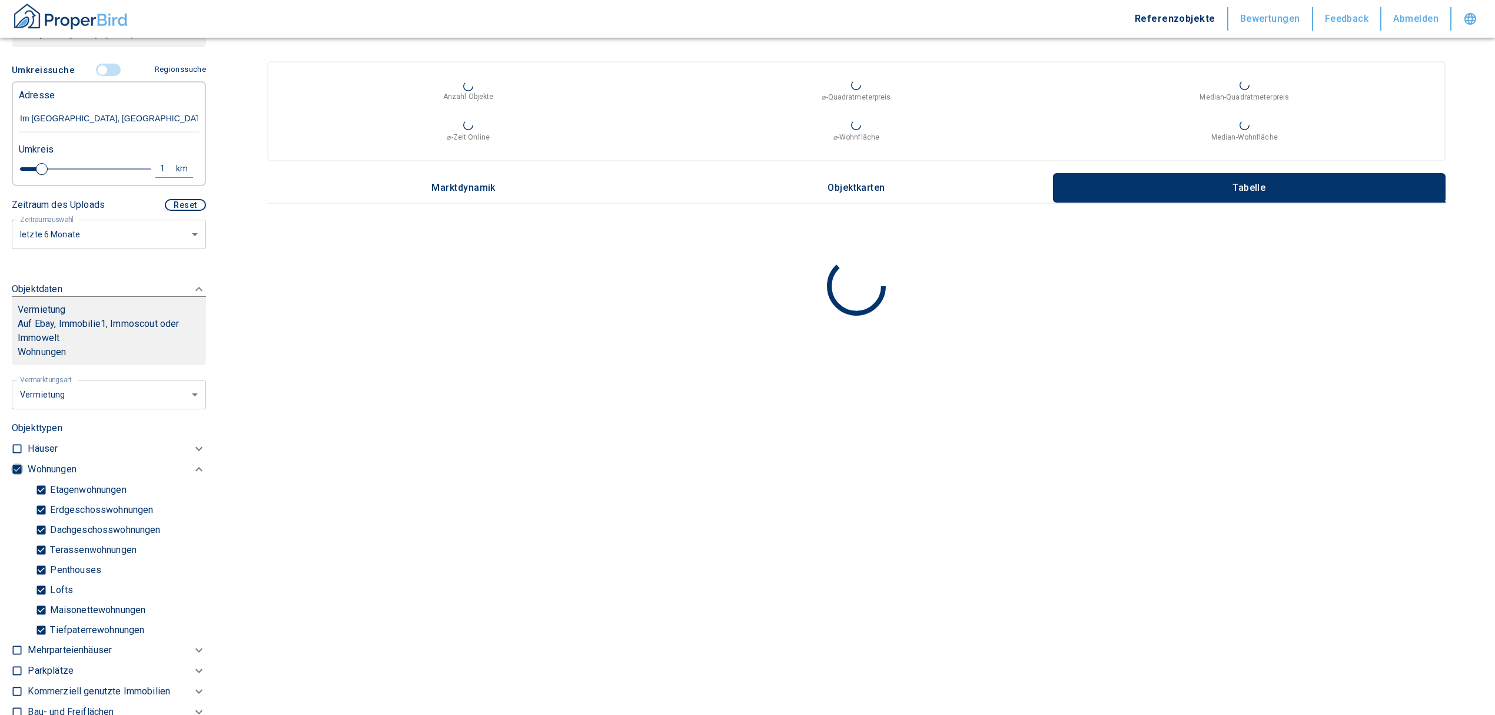
checkbox input "false"
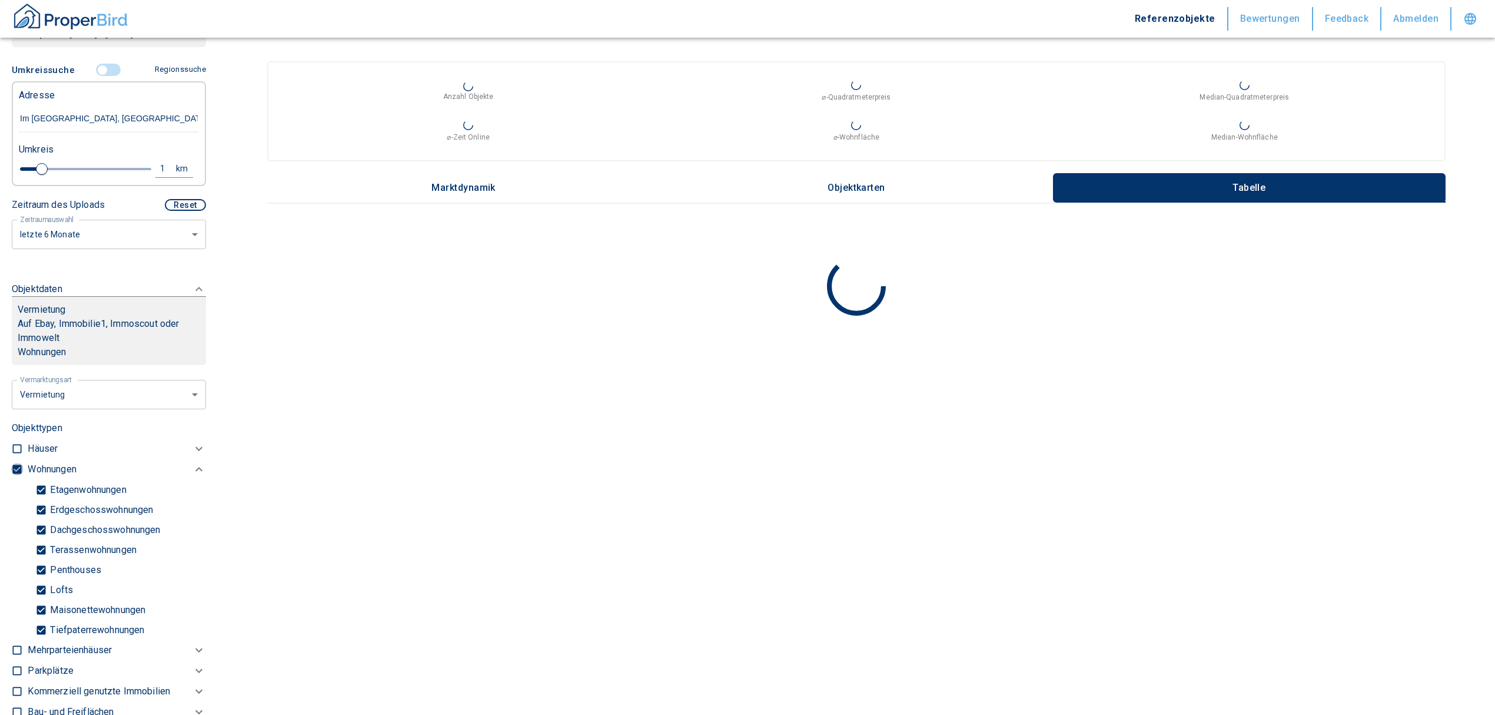
type input "2020"
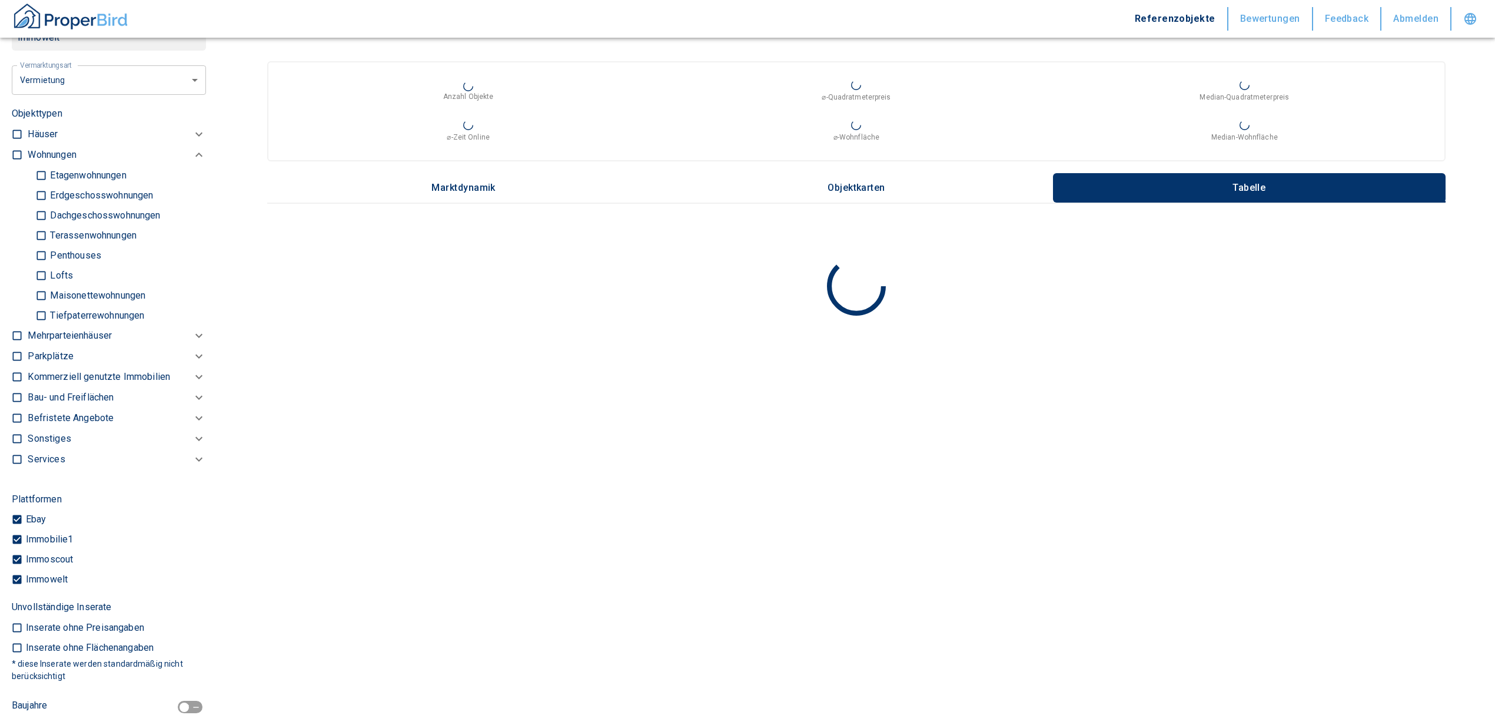
scroll to position [601, 0]
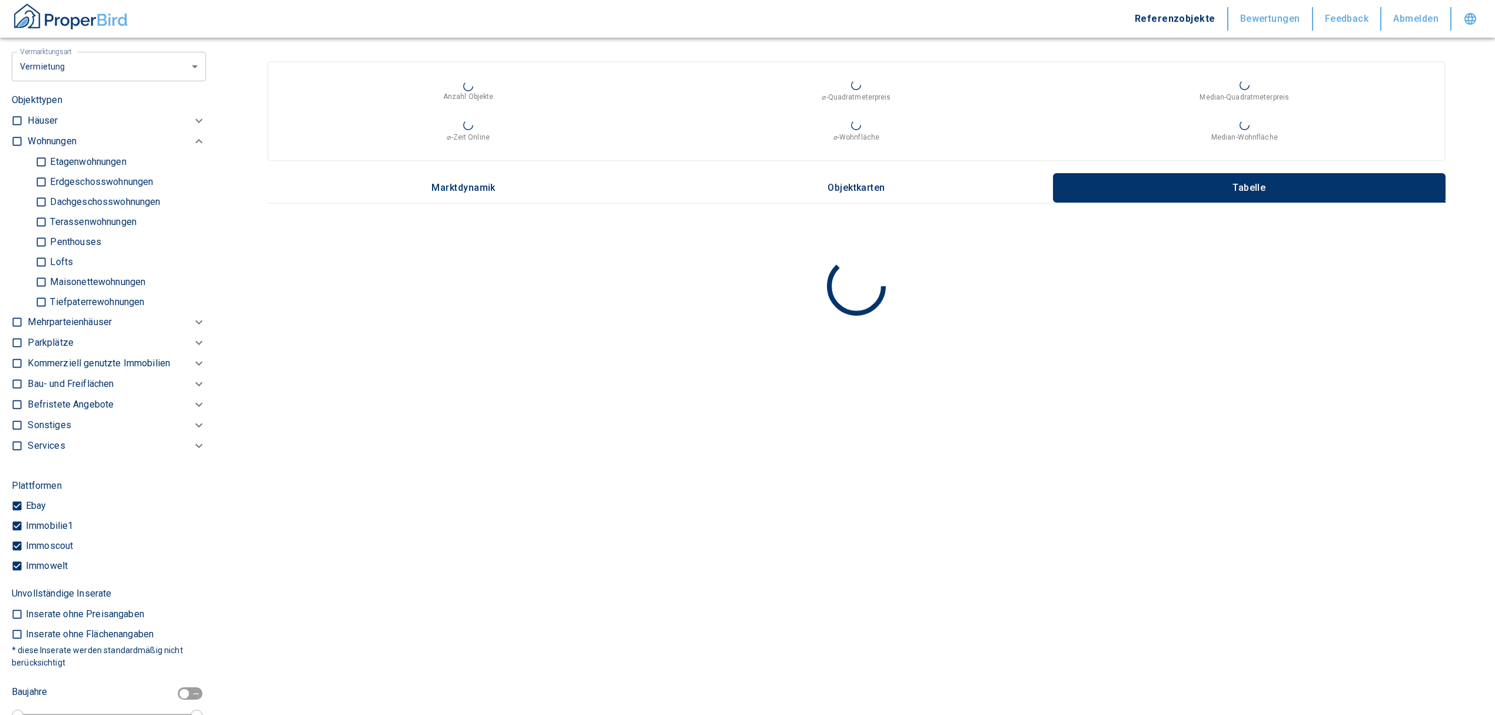
click at [29, 356] on p "Kommerziell genutzte Immobilien" at bounding box center [99, 363] width 142 height 14
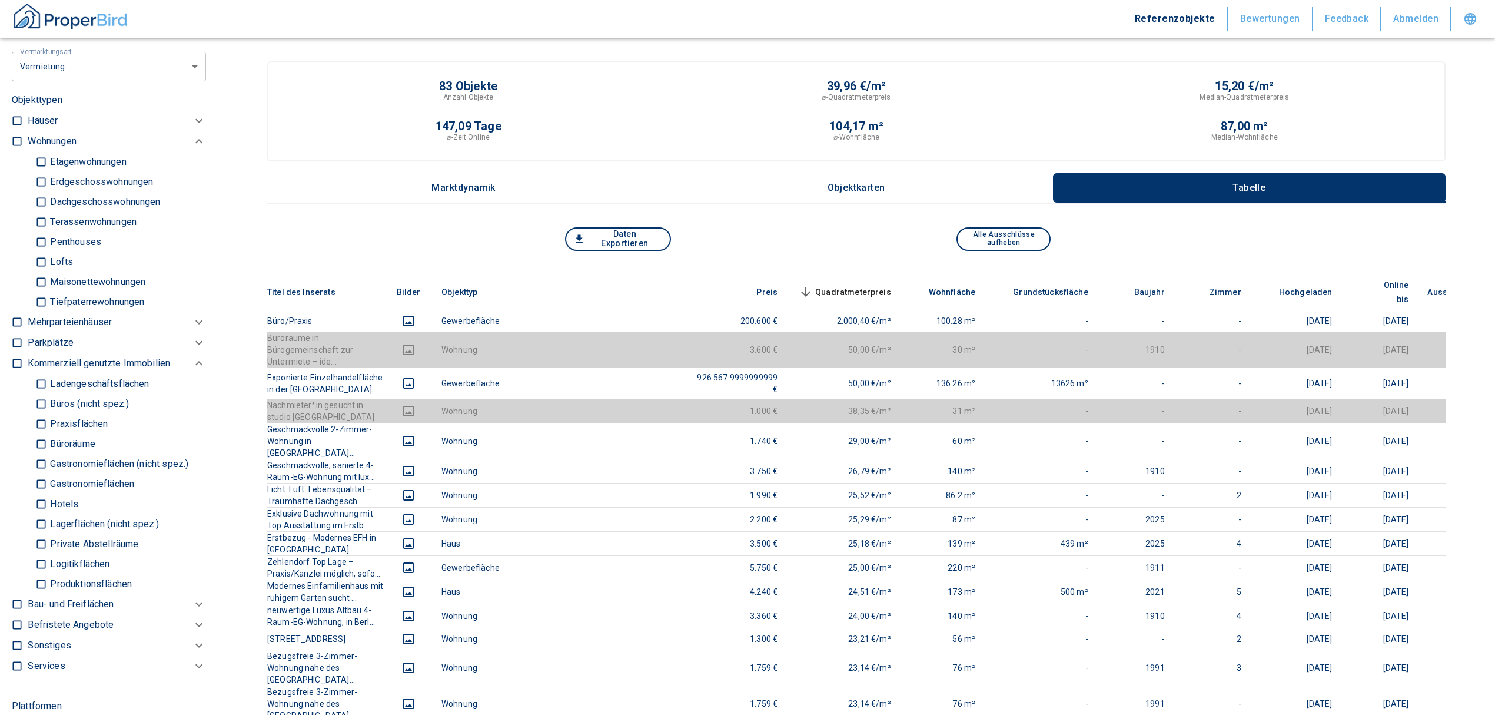
click at [45, 393] on input "Büros (nicht spez.)" at bounding box center [41, 403] width 12 height 21
checkbox input "true"
type input "2020"
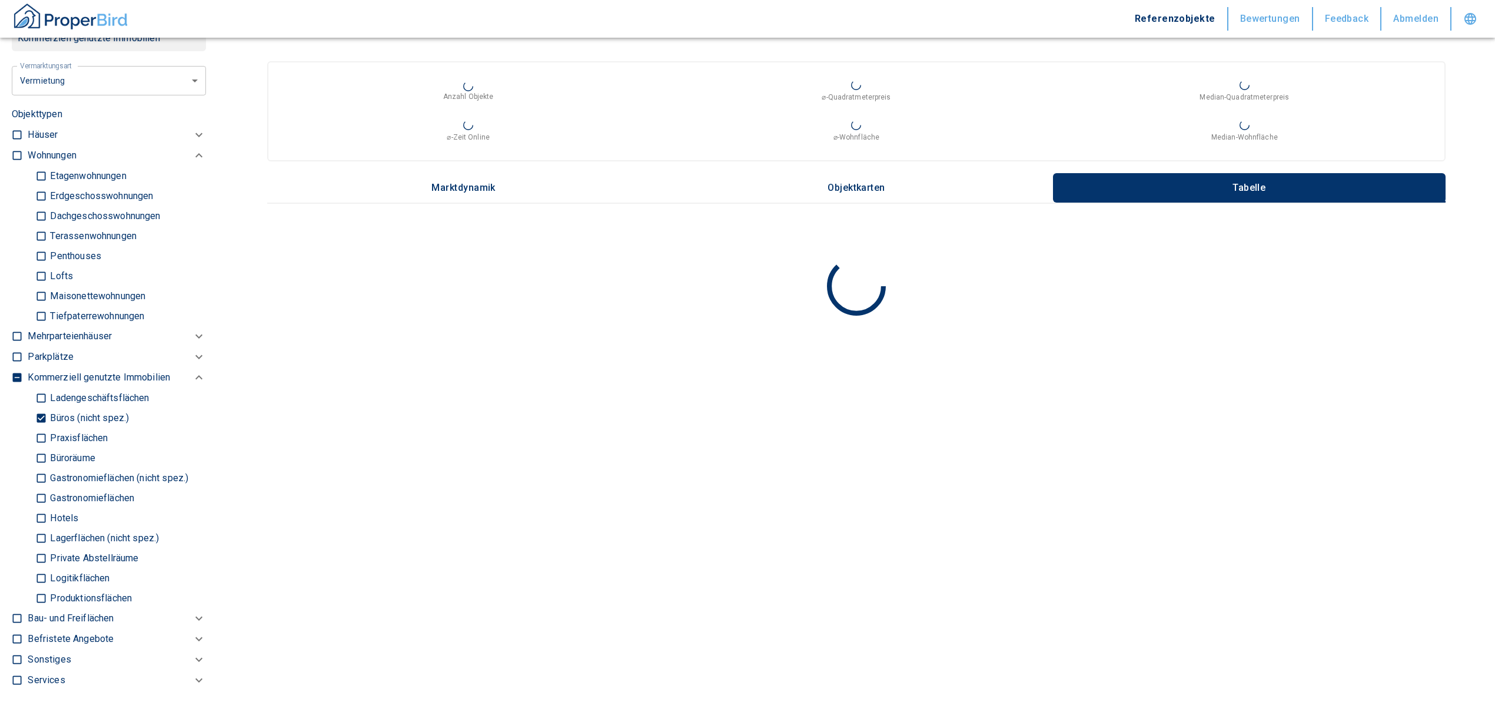
click at [36, 447] on input "Büroräume" at bounding box center [41, 457] width 12 height 21
checkbox input "true"
type input "2020"
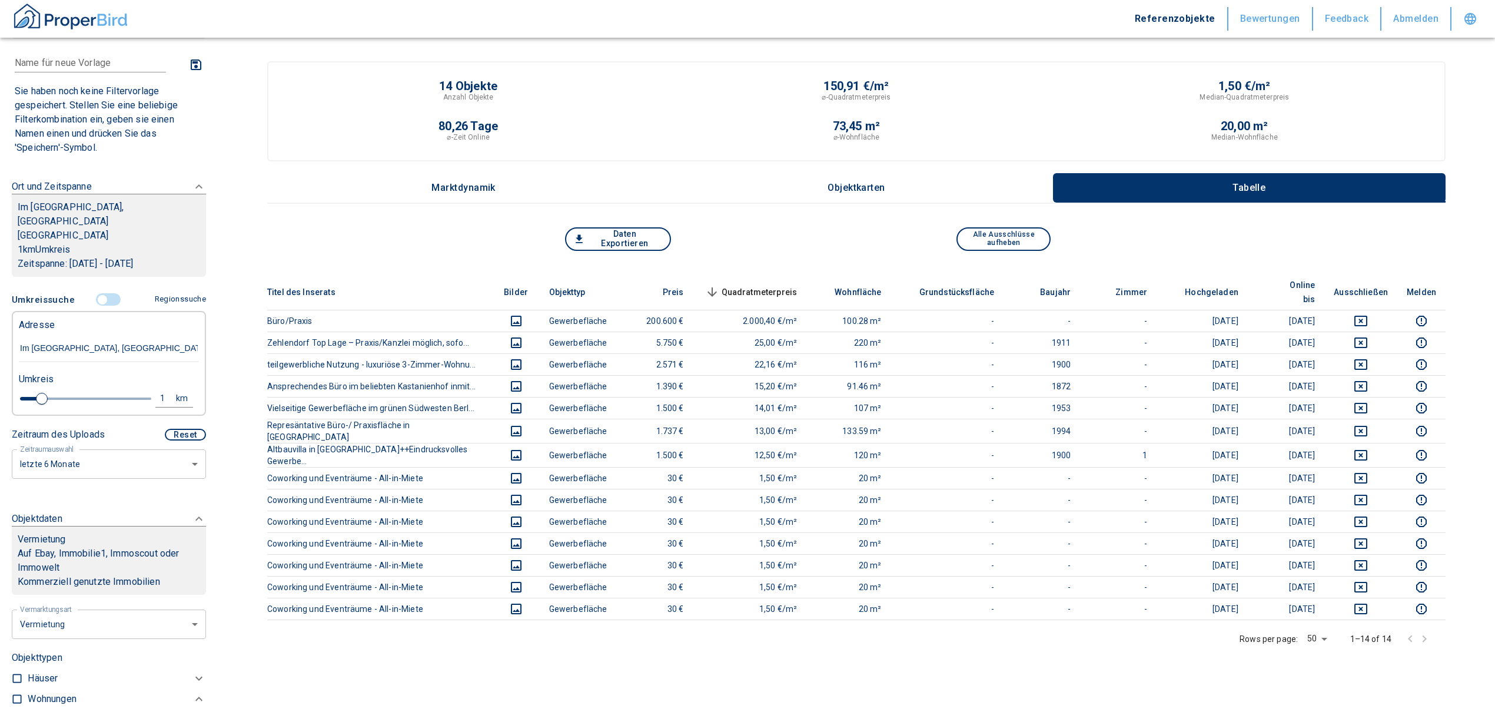
scroll to position [52, 0]
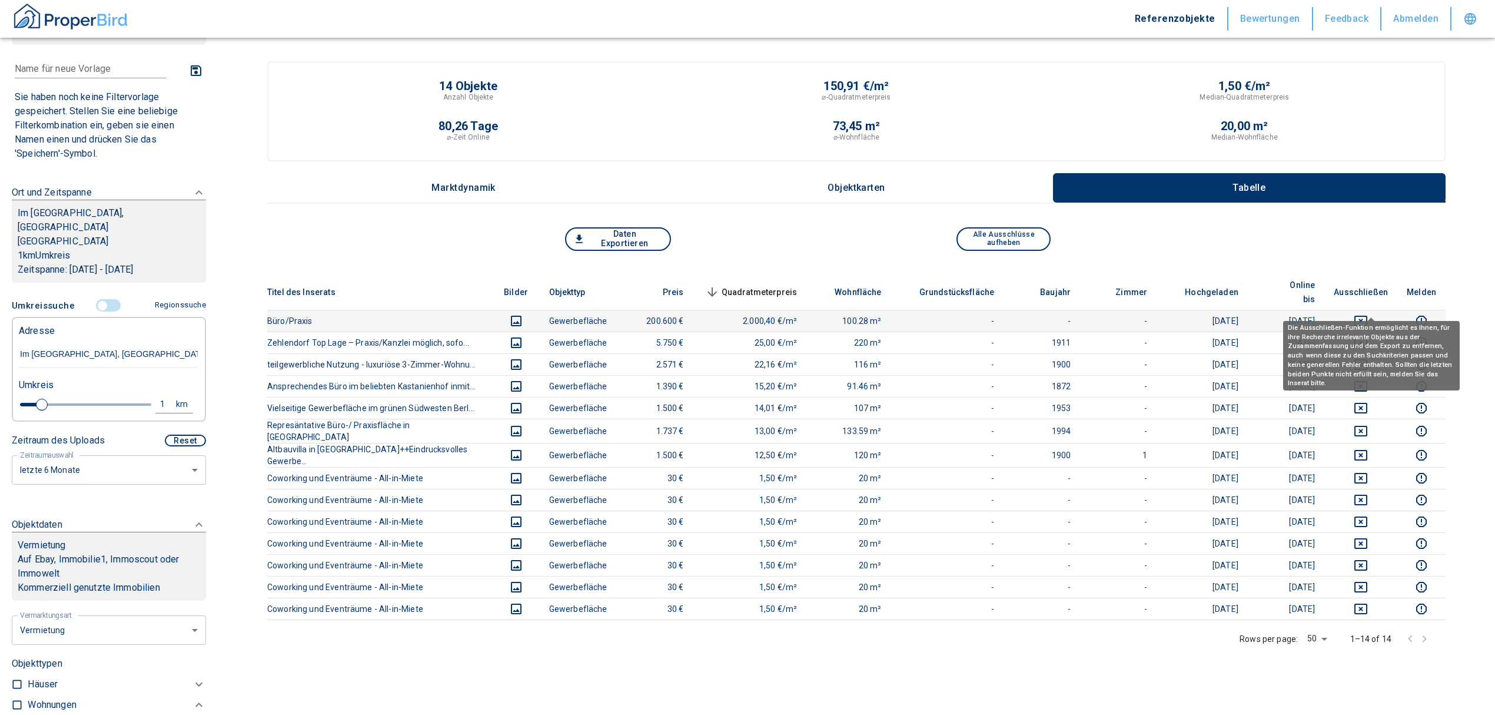
click at [1368, 316] on icon "deselect this listing" at bounding box center [1361, 321] width 13 height 11
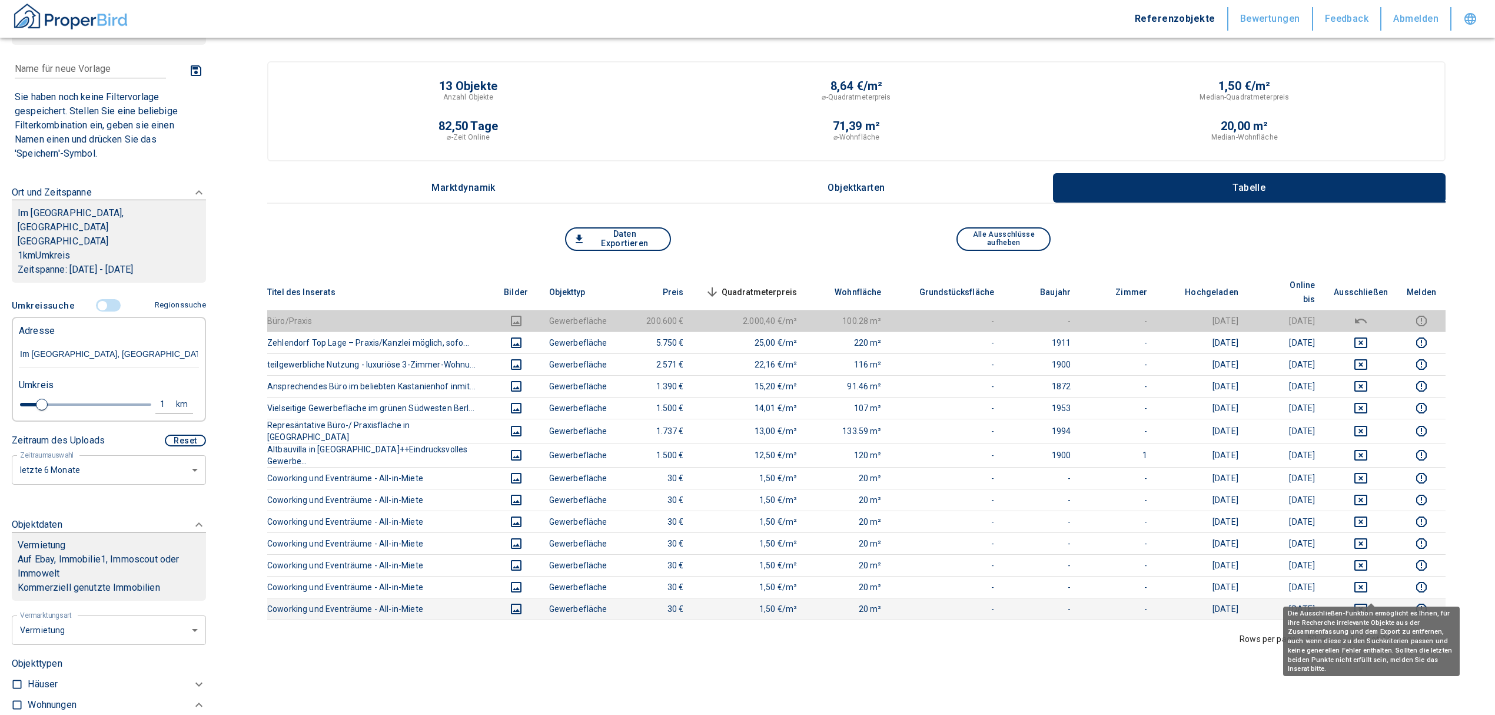
click at [1366, 602] on icon "deselect this listing" at bounding box center [1361, 609] width 14 height 14
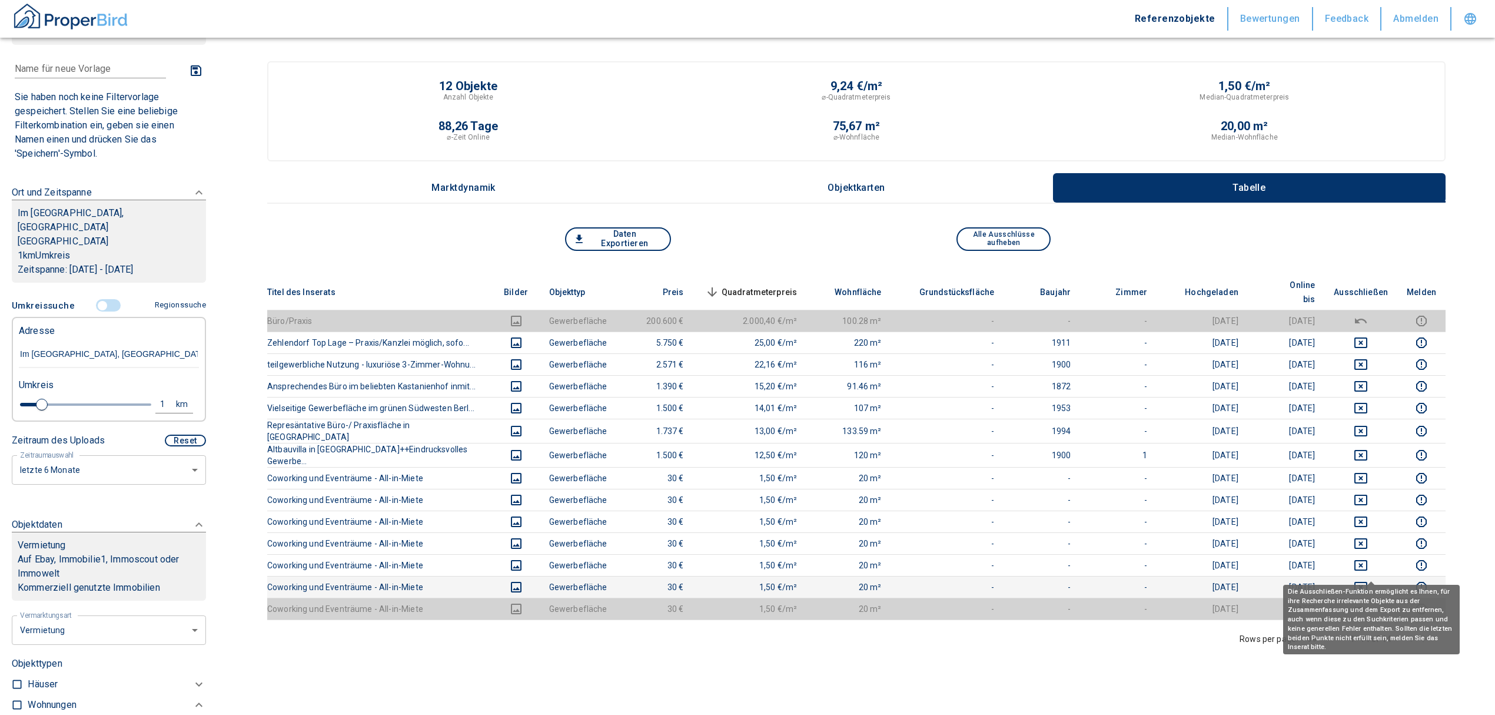
click at [1368, 580] on icon "deselect this listing" at bounding box center [1361, 587] width 14 height 14
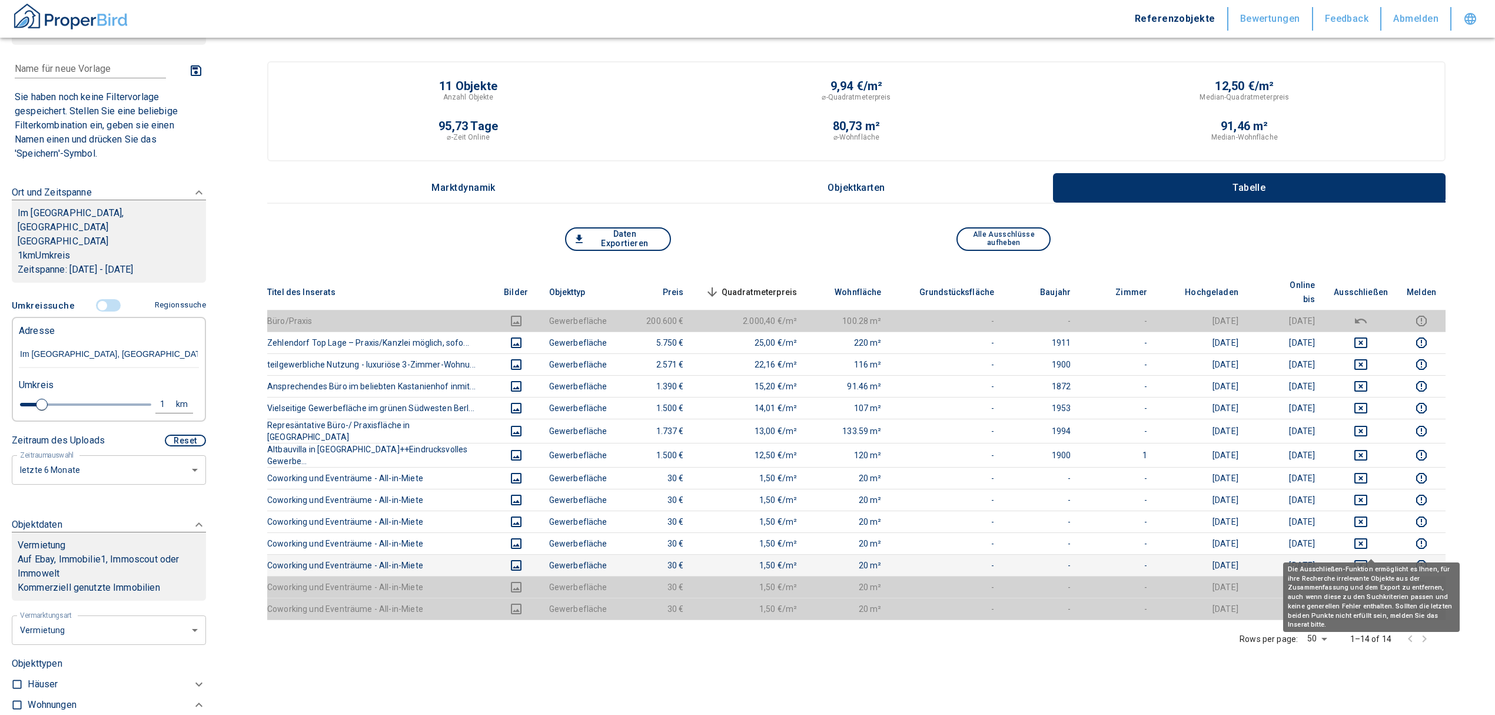
click at [1367, 558] on icon "deselect this listing" at bounding box center [1361, 565] width 14 height 14
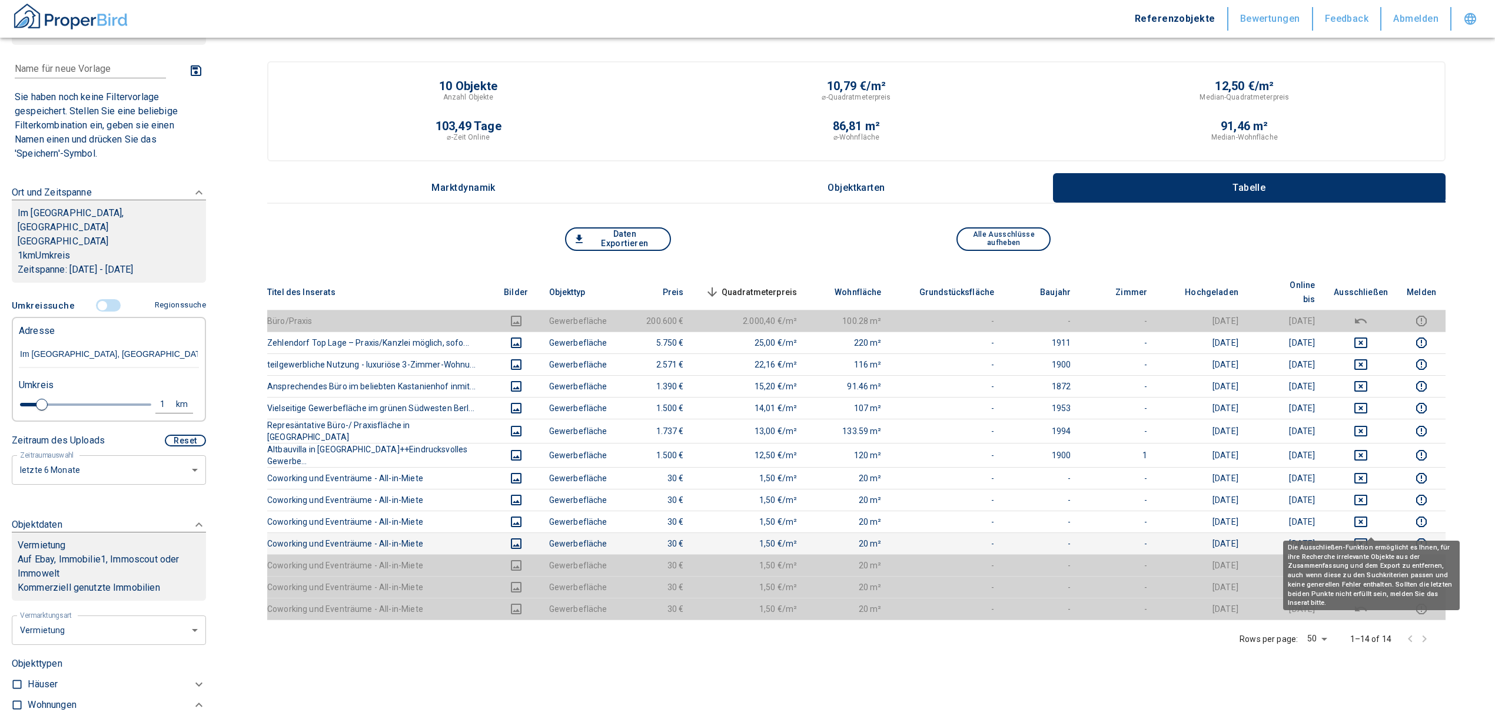
click at [1371, 532] on td at bounding box center [1361, 543] width 73 height 22
click at [1368, 516] on icon "deselect this listing" at bounding box center [1361, 521] width 13 height 11
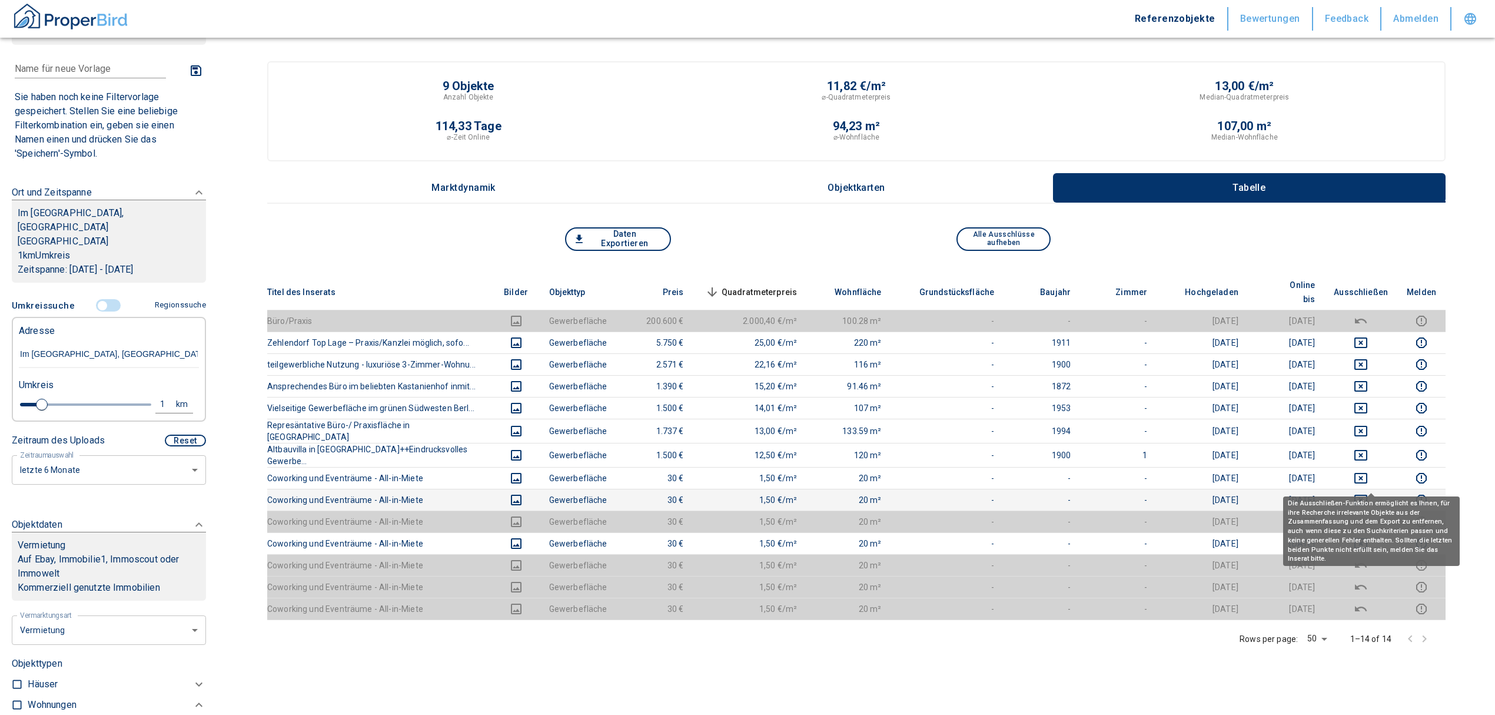
click at [1378, 489] on td at bounding box center [1361, 500] width 73 height 22
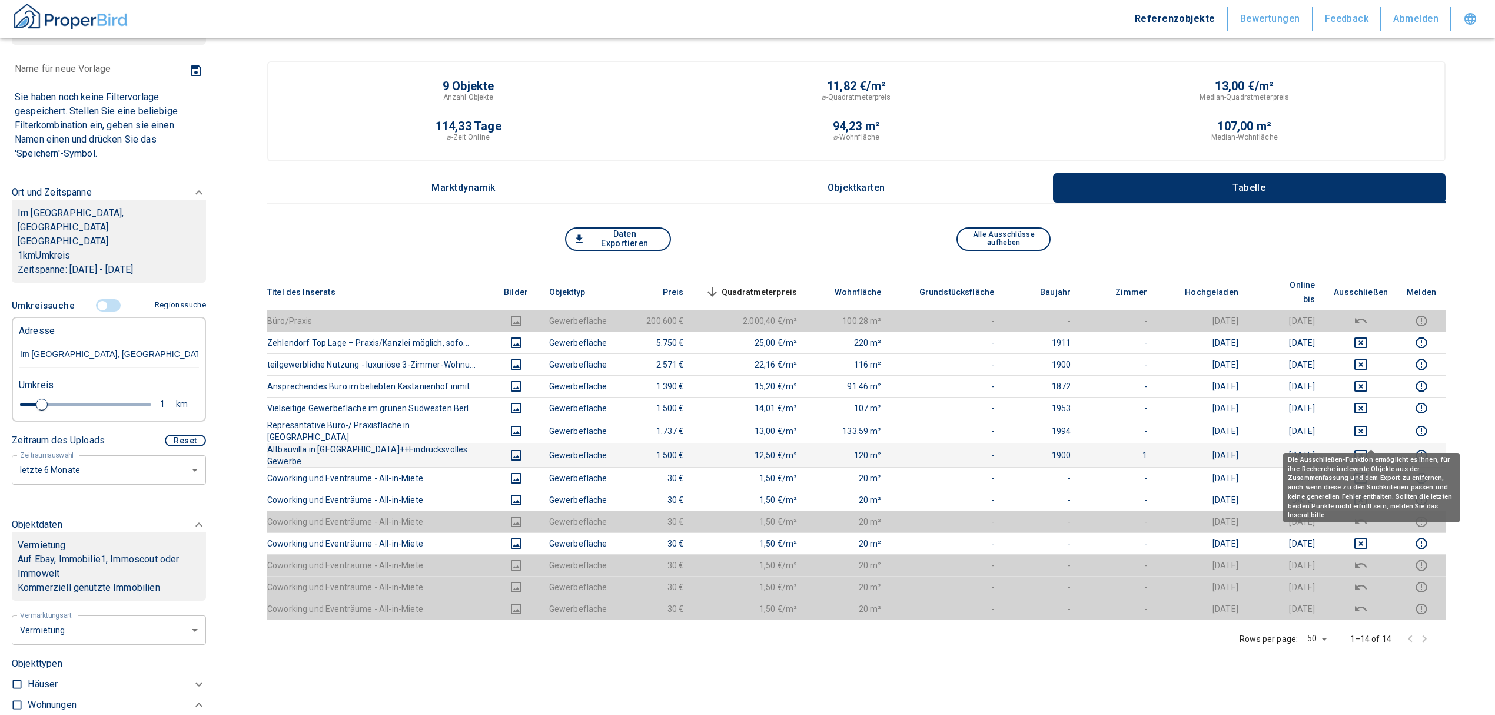
click at [1368, 450] on icon "deselect this listing" at bounding box center [1361, 455] width 13 height 11
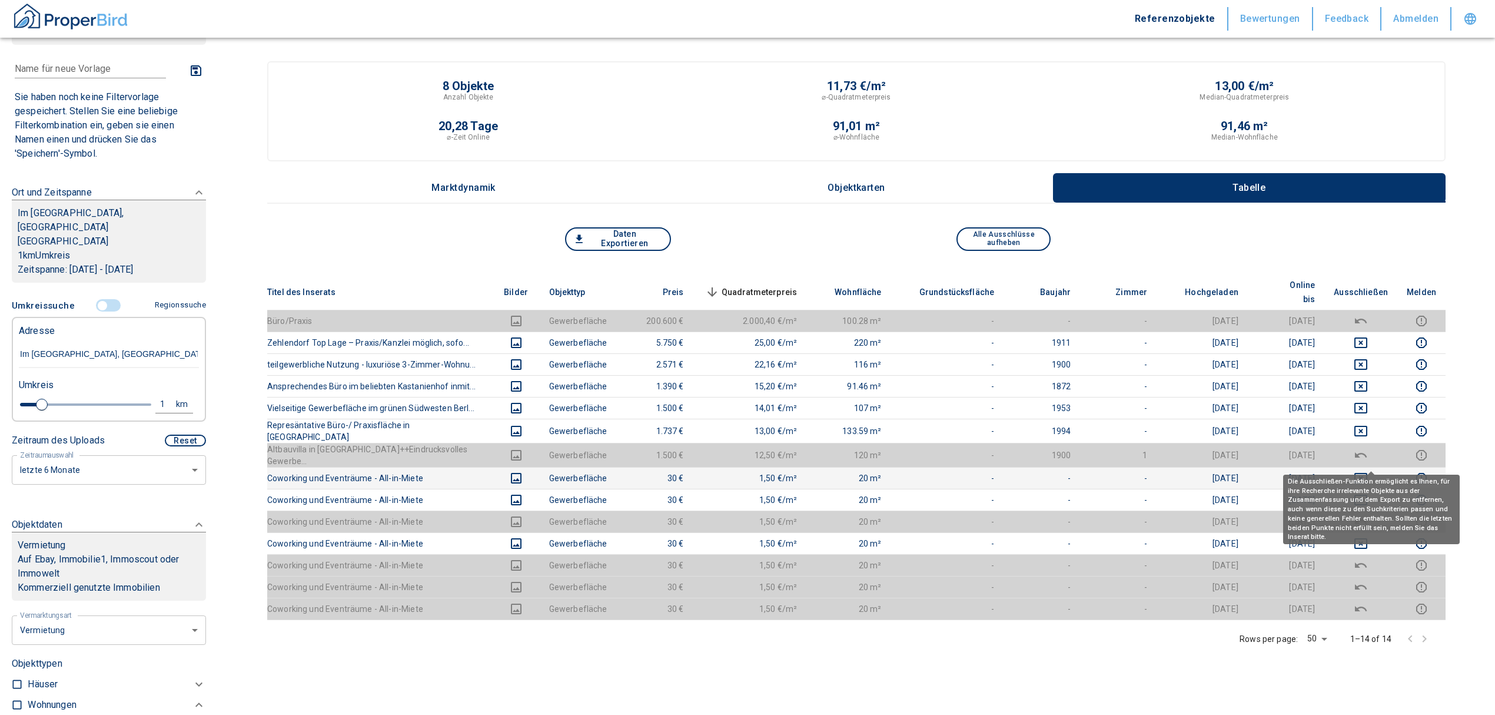
click at [1368, 471] on icon "deselect this listing" at bounding box center [1361, 478] width 14 height 14
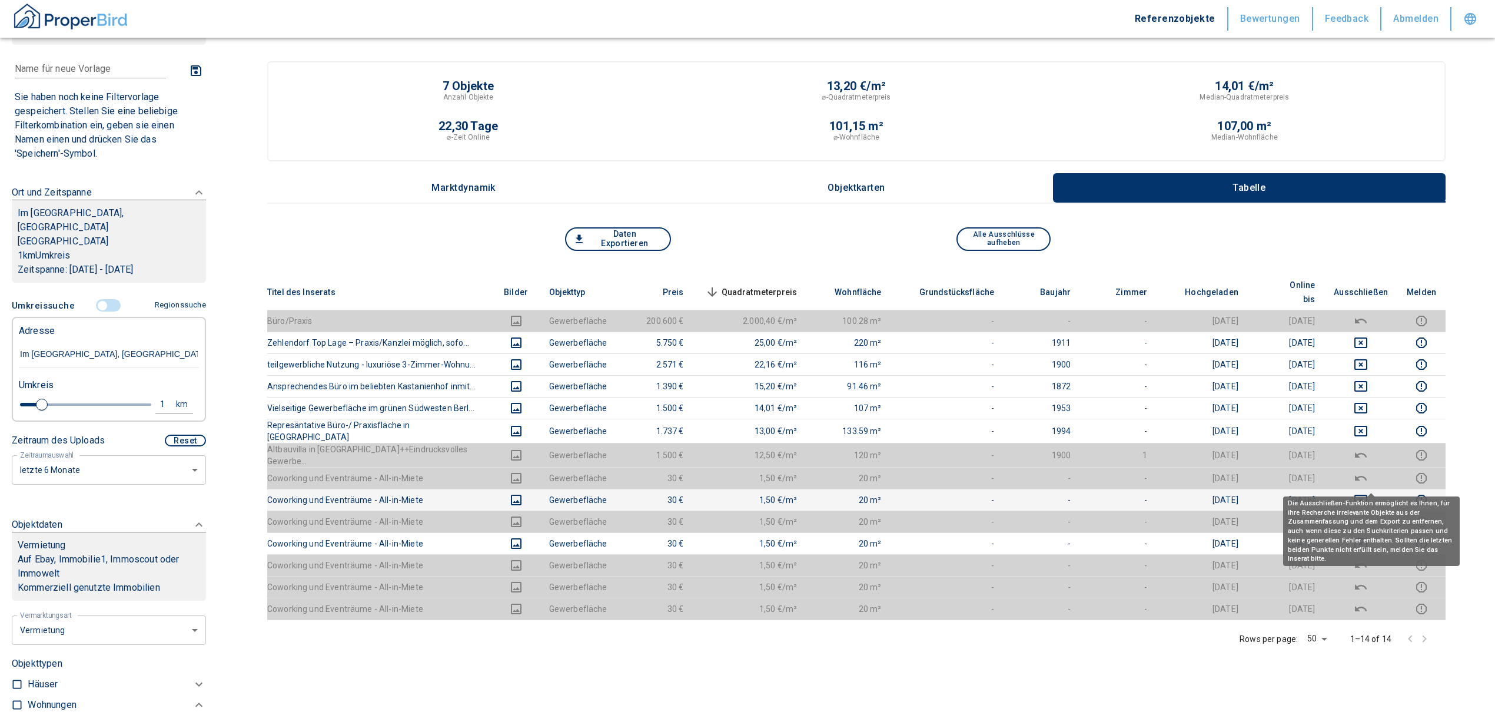
click at [1368, 493] on icon "deselect this listing" at bounding box center [1361, 500] width 14 height 14
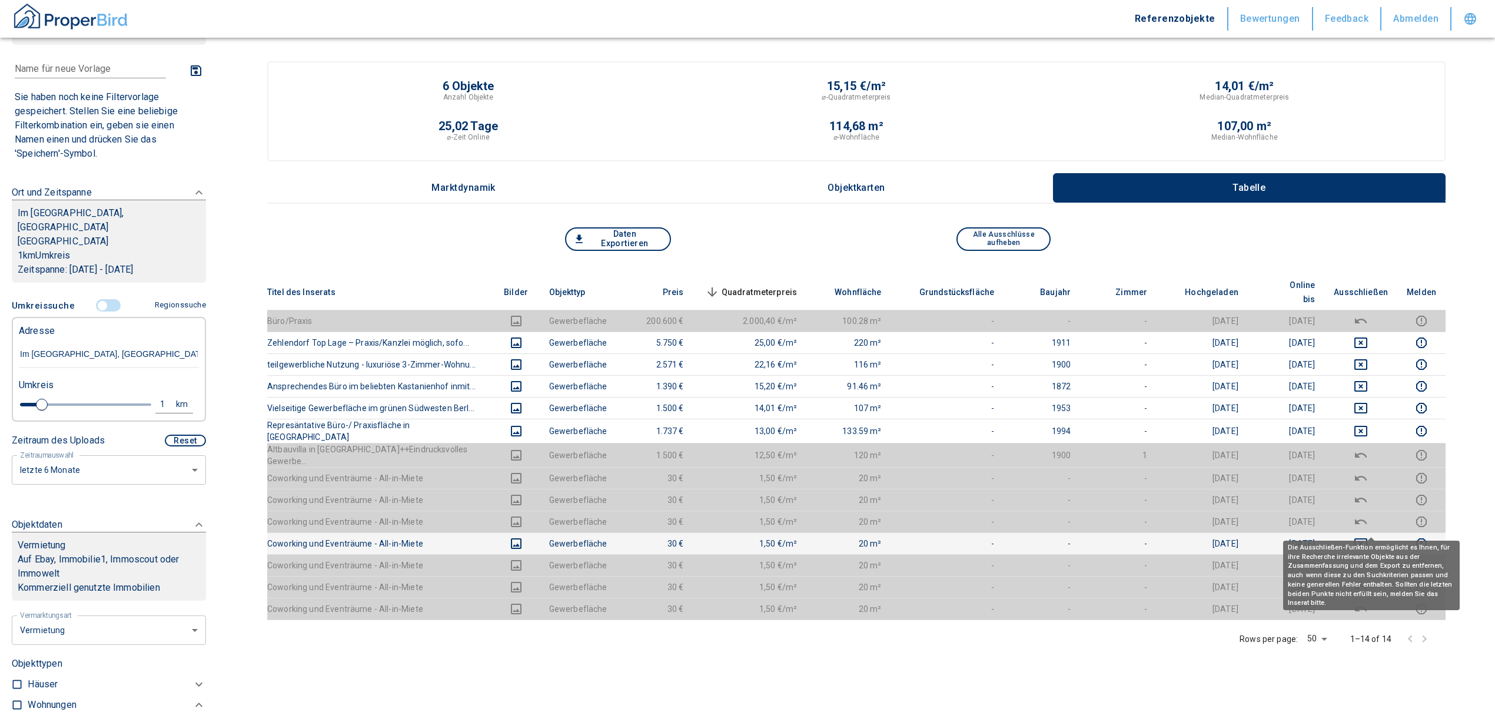
click at [1368, 536] on icon "deselect this listing" at bounding box center [1361, 543] width 14 height 14
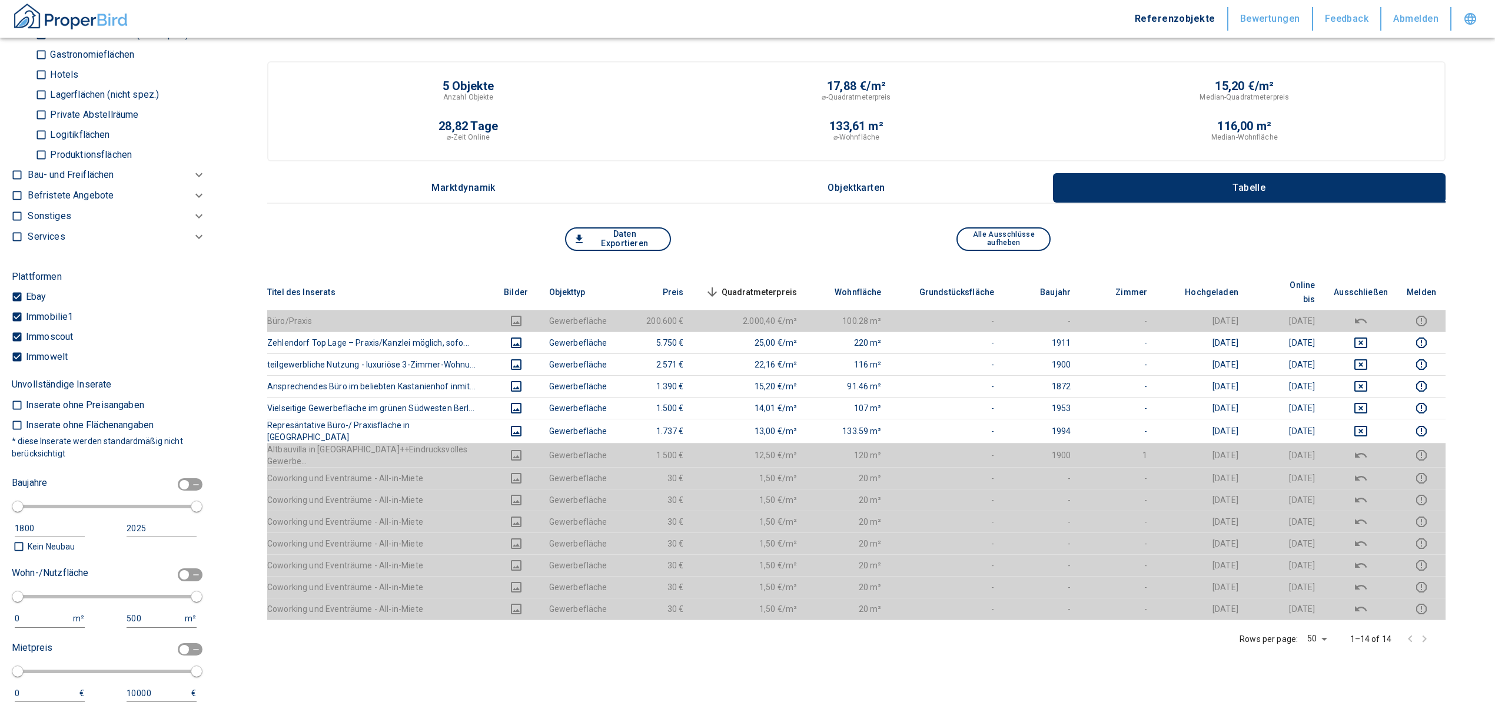
scroll to position [1072, 0]
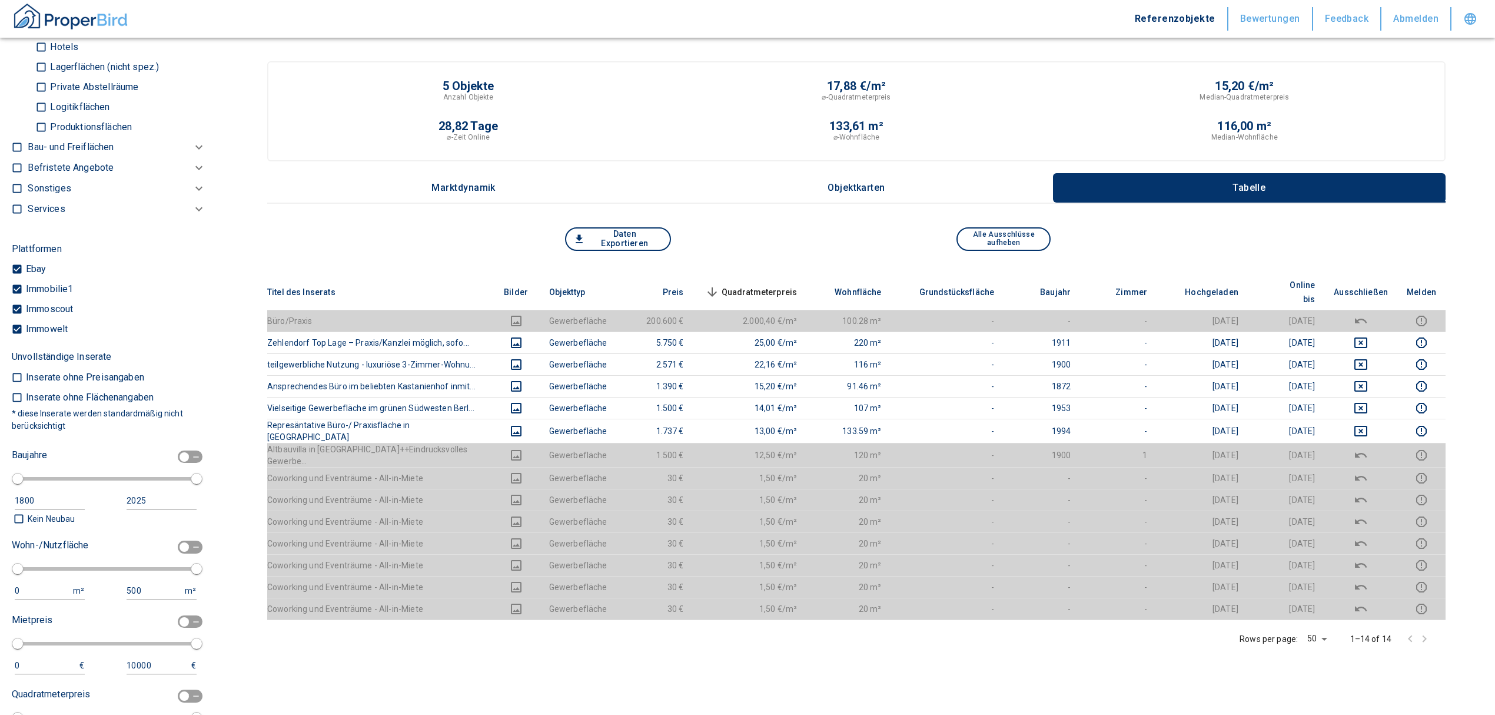
click at [168, 540] on input "checkbox" at bounding box center [184, 546] width 35 height 13
checkbox input "true"
type input "2020"
type input "50"
type input "150"
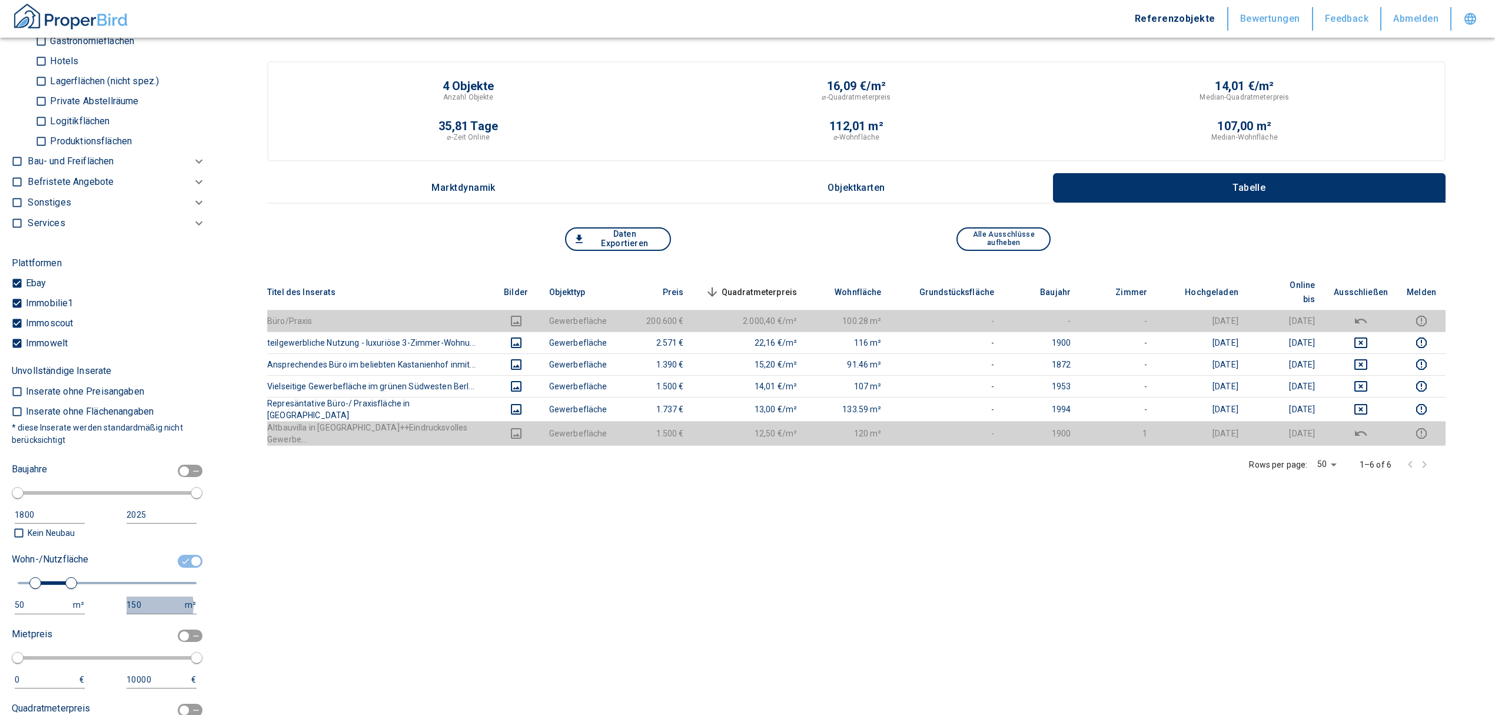
click at [144, 598] on div "150" at bounding box center [150, 605] width 47 height 15
drag, startPoint x: 144, startPoint y: 591, endPoint x: 72, endPoint y: 589, distance: 72.4
click at [72, 596] on div "50 m² 150 m²" at bounding box center [104, 604] width 185 height 17
type input "999999999"
click at [107, 575] on button "Neue Suchen" at bounding box center [104, 583] width 65 height 16
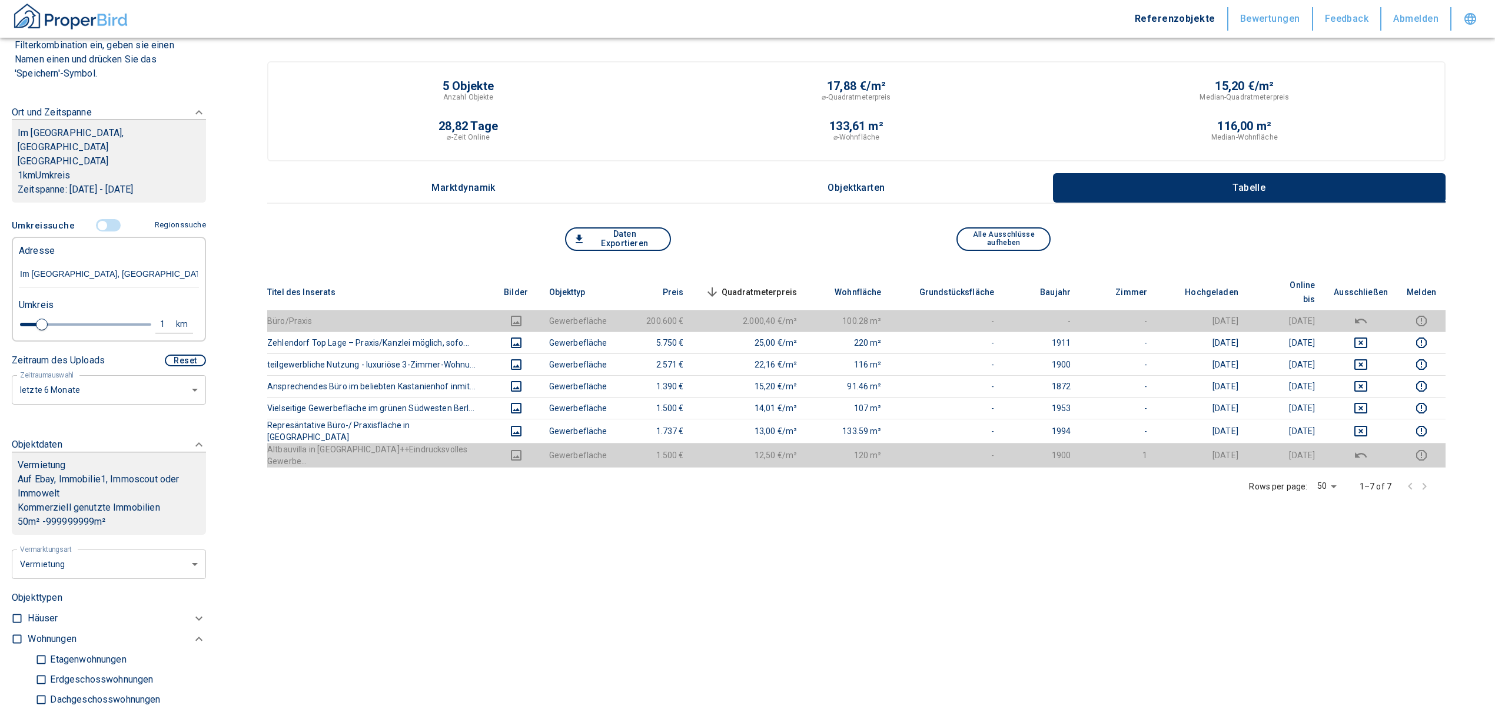
scroll to position [130, 0]
type input "2020"
type input "1.2"
type input "2020"
type input "1.4"
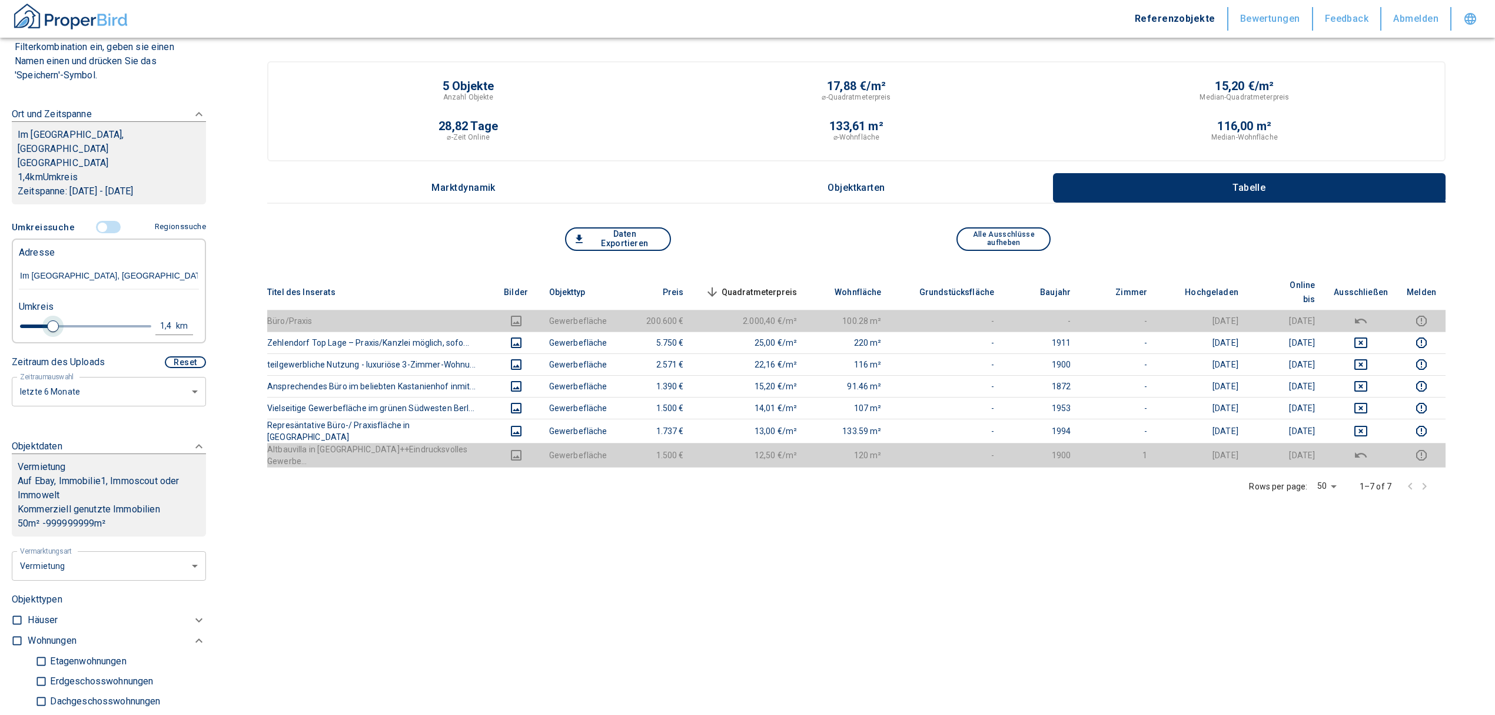
type input "2020"
type input "1.6"
type input "2020"
type input "1.8"
type input "2020"
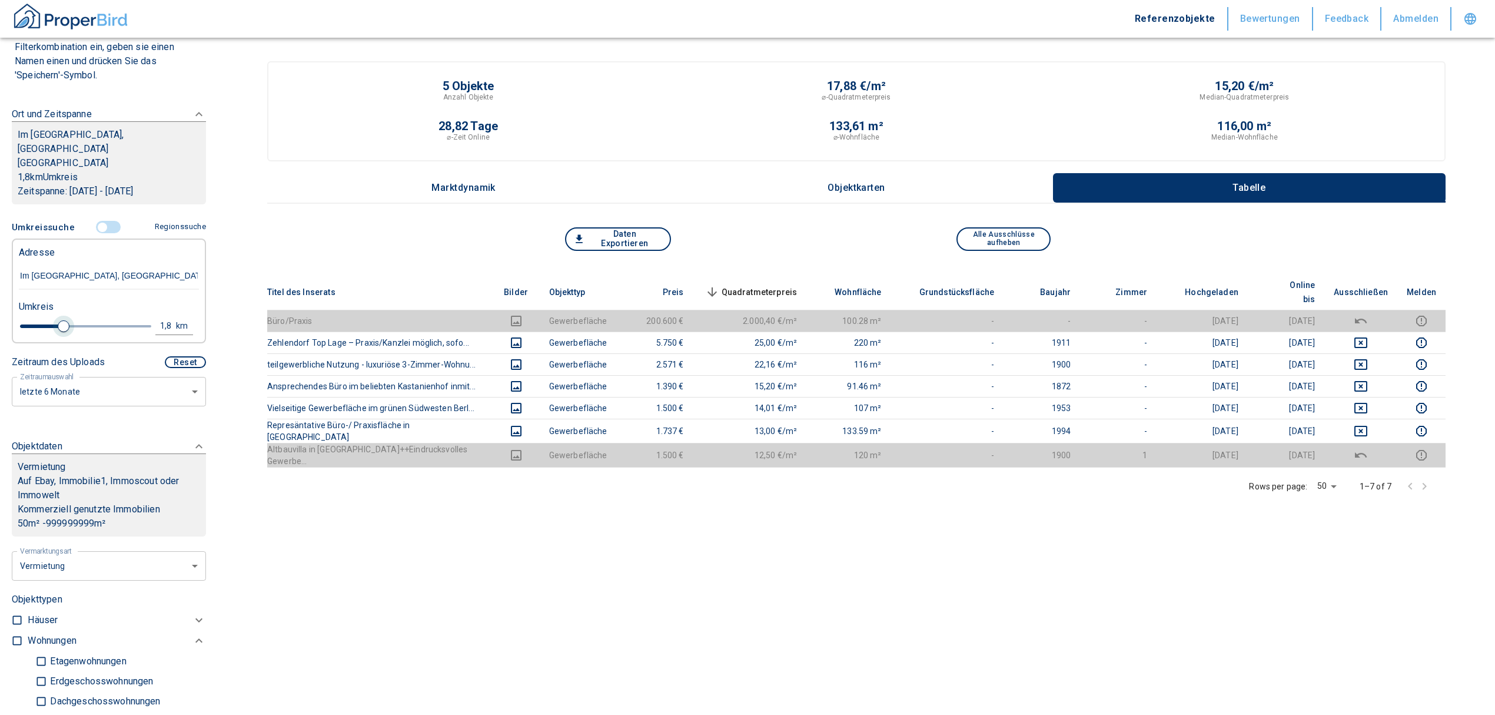
type input "2"
drag, startPoint x: 42, startPoint y: 310, endPoint x: 67, endPoint y: 311, distance: 24.8
click at [67, 320] on span at bounding box center [69, 326] width 12 height 12
type input "2020"
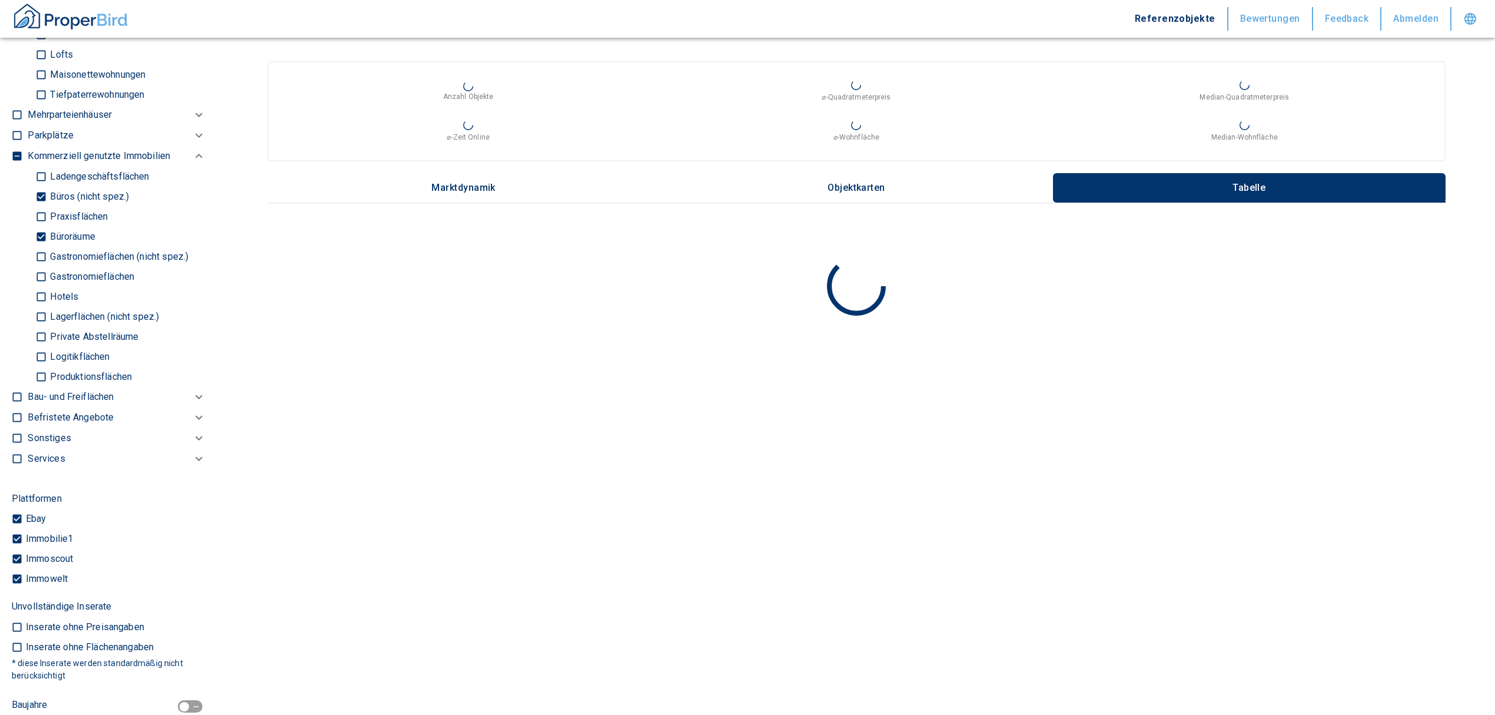
scroll to position [601, 0]
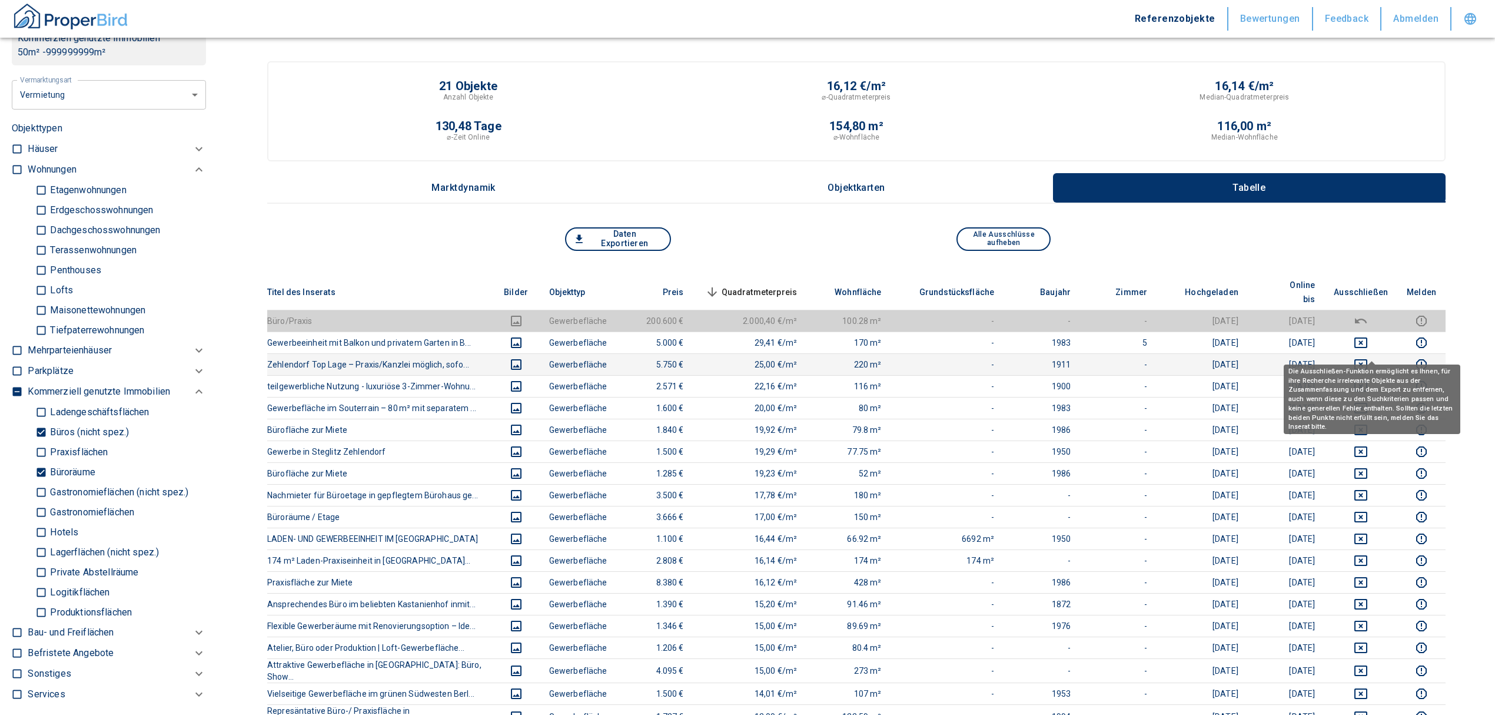
click at [1368, 357] on icon "deselect this listing" at bounding box center [1361, 364] width 14 height 14
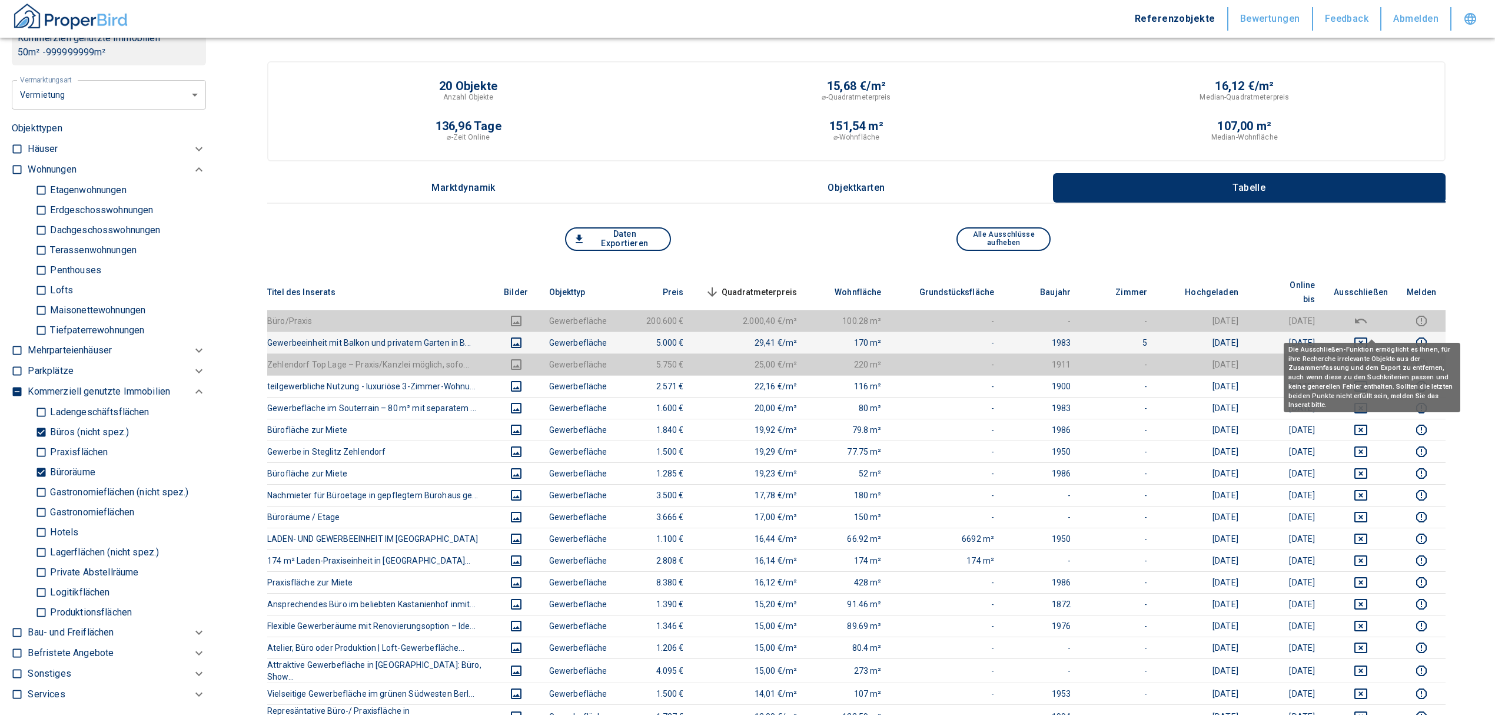
click at [1368, 336] on icon "deselect this listing" at bounding box center [1361, 343] width 14 height 14
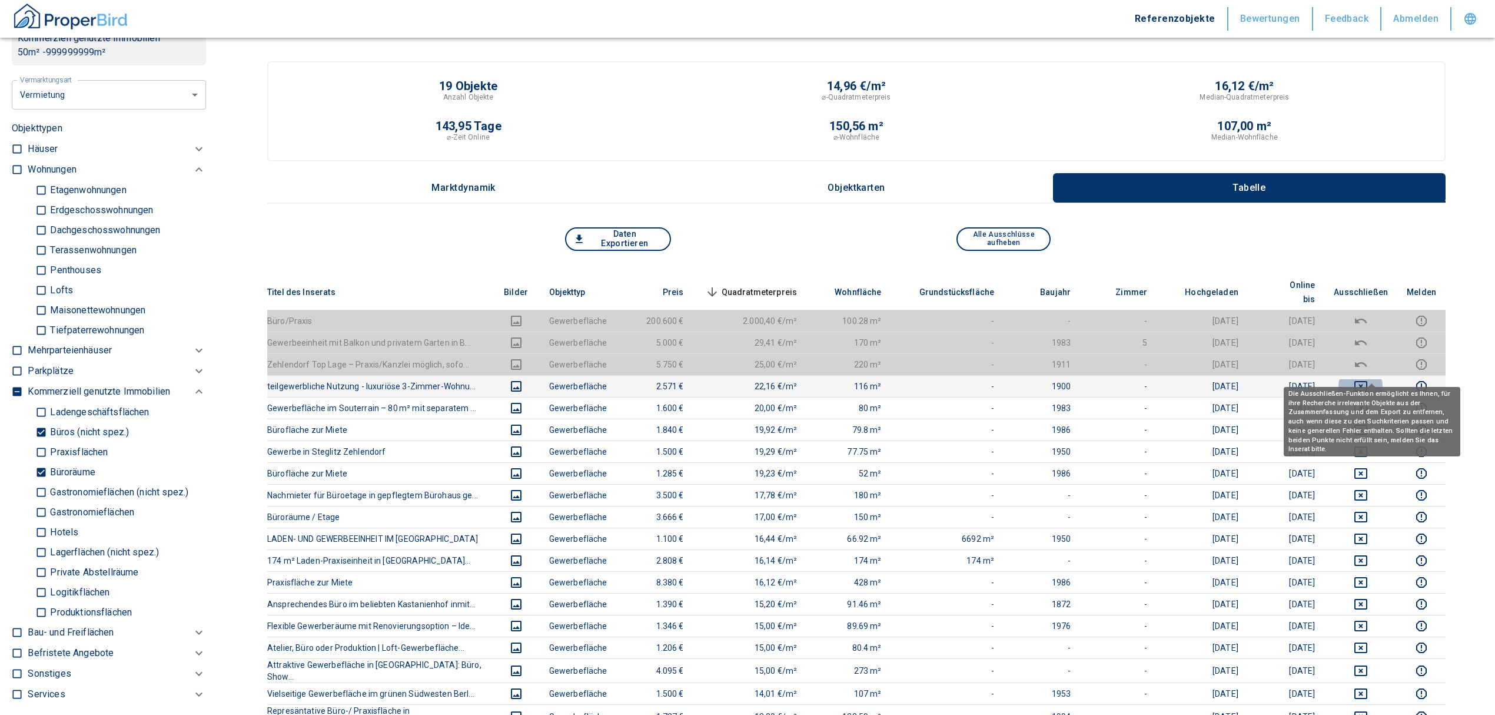
click at [1368, 379] on icon "deselect this listing" at bounding box center [1361, 386] width 14 height 14
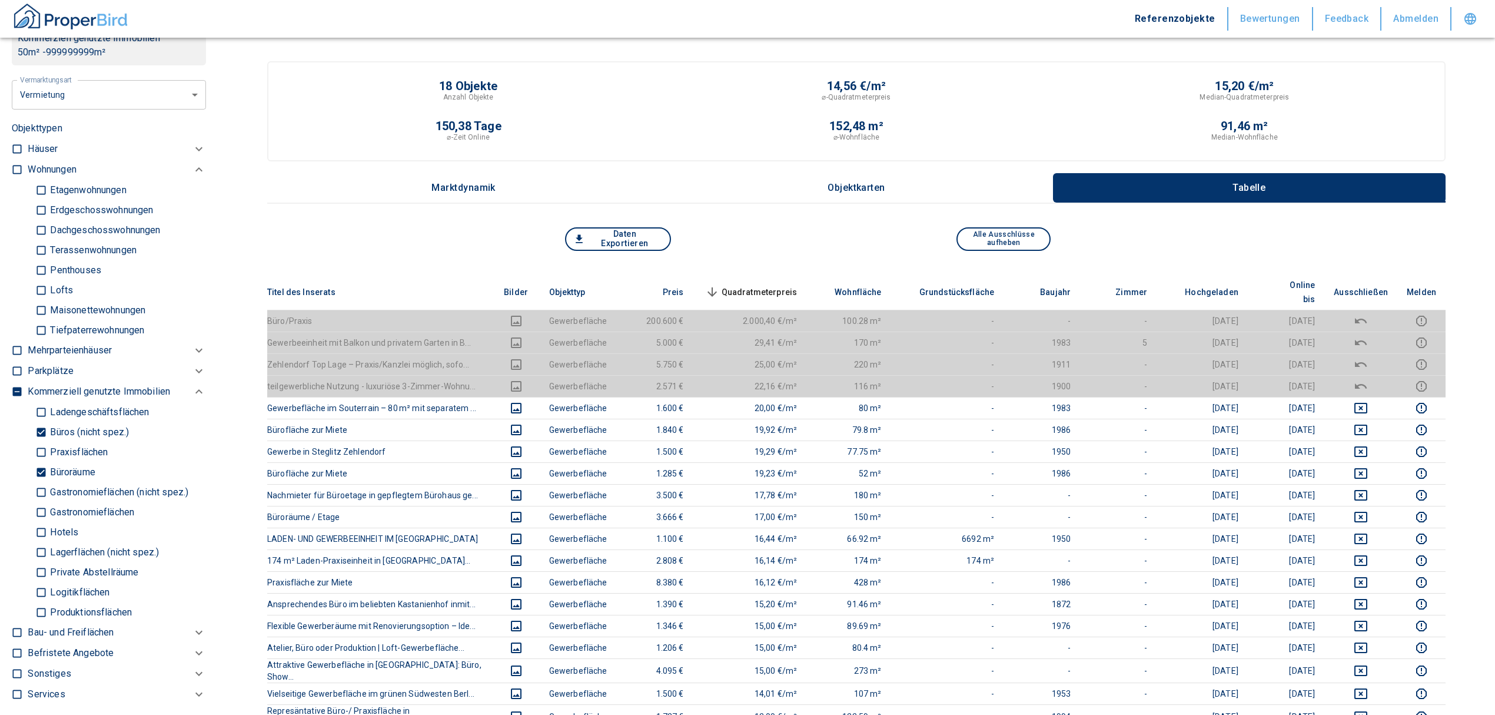
click at [771, 285] on span "Quadratmeterpreis sorted descending" at bounding box center [750, 292] width 95 height 14
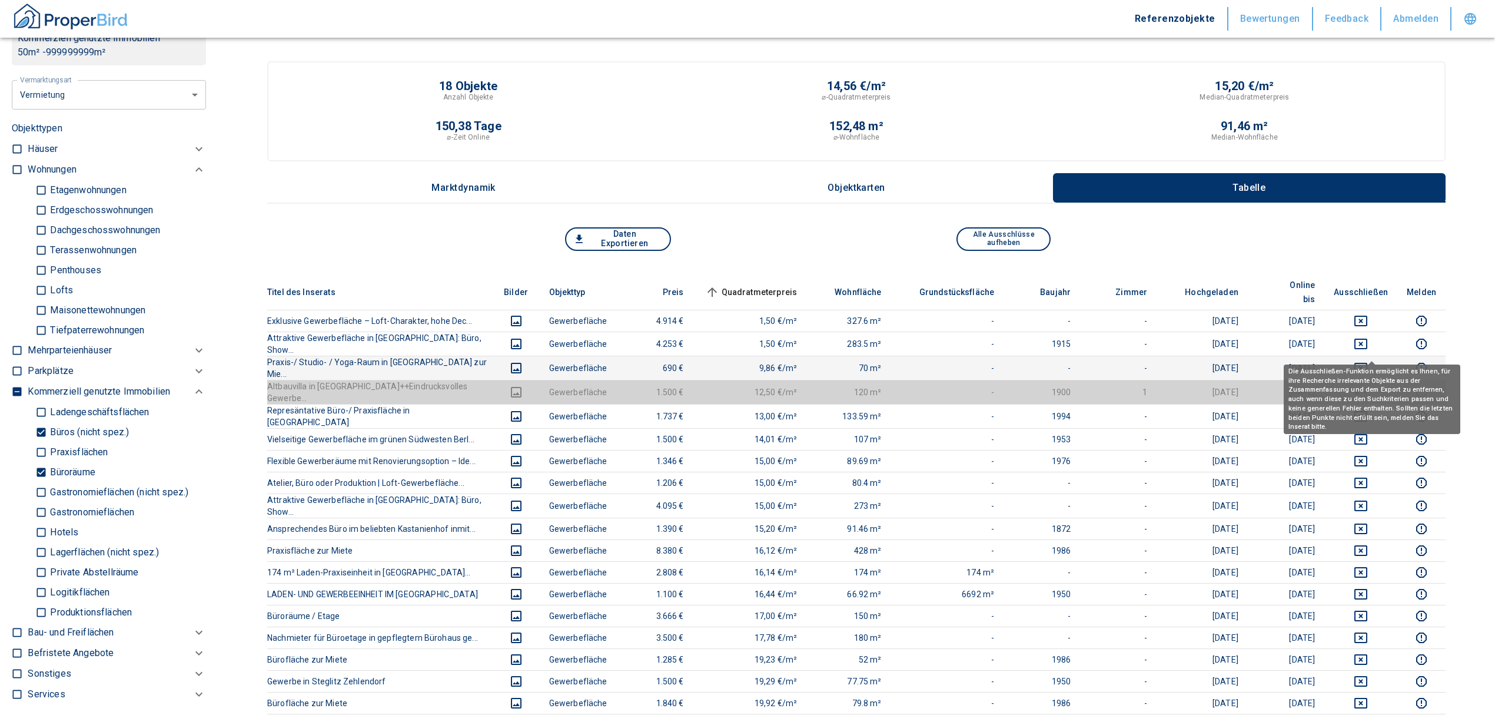
click at [1368, 363] on icon "deselect this listing" at bounding box center [1361, 368] width 13 height 11
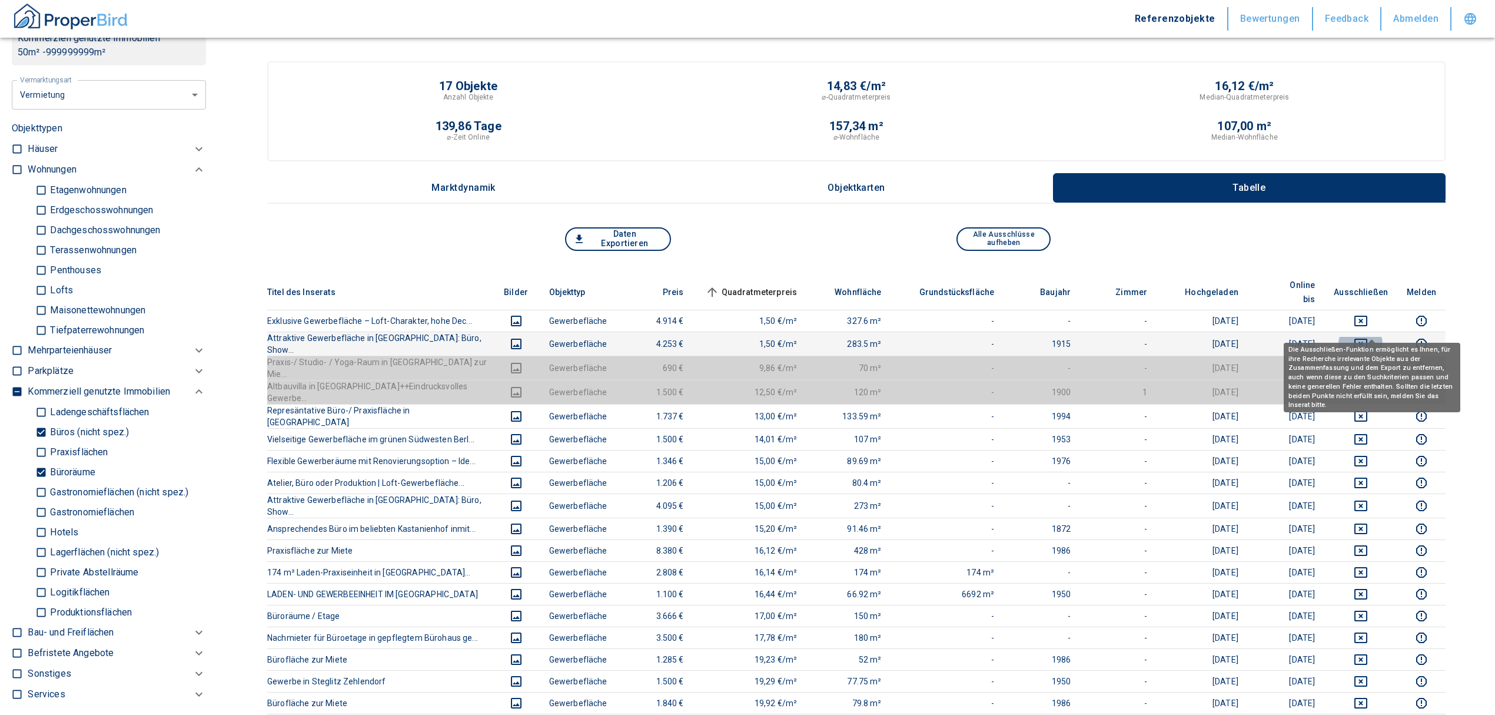
click at [1368, 339] on icon "deselect this listing" at bounding box center [1361, 344] width 13 height 11
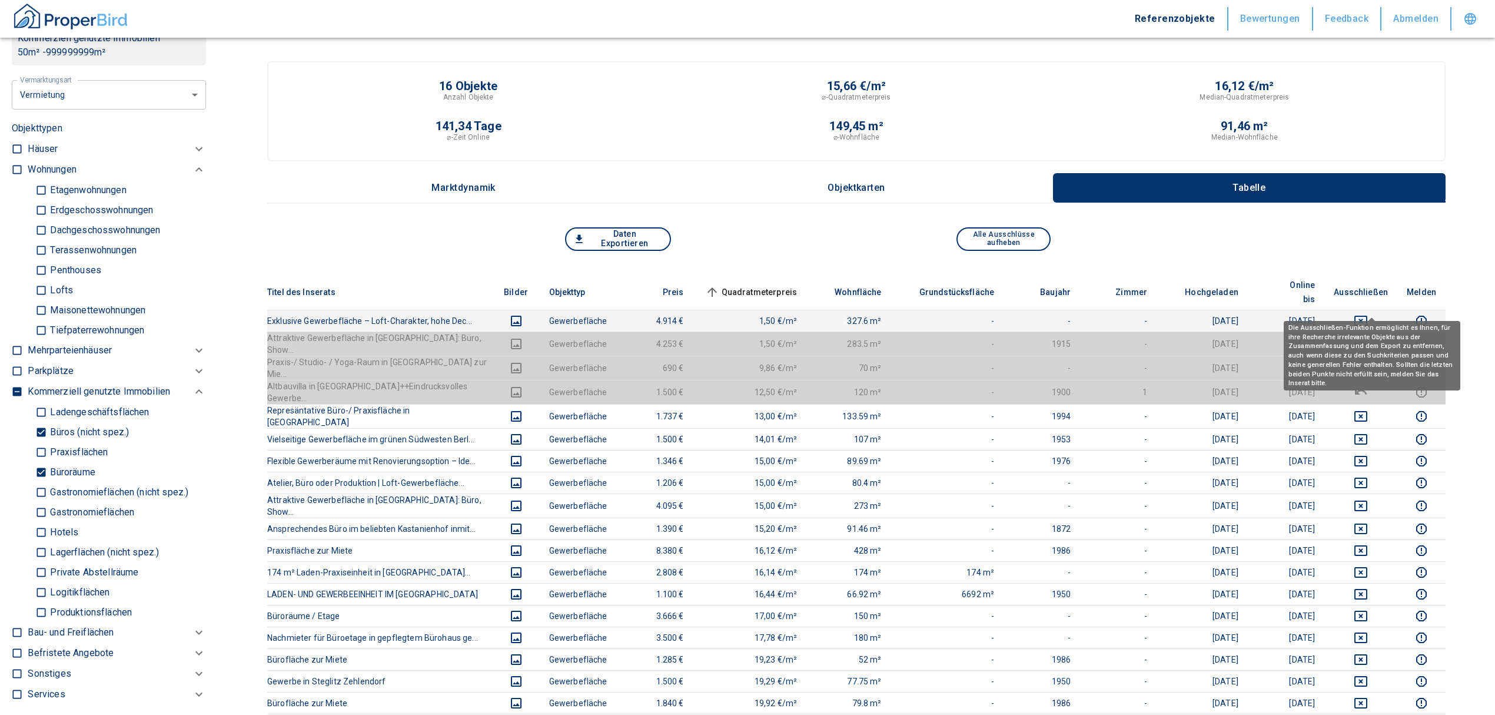
click at [1368, 316] on icon "deselect this listing" at bounding box center [1361, 321] width 13 height 11
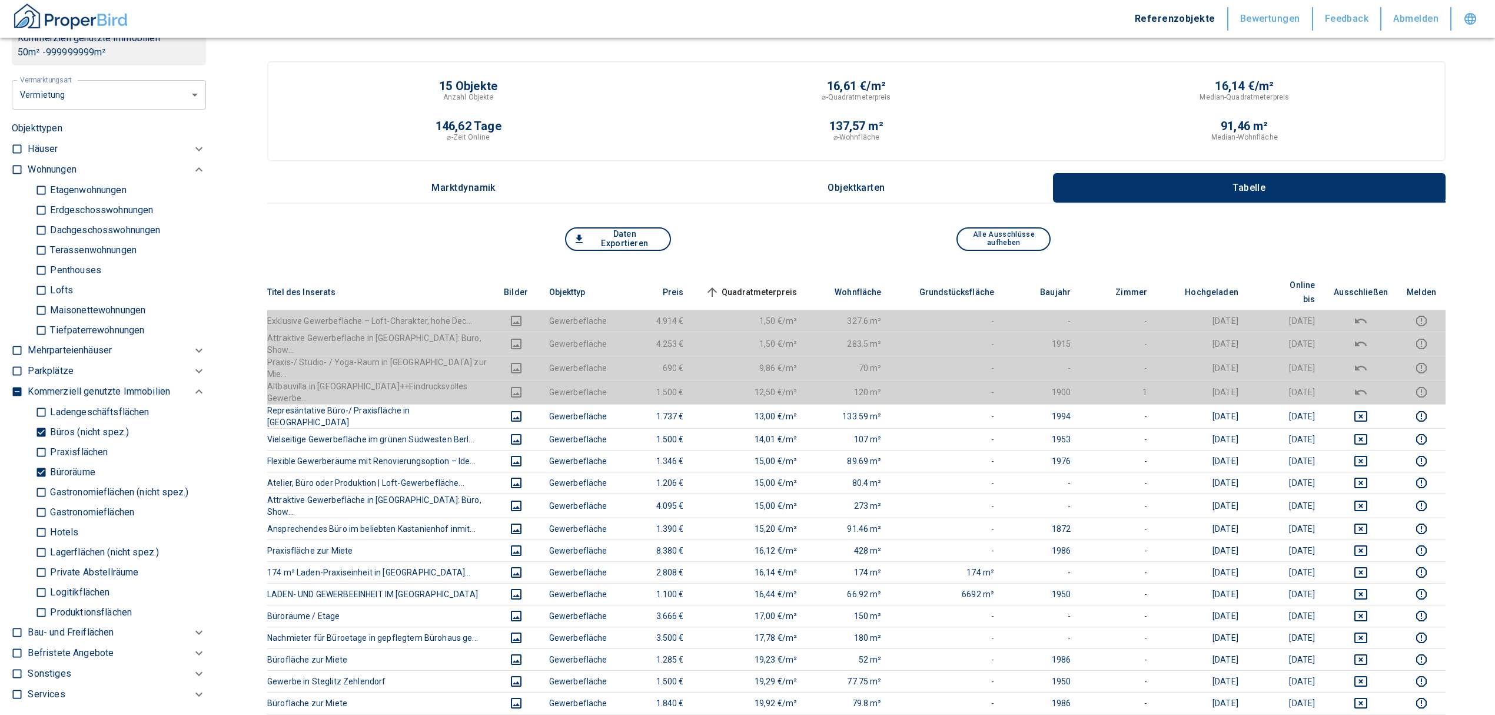
click at [785, 285] on span "Quadratmeterpreis sorted ascending" at bounding box center [750, 292] width 95 height 14
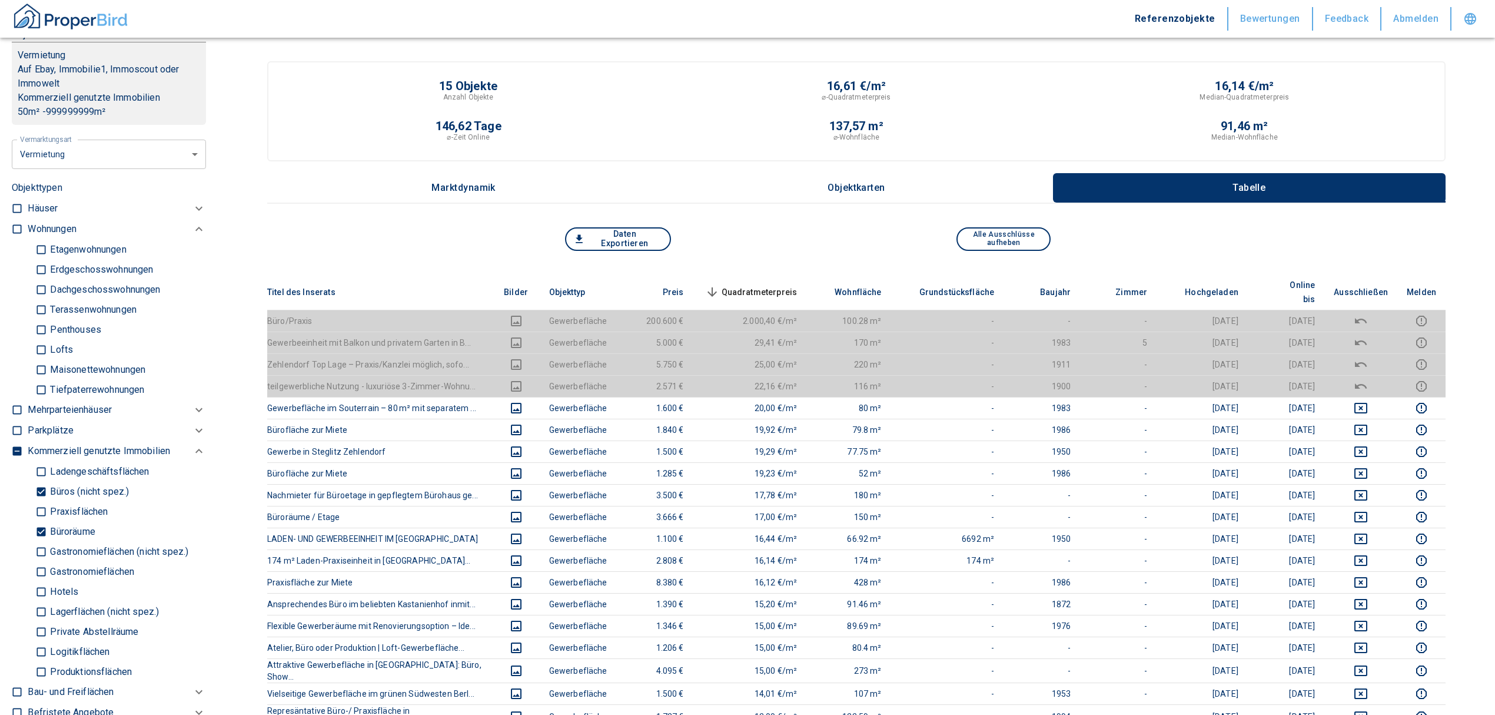
scroll to position [366, 0]
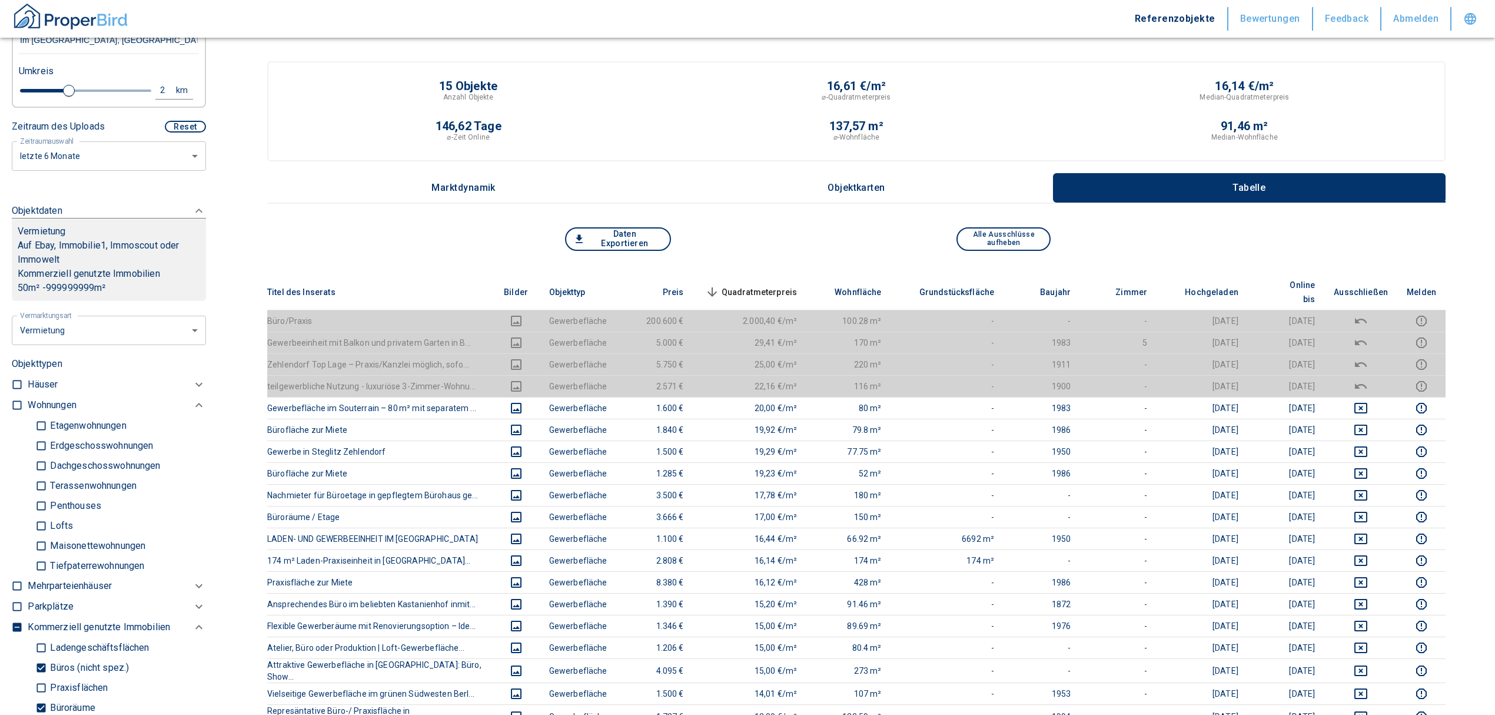
click at [759, 285] on span "Quadratmeterpreis sorted descending" at bounding box center [750, 292] width 95 height 14
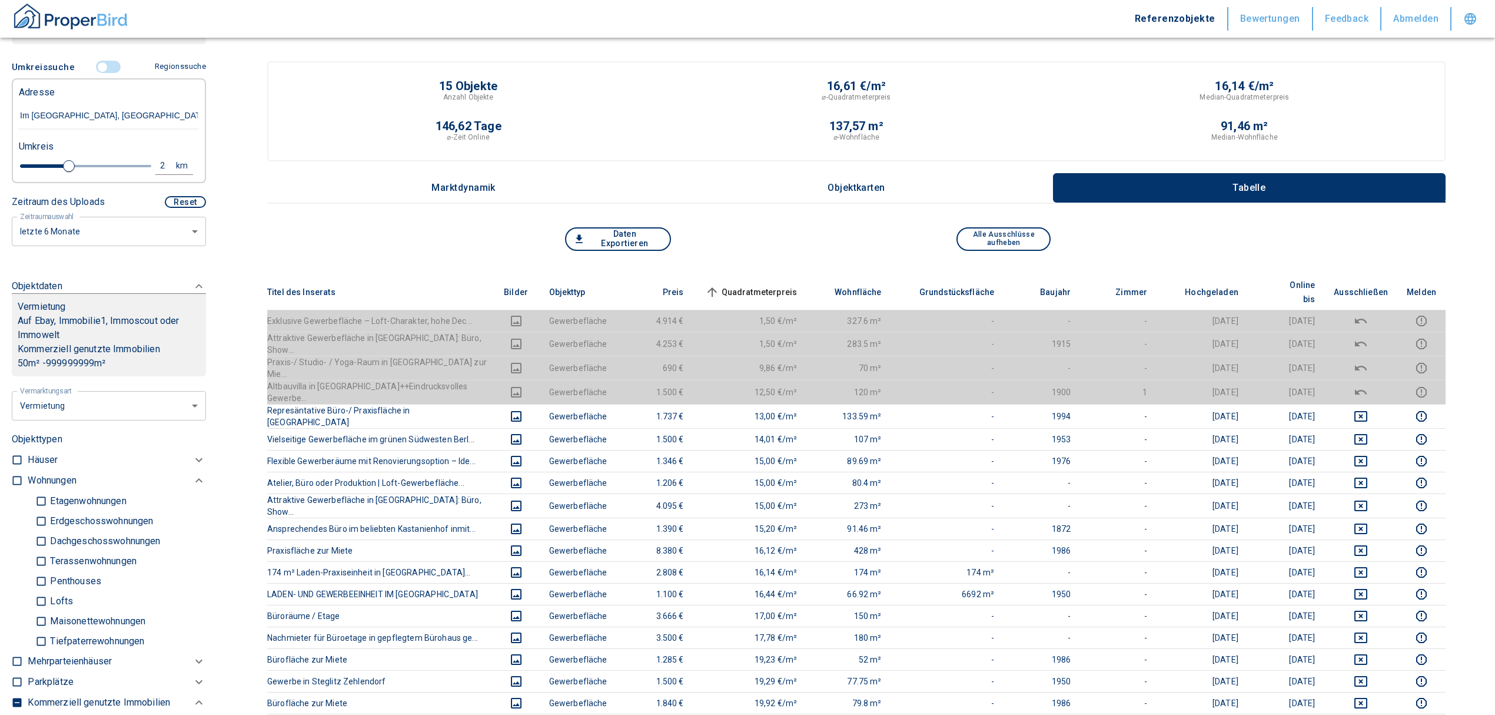
scroll to position [208, 0]
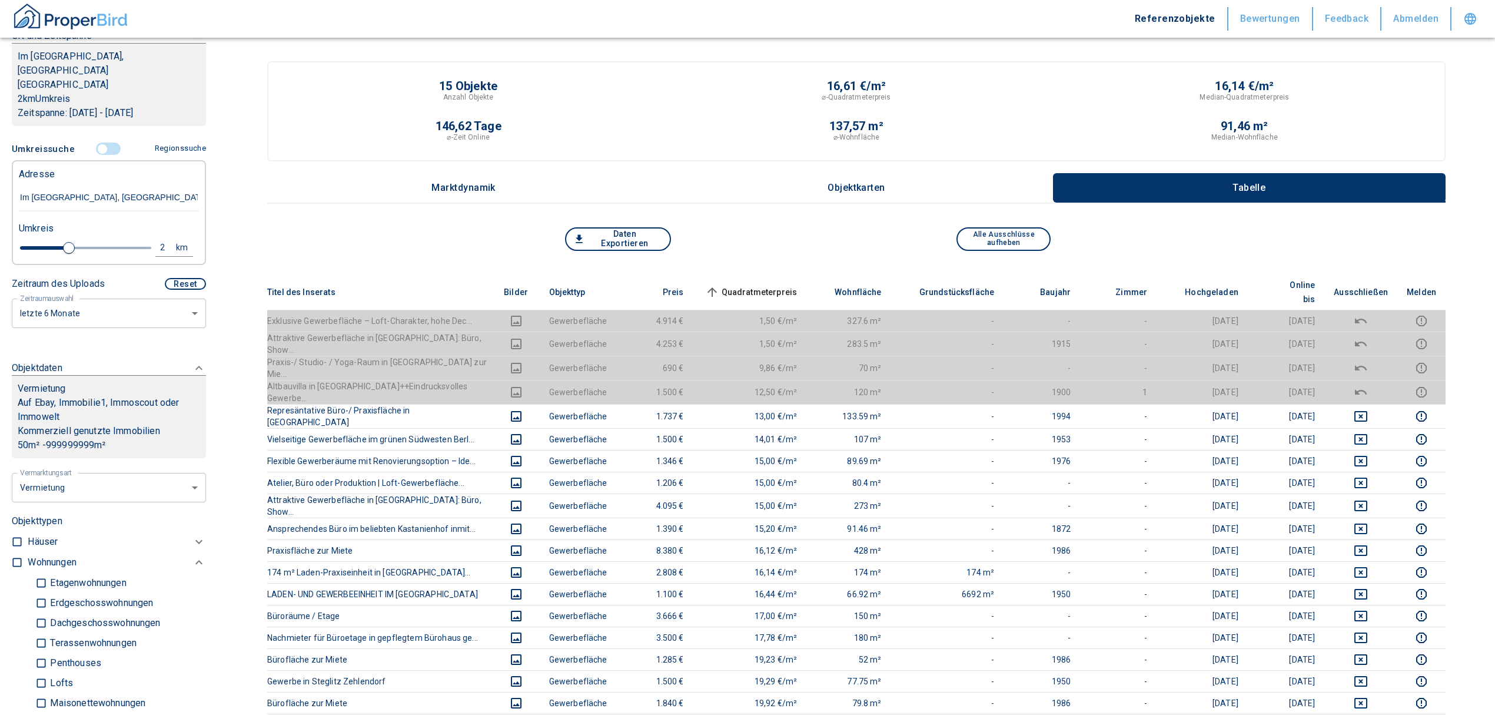
click at [95, 142] on input "controlled" at bounding box center [102, 148] width 35 height 13
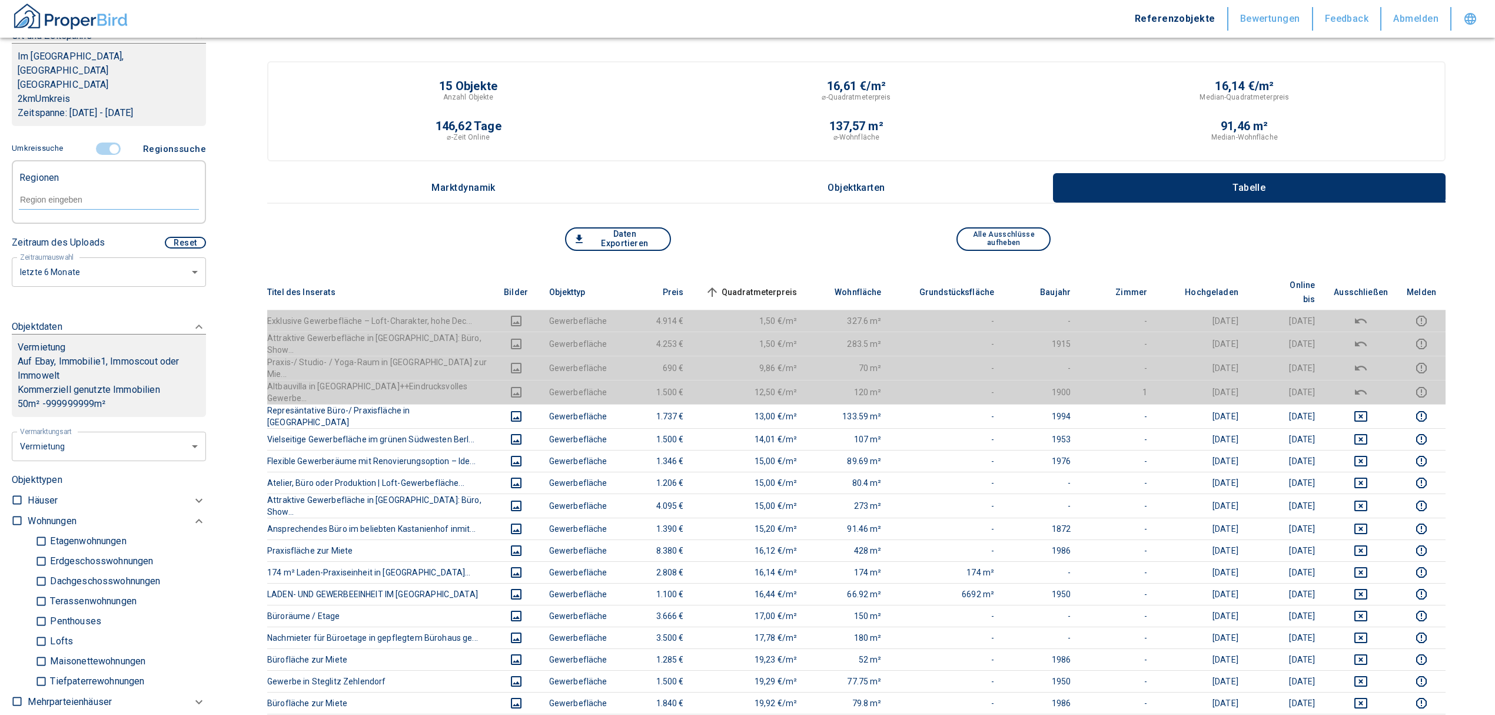
click at [95, 194] on input "text" at bounding box center [109, 199] width 180 height 11
click at [90, 205] on li "14167 [GEOGRAPHIC_DATA]" at bounding box center [102, 211] width 169 height 21
type input "14167"
type input "2020"
type input "14167 [GEOGRAPHIC_DATA]"
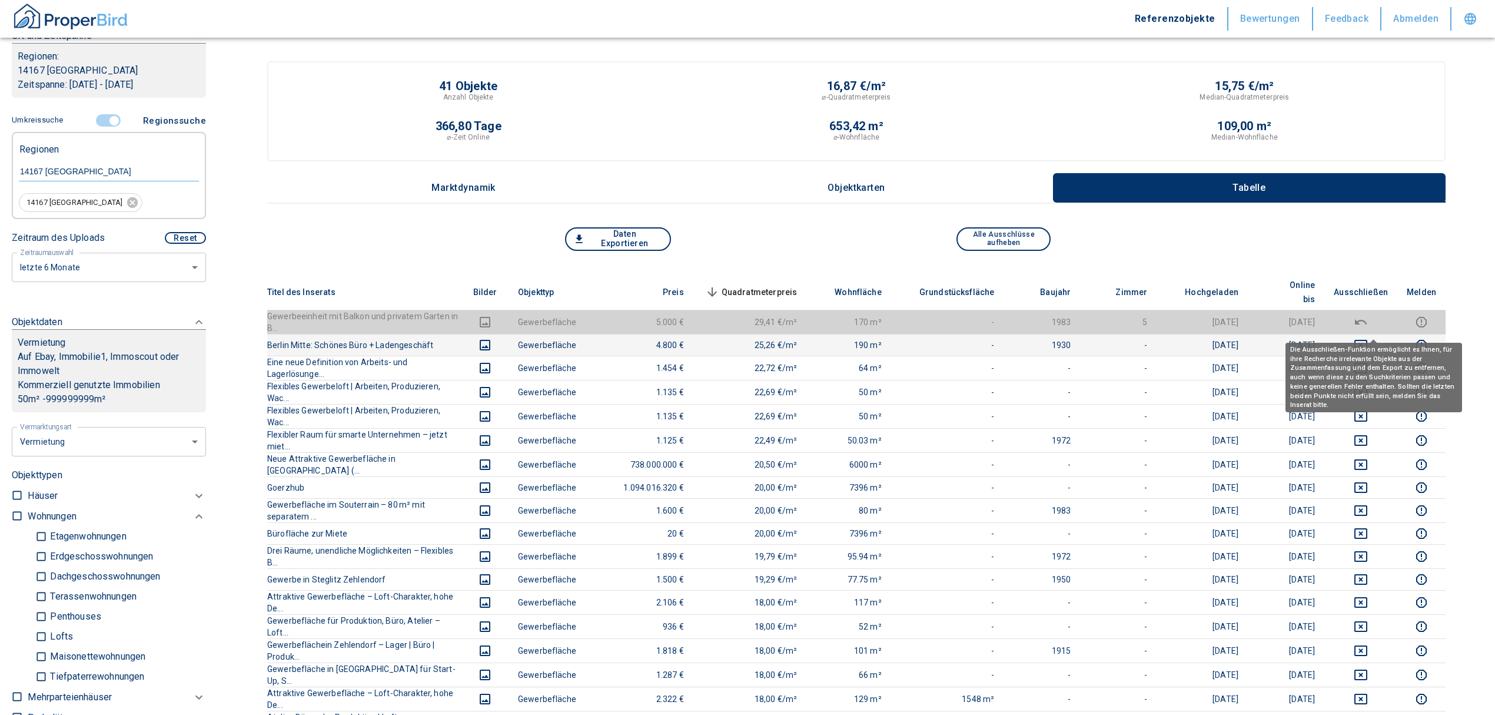
click at [1368, 338] on icon "deselect this listing" at bounding box center [1361, 345] width 14 height 14
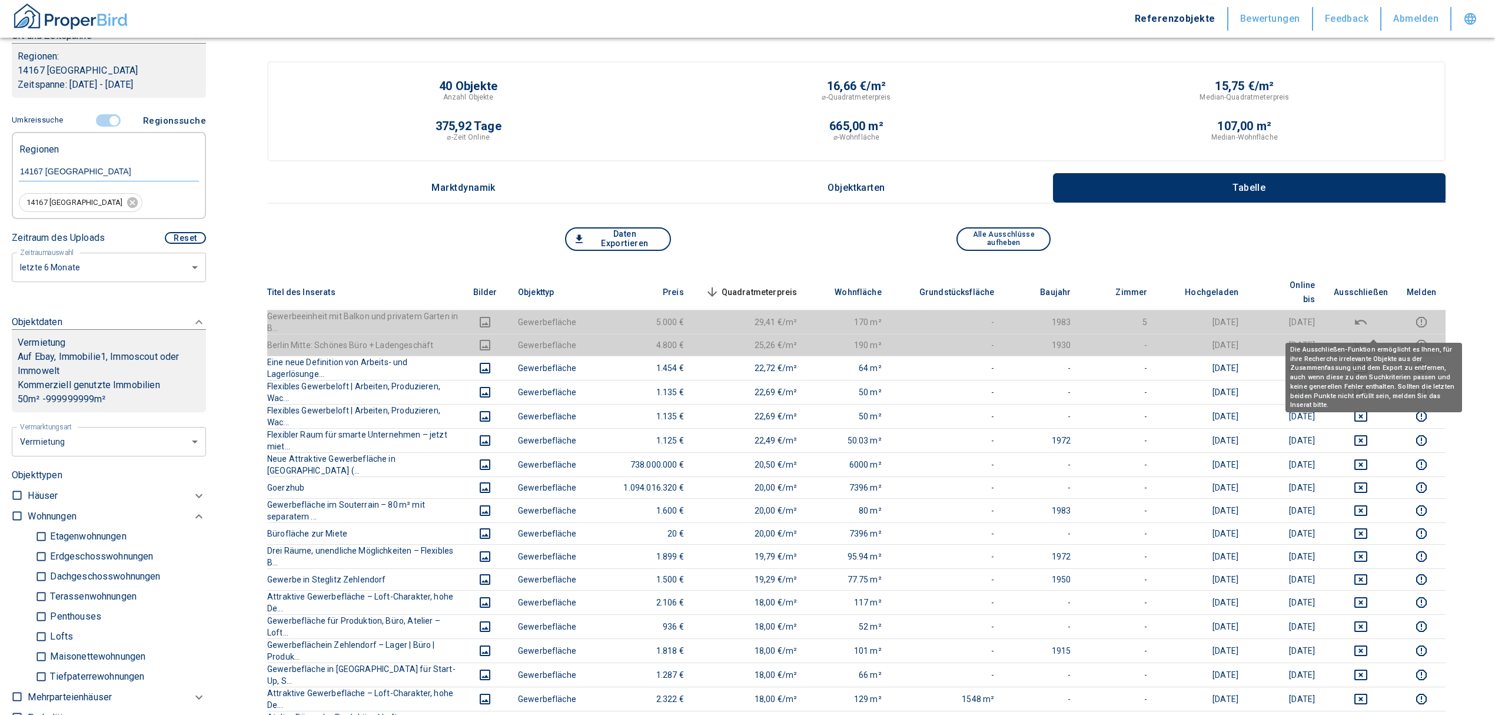
click at [759, 285] on span "Quadratmeterpreis sorted descending" at bounding box center [750, 292] width 95 height 14
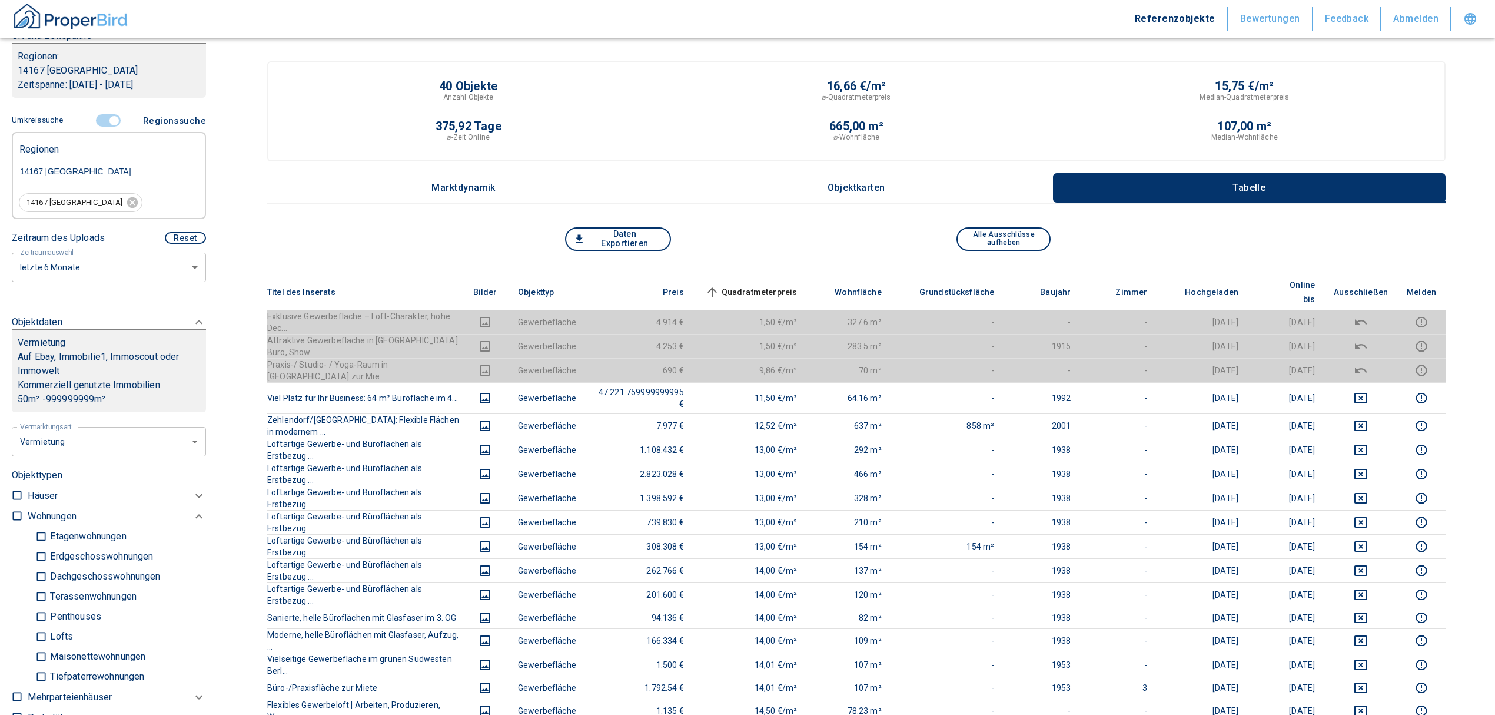
click at [757, 285] on span "Quadratmeterpreis sorted ascending" at bounding box center [750, 292] width 95 height 14
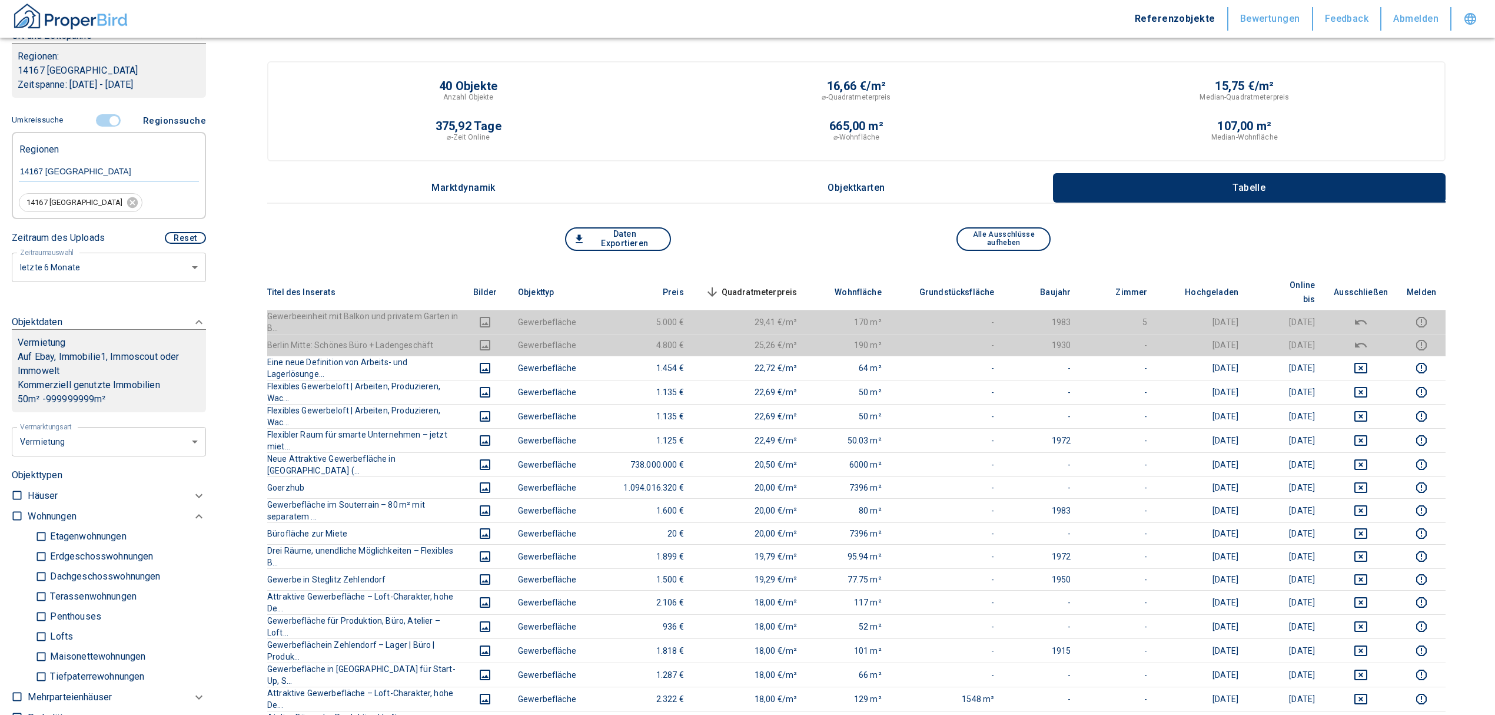
click at [111, 118] on input "controlled" at bounding box center [114, 120] width 35 height 13
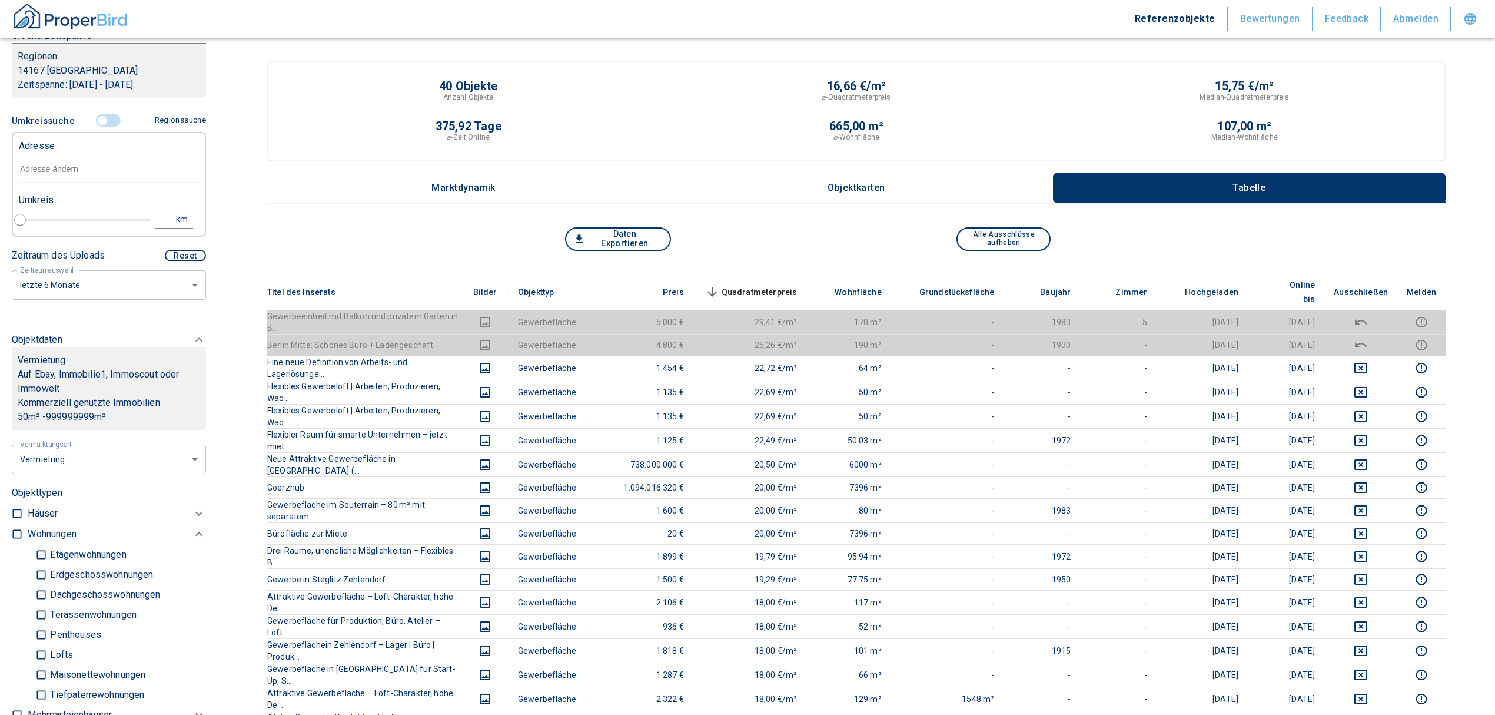
click at [83, 165] on input "text" at bounding box center [109, 169] width 180 height 27
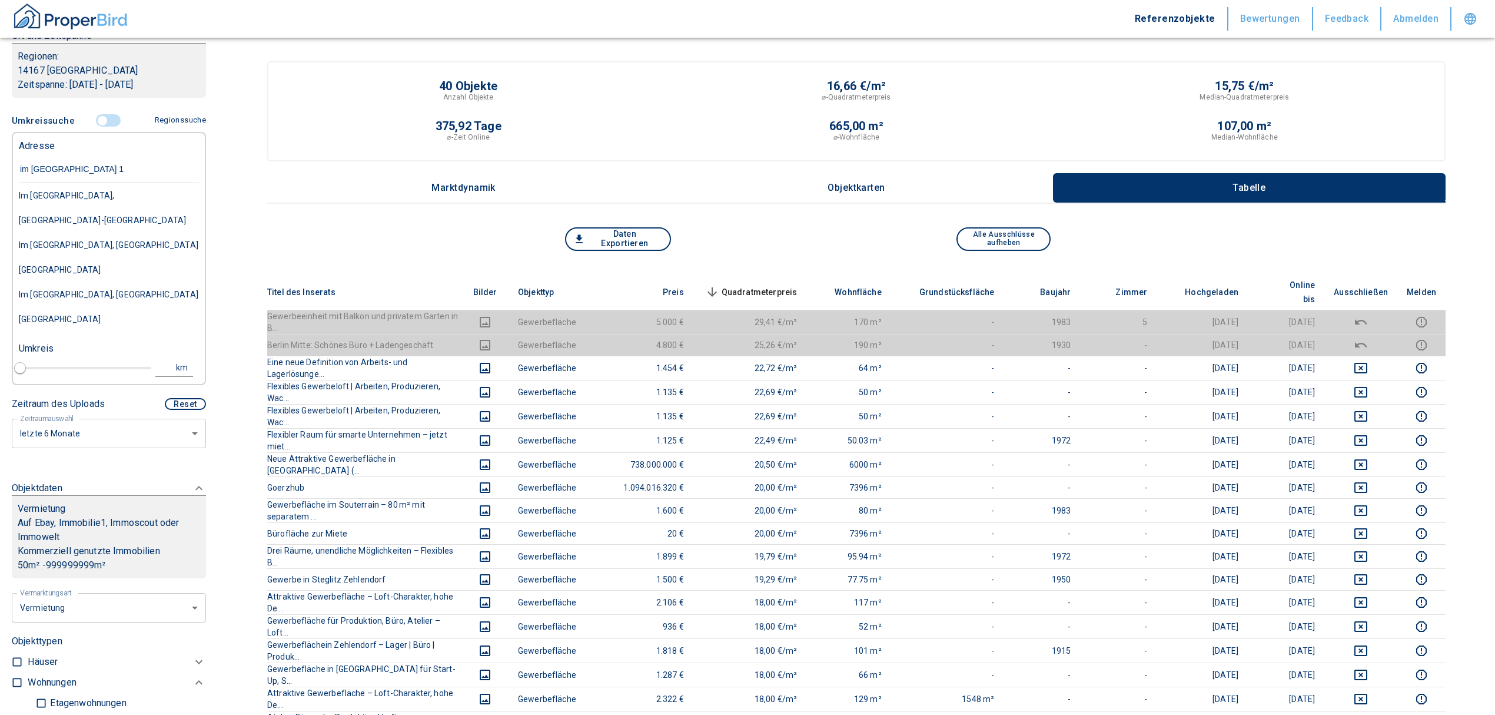
type input "im [GEOGRAPHIC_DATA]"
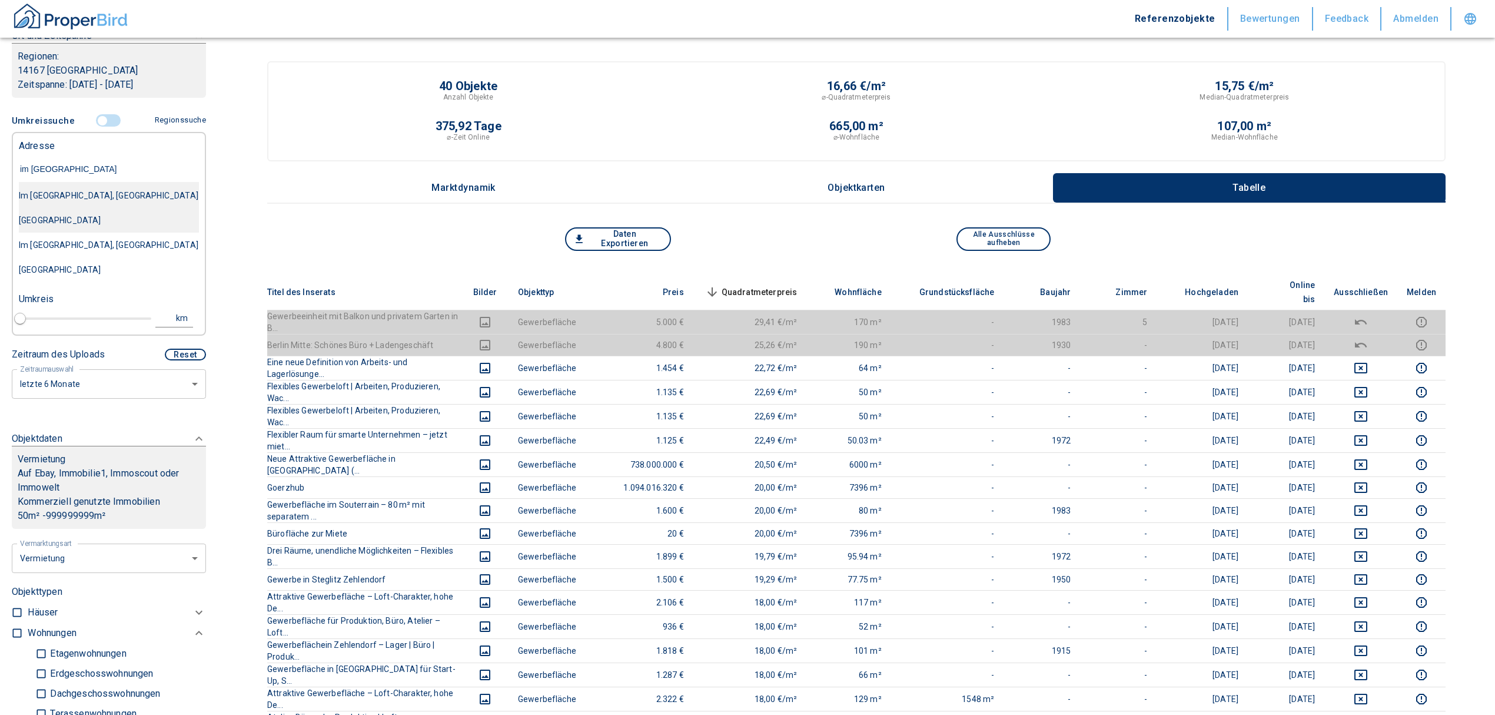
click at [102, 189] on div "Im [GEOGRAPHIC_DATA], [GEOGRAPHIC_DATA] [GEOGRAPHIC_DATA]" at bounding box center [109, 207] width 180 height 49
type input "2020"
type input "Im [GEOGRAPHIC_DATA], [GEOGRAPHIC_DATA] [GEOGRAPHIC_DATA]"
type input "1"
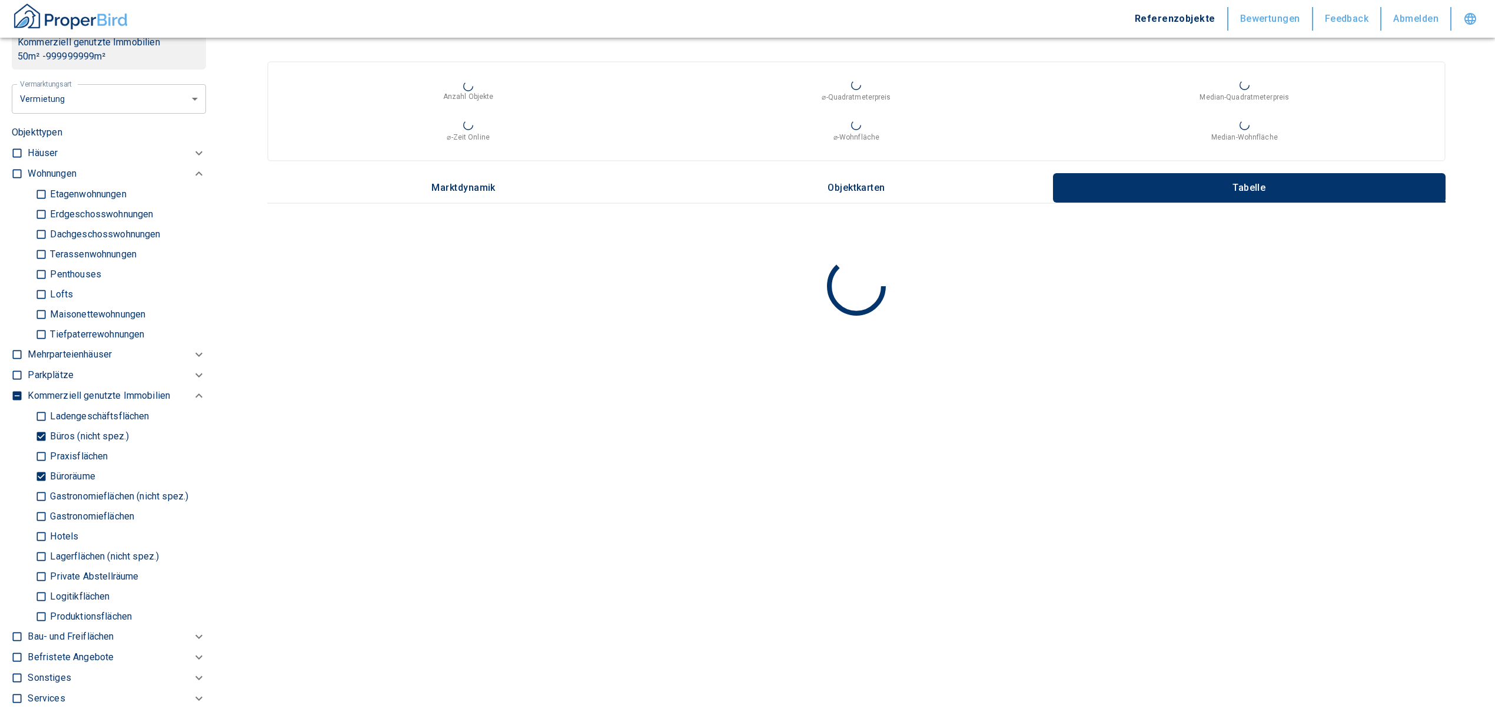
scroll to position [601, 0]
type input "Im [GEOGRAPHIC_DATA], [GEOGRAPHIC_DATA] [GEOGRAPHIC_DATA]"
click at [39, 462] on input "Büroräume" at bounding box center [41, 472] width 12 height 21
checkbox input "false"
type input "2020"
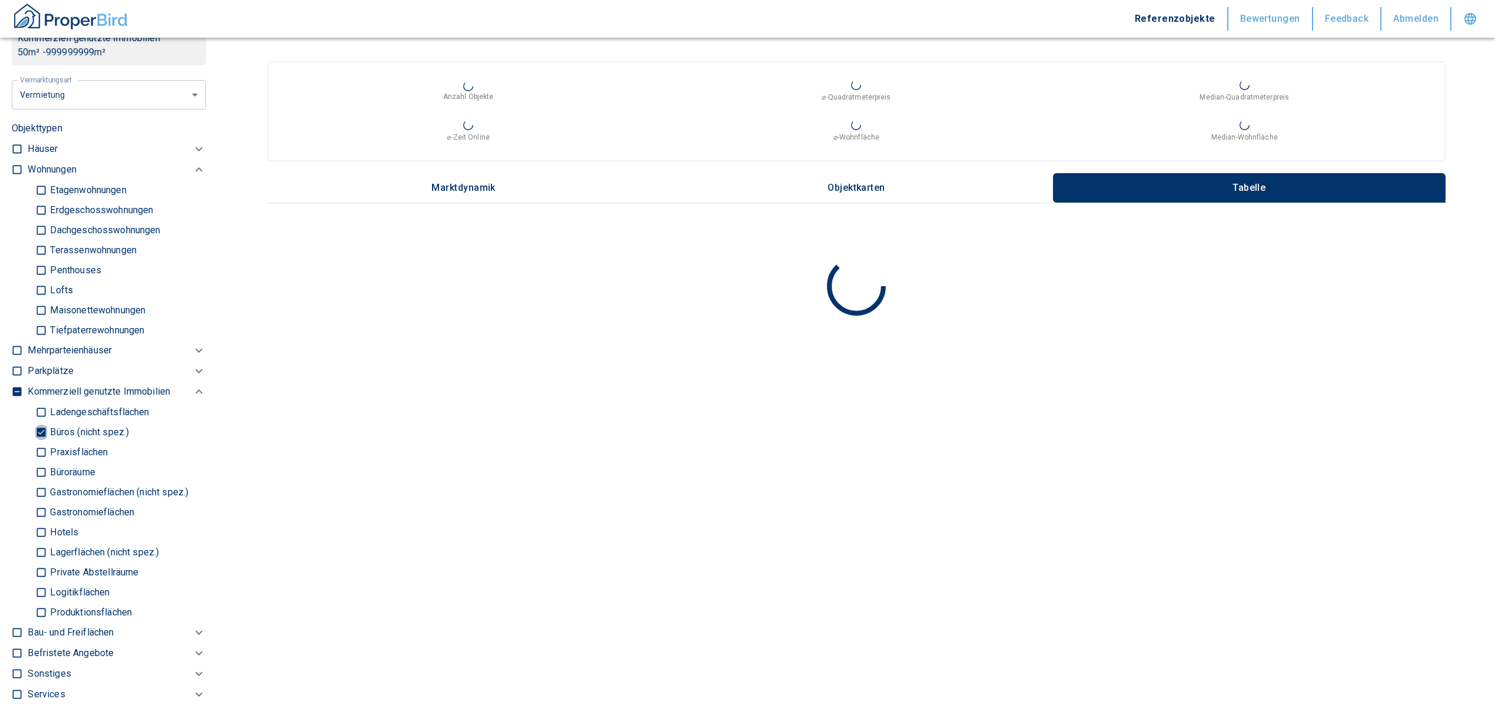
click at [35, 422] on input "Büros (nicht spez.)" at bounding box center [41, 432] width 12 height 21
checkbox input "false"
type input "2020"
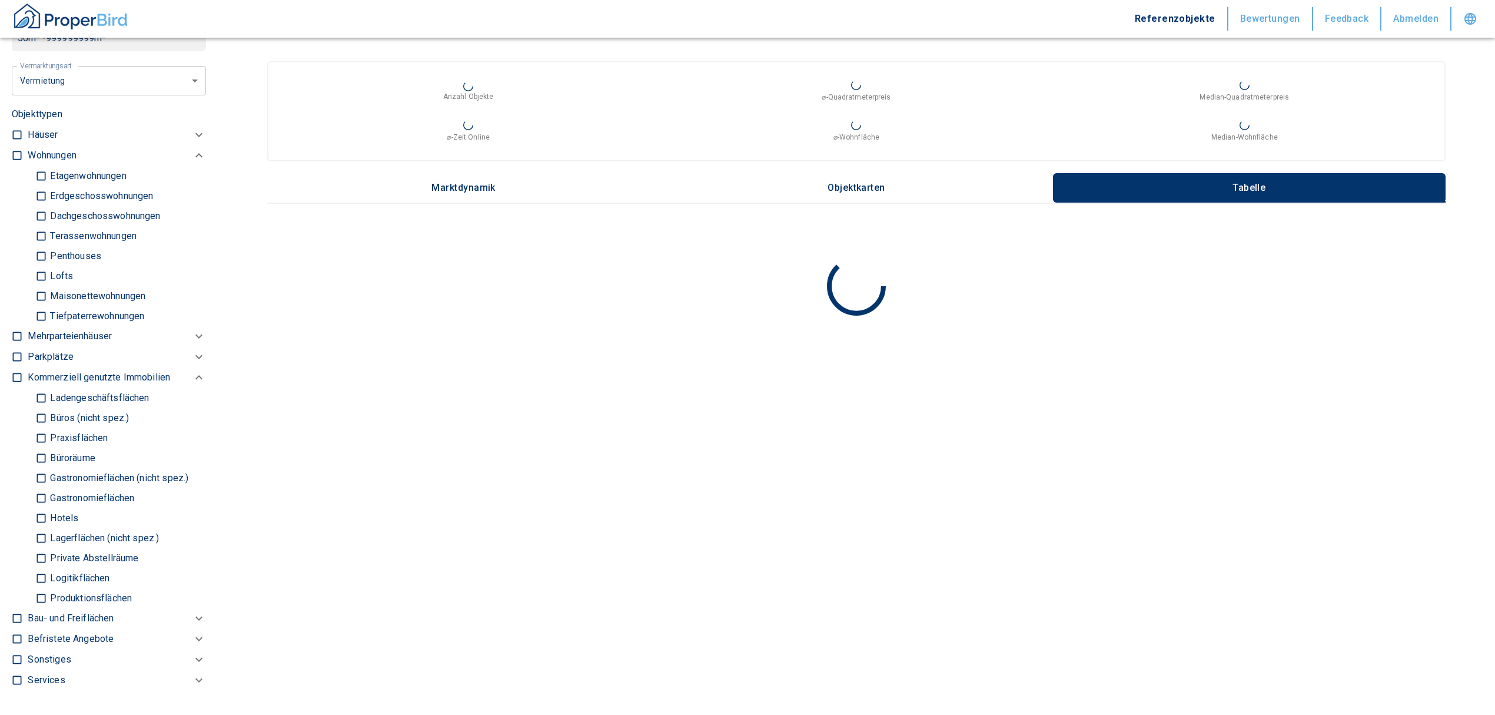
click at [39, 387] on input "Ladengeschäftsflächen" at bounding box center [41, 397] width 12 height 21
checkbox input "true"
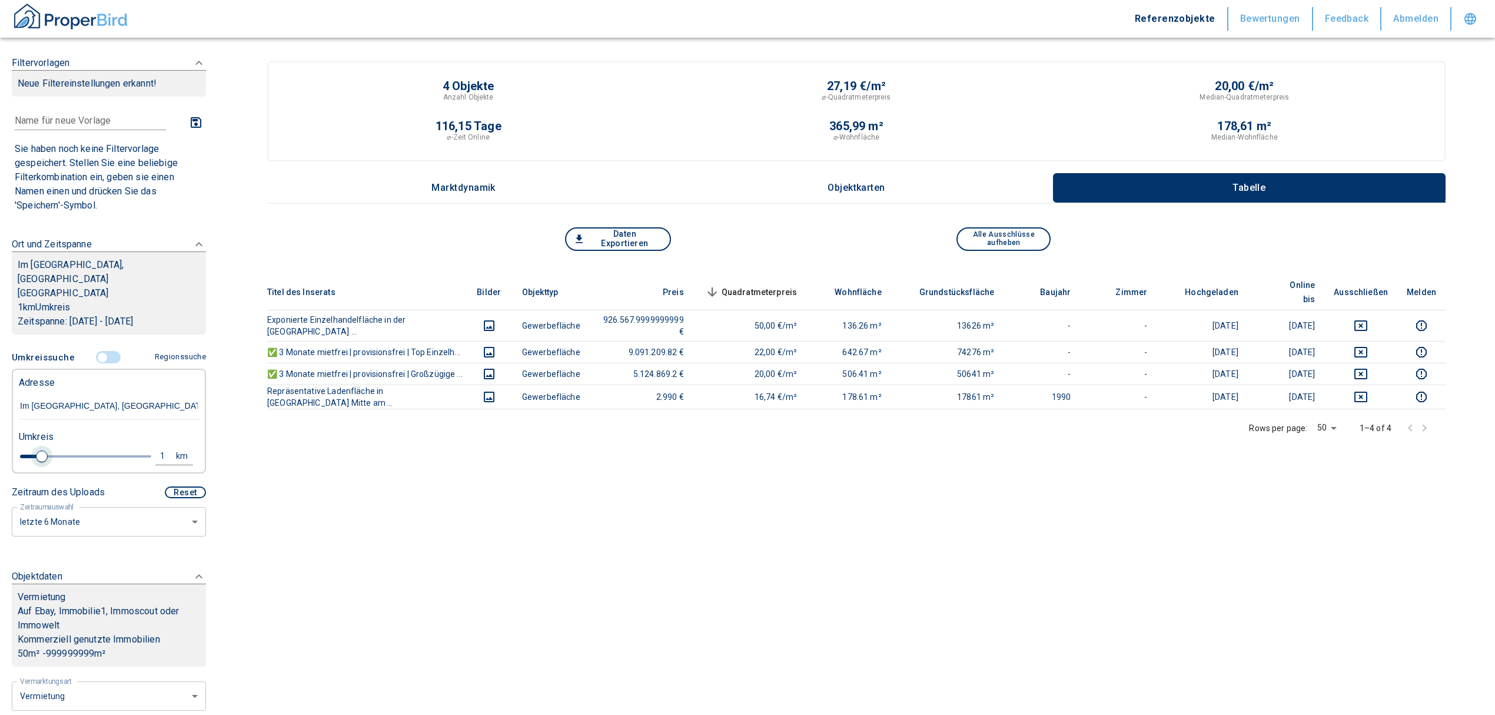
type input "2020"
type input "1.2"
type input "2020"
type input "1.4"
type input "2020"
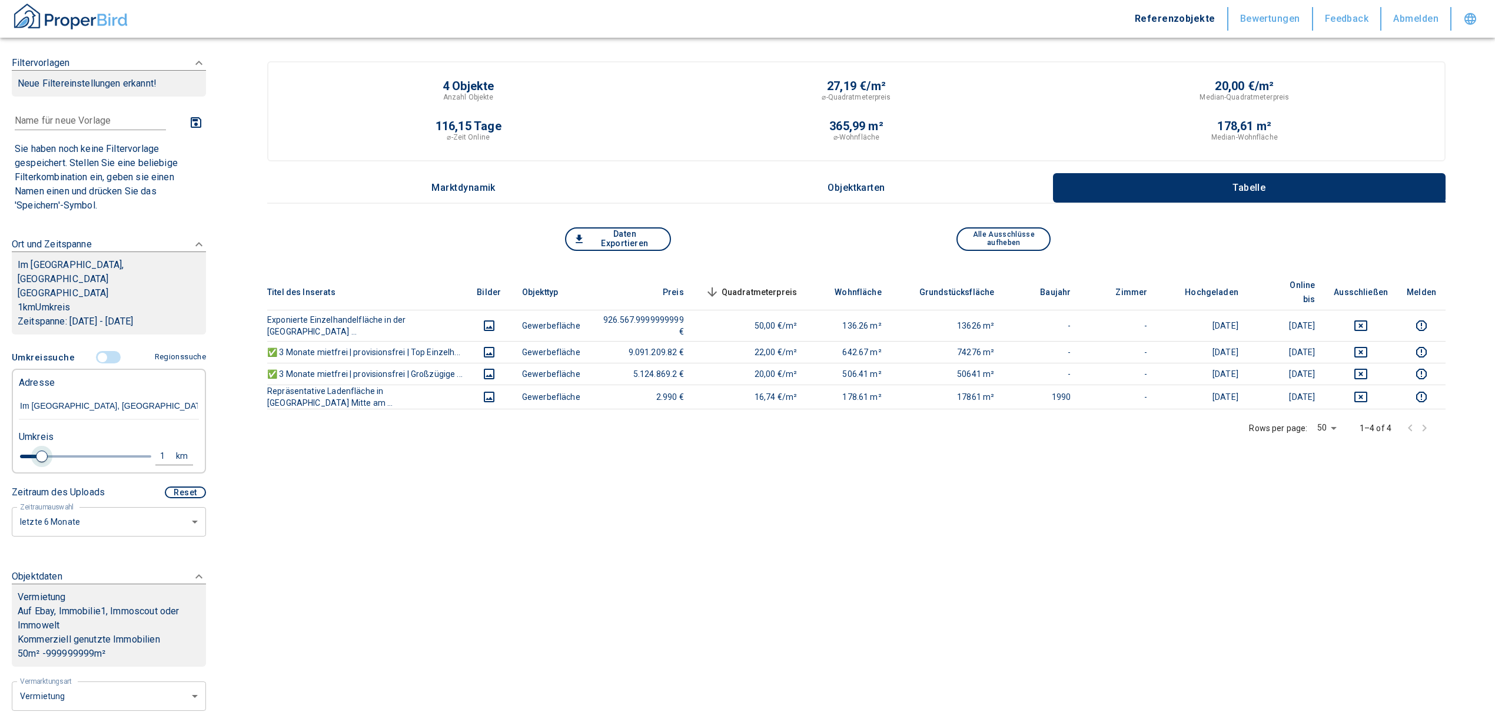
type input "1.8"
type input "2020"
type input "2"
drag, startPoint x: 39, startPoint y: 443, endPoint x: 64, endPoint y: 434, distance: 26.8
click at [64, 450] on span at bounding box center [69, 456] width 12 height 12
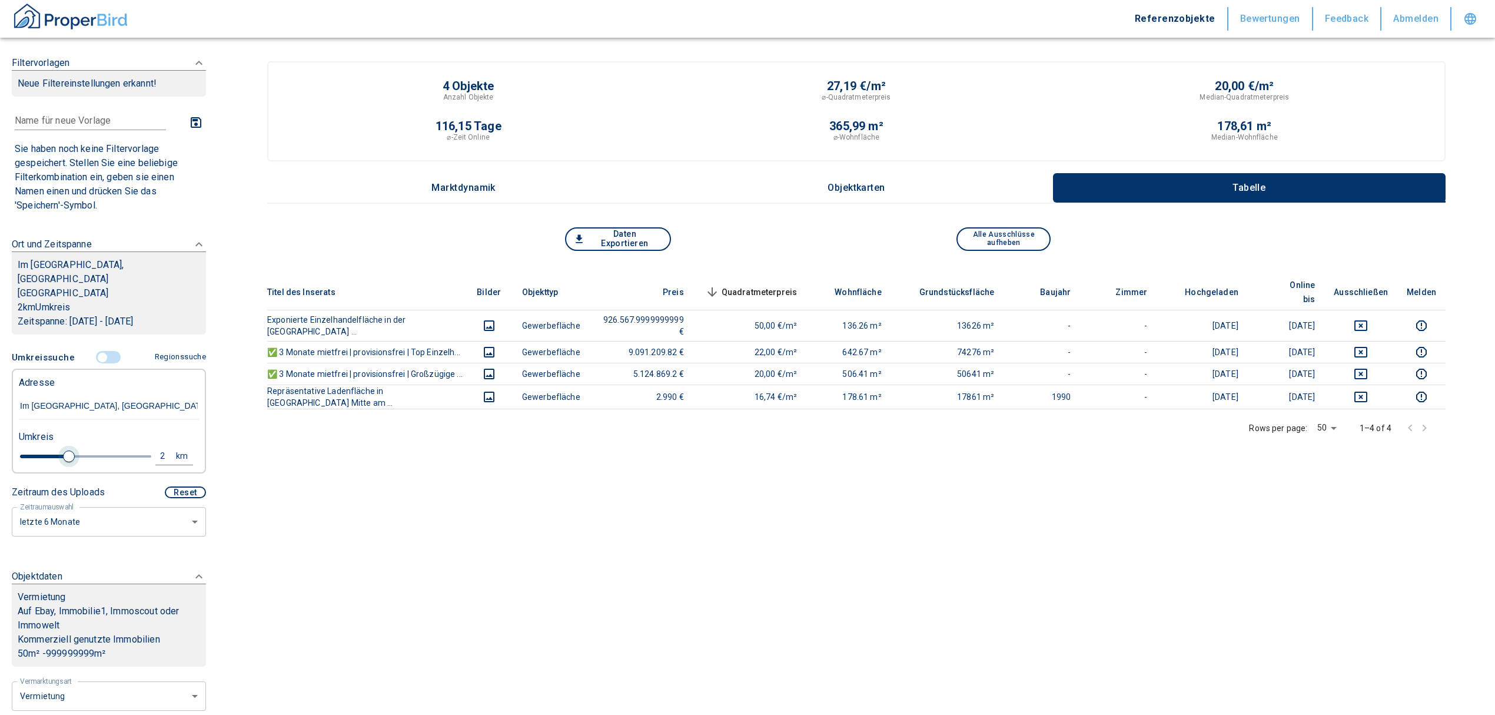
type input "2020"
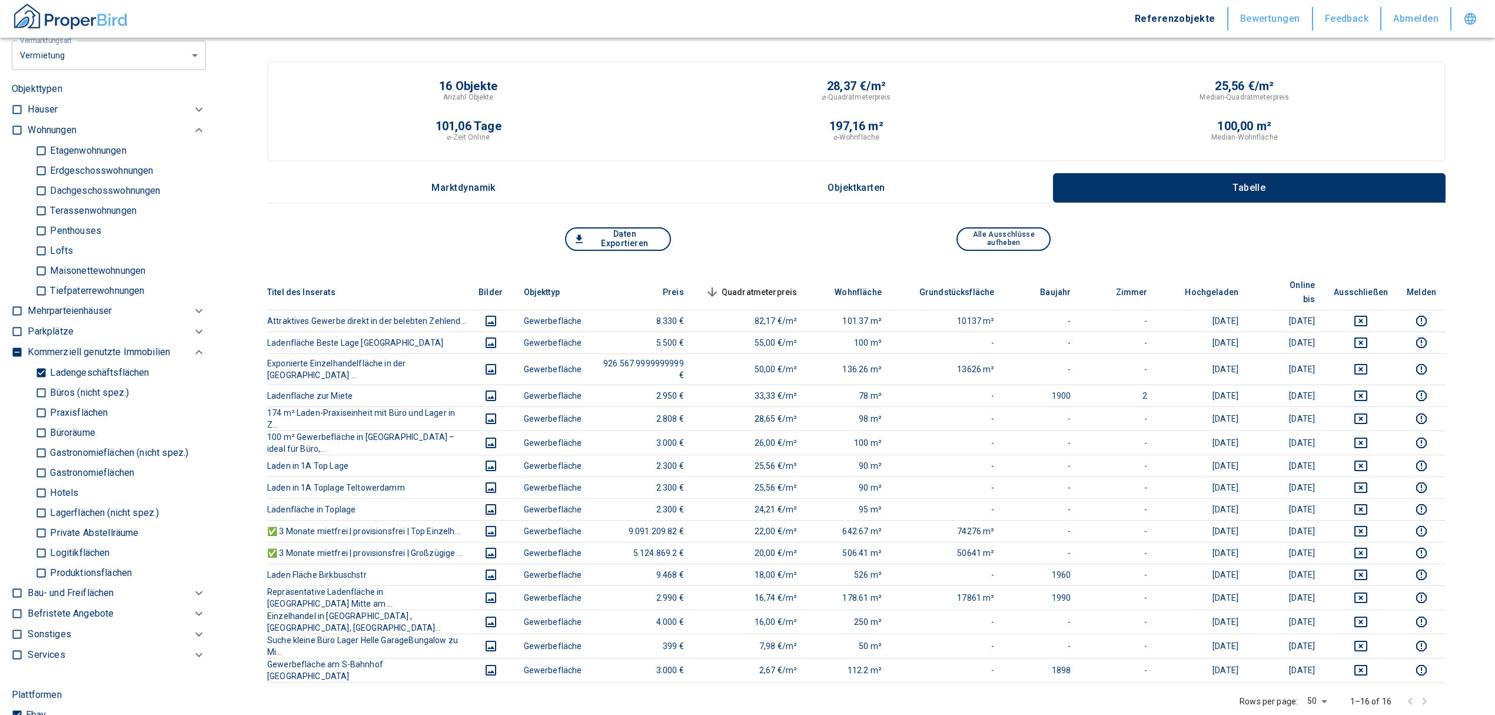
scroll to position [628, 0]
